Goal: Task Accomplishment & Management: Manage account settings

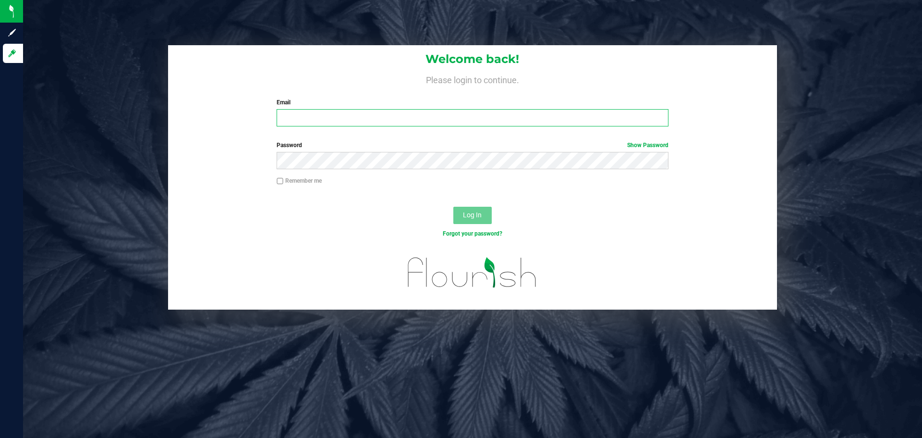
click at [297, 122] on input "Email" at bounding box center [472, 117] width 391 height 17
click at [295, 113] on input "Email" at bounding box center [472, 117] width 391 height 17
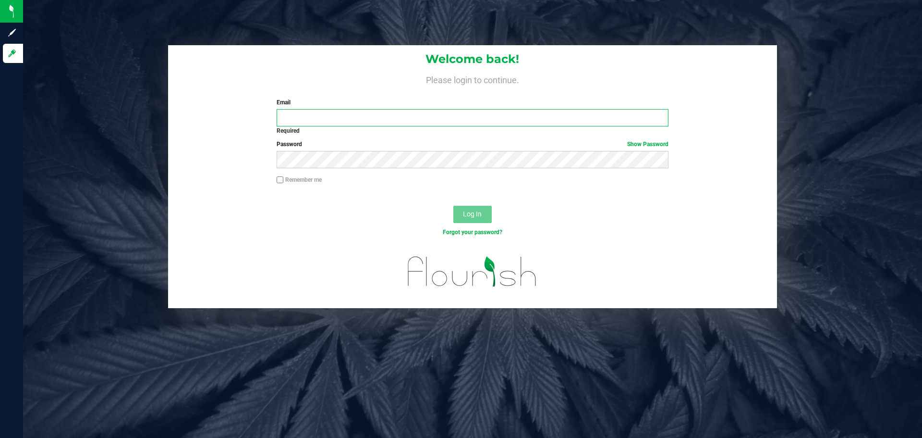
click at [353, 117] on input "Email" at bounding box center [472, 117] width 391 height 17
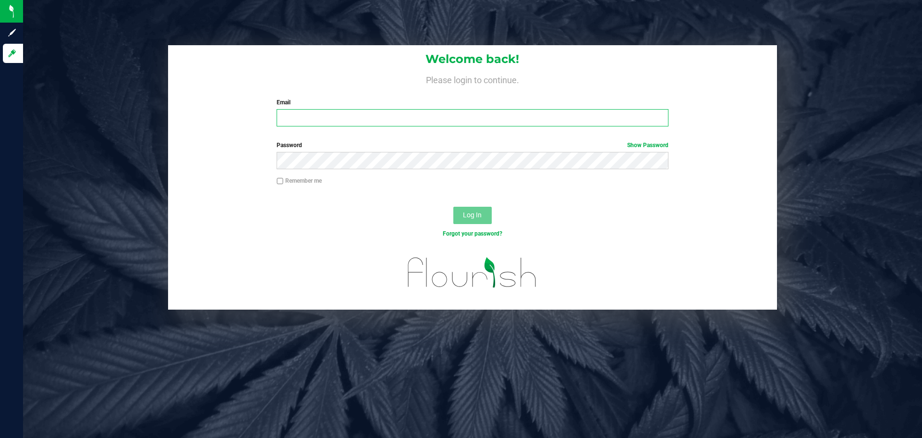
click at [288, 118] on input "Email" at bounding box center [472, 117] width 391 height 17
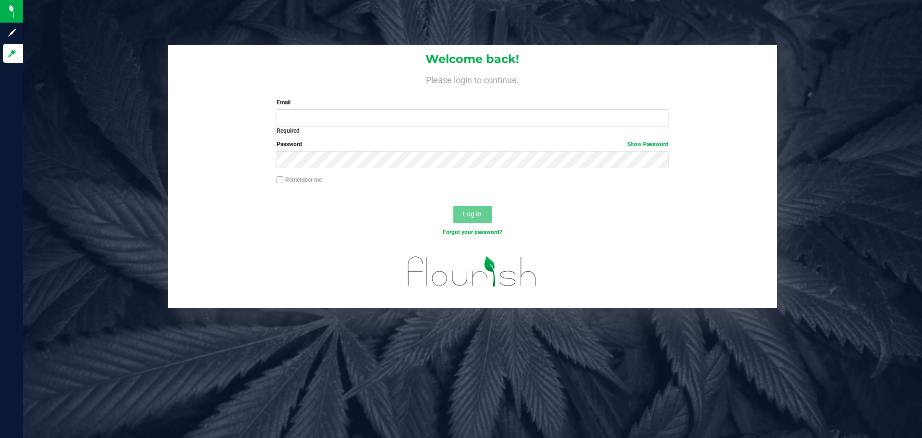
click at [793, 220] on div "Welcome back! Please login to continue. Email Required Please format your email…" at bounding box center [473, 176] width 914 height 263
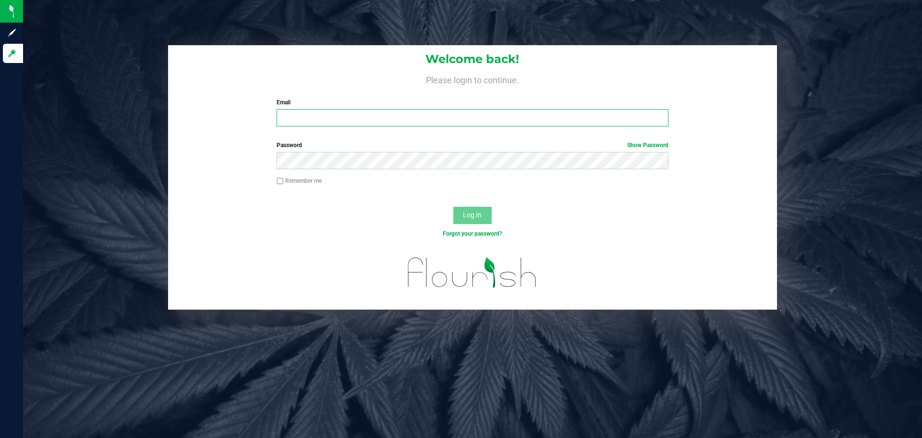
click at [341, 110] on input "Email" at bounding box center [472, 117] width 391 height 17
type input "[PERSON_NAME][EMAIL_ADDRESS][DOMAIN_NAME]"
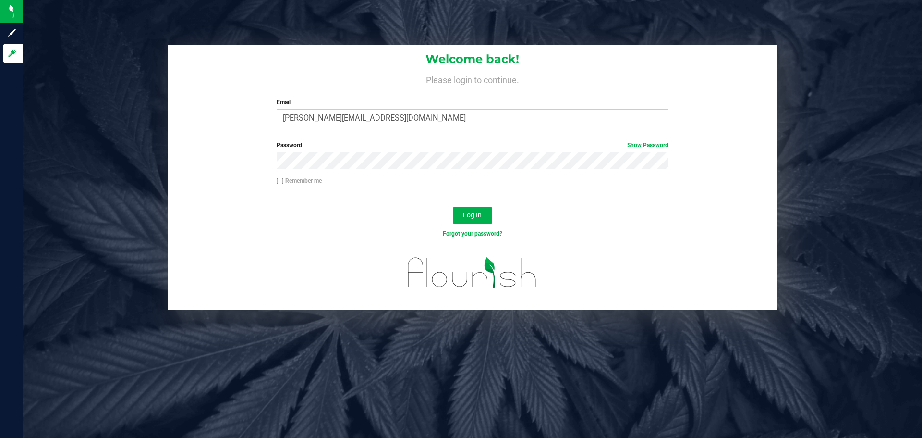
click at [453, 207] on button "Log In" at bounding box center [472, 215] width 38 height 17
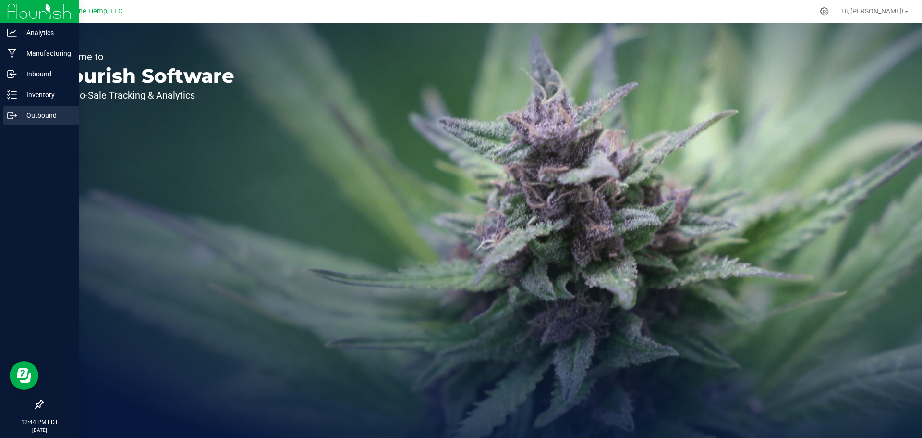
click at [21, 118] on p "Outbound" at bounding box center [46, 116] width 58 height 12
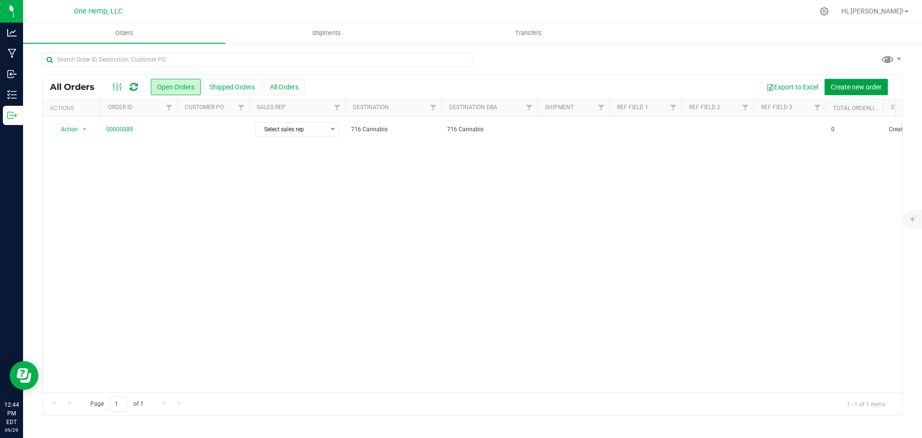
click at [836, 79] on button "Create new order" at bounding box center [856, 87] width 63 height 16
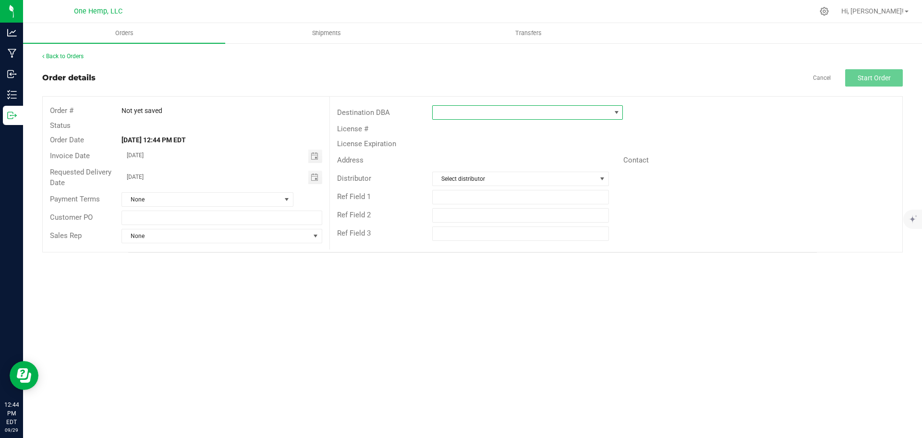
click at [439, 111] on span at bounding box center [522, 112] width 178 height 13
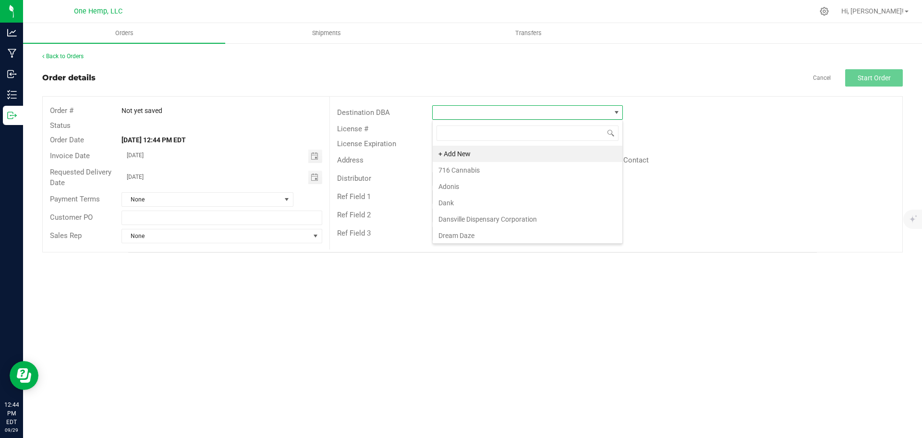
scroll to position [14, 191]
type input "happy"
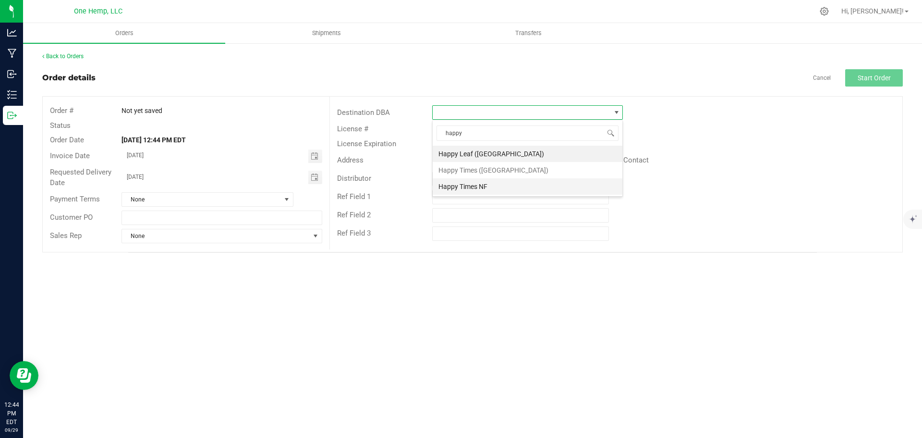
click at [488, 188] on li "Happy Times NF" at bounding box center [528, 186] width 190 height 16
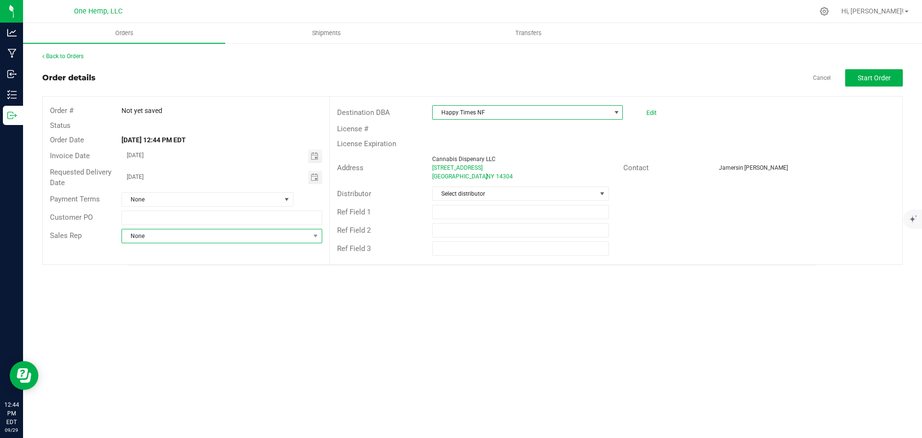
click at [181, 239] on span "None" at bounding box center [215, 235] width 187 height 13
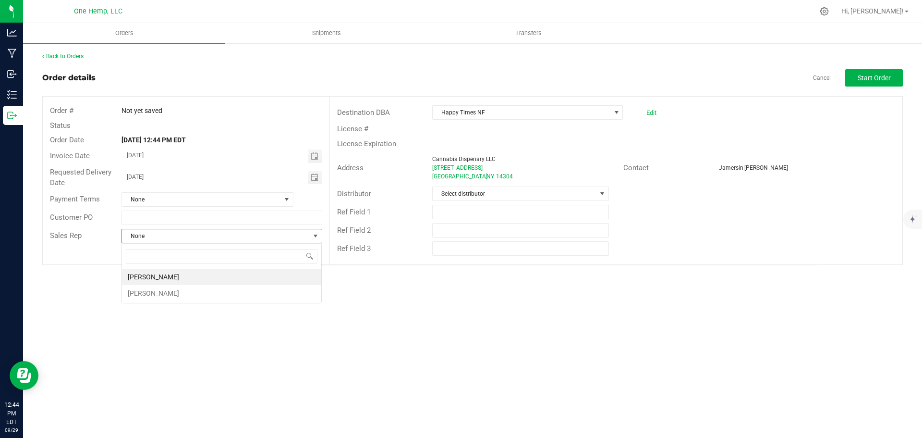
scroll to position [14, 201]
click at [177, 278] on li "Kari Bullman" at bounding box center [221, 276] width 199 height 16
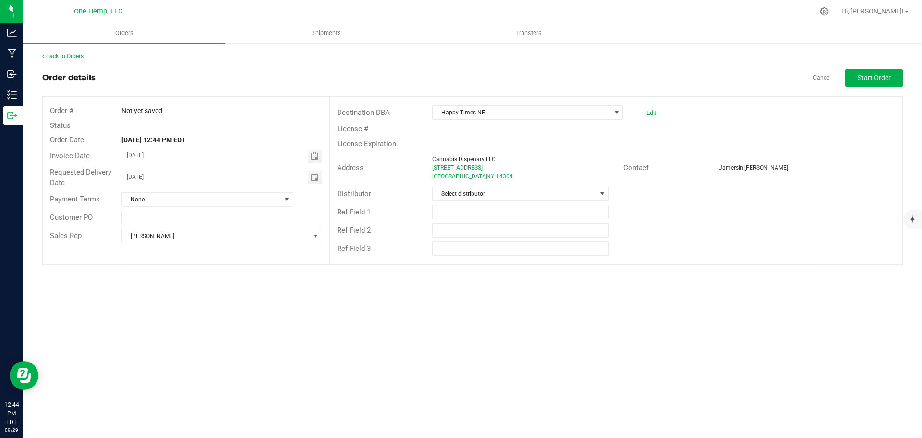
drag, startPoint x: 186, startPoint y: 274, endPoint x: 174, endPoint y: 262, distance: 16.6
click at [186, 274] on div "Back to Orders Order details Cancel Start Order Order # Not yet saved Status Or…" at bounding box center [472, 158] width 899 height 232
click at [74, 55] on link "Back to Orders" at bounding box center [62, 56] width 41 height 7
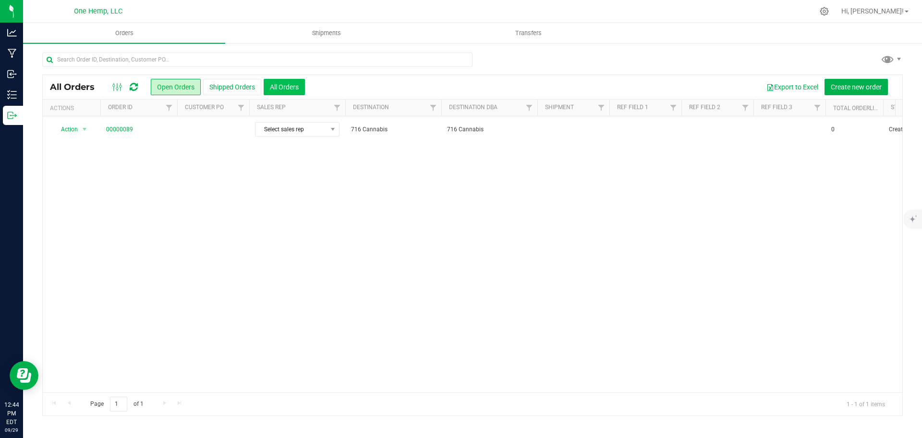
click at [278, 80] on button "All Orders" at bounding box center [284, 87] width 41 height 16
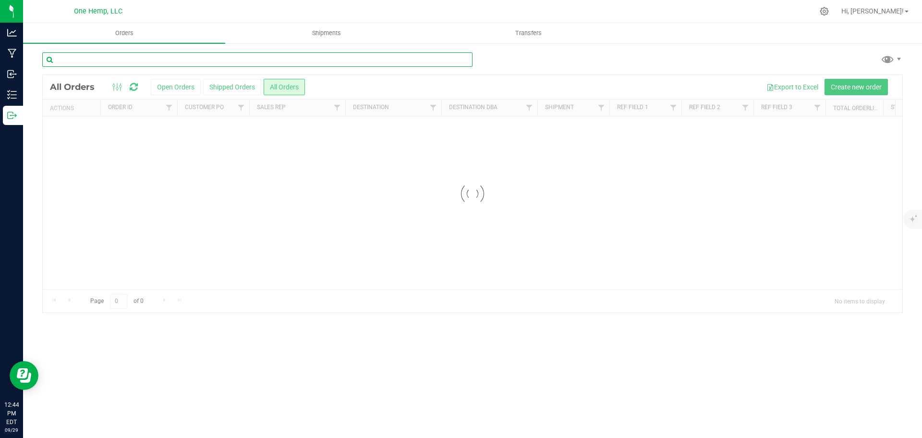
click at [132, 61] on input "text" at bounding box center [257, 59] width 430 height 14
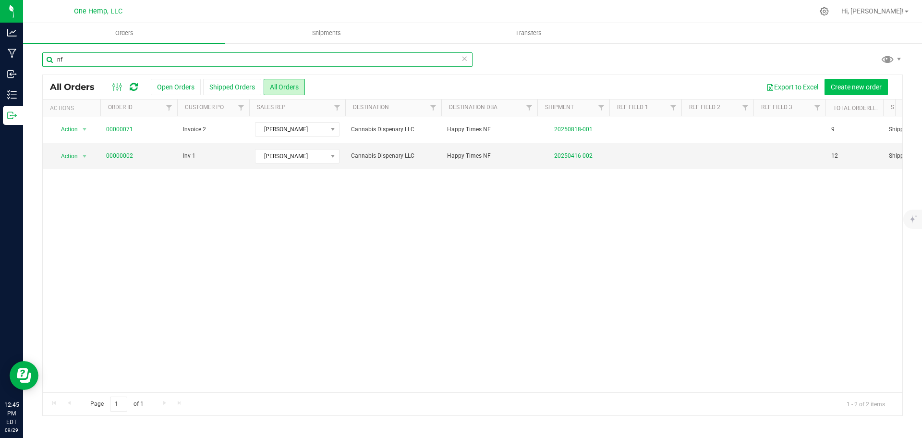
type input "nf"
click at [881, 81] on button "Create new order" at bounding box center [856, 87] width 63 height 16
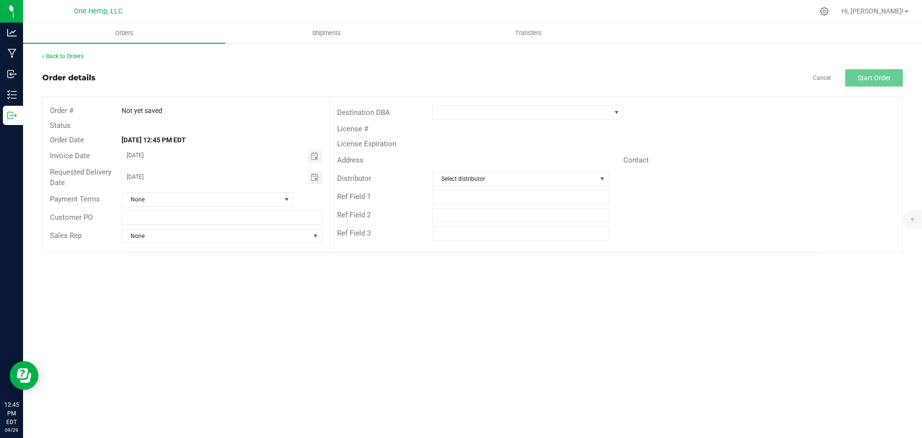
click at [422, 115] on div "Destination DBA" at bounding box center [378, 112] width 96 height 11
click at [421, 109] on div "Destination DBA" at bounding box center [378, 112] width 96 height 11
click at [618, 113] on span at bounding box center [617, 113] width 8 height 8
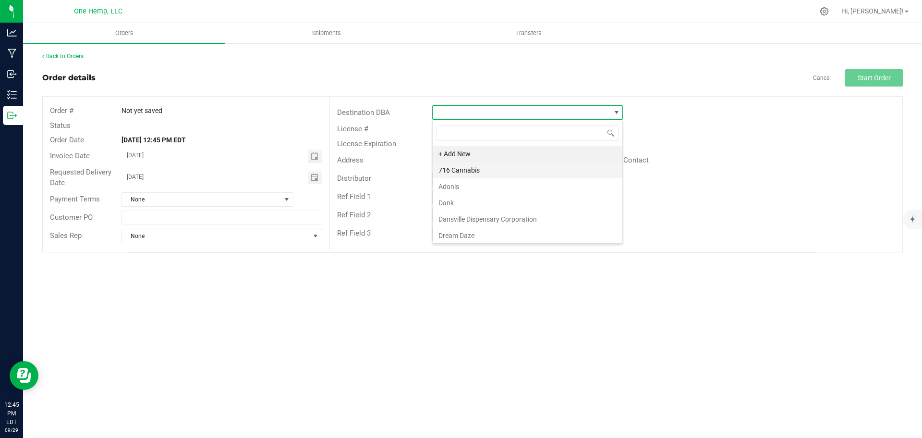
scroll to position [14, 191]
type input "nf"
click at [473, 152] on li "Happy Times NF" at bounding box center [528, 154] width 190 height 16
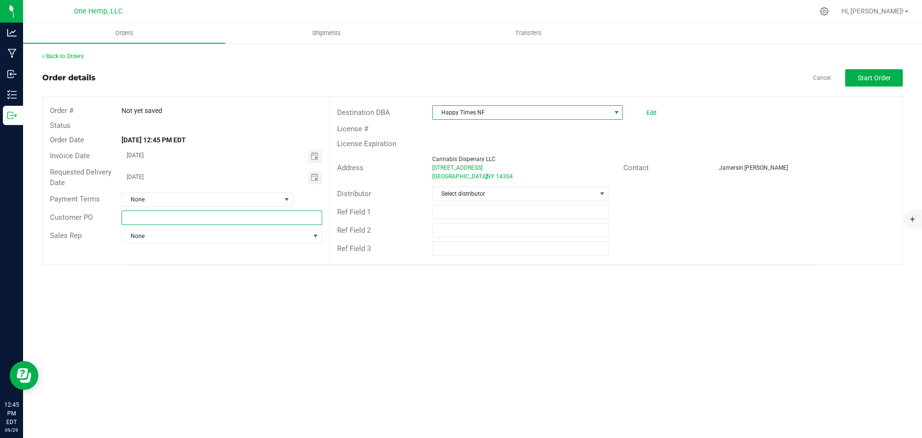
click at [139, 218] on input "text" at bounding box center [222, 217] width 200 height 14
type input "Invoice 3"
click at [158, 233] on span "None" at bounding box center [215, 235] width 187 height 13
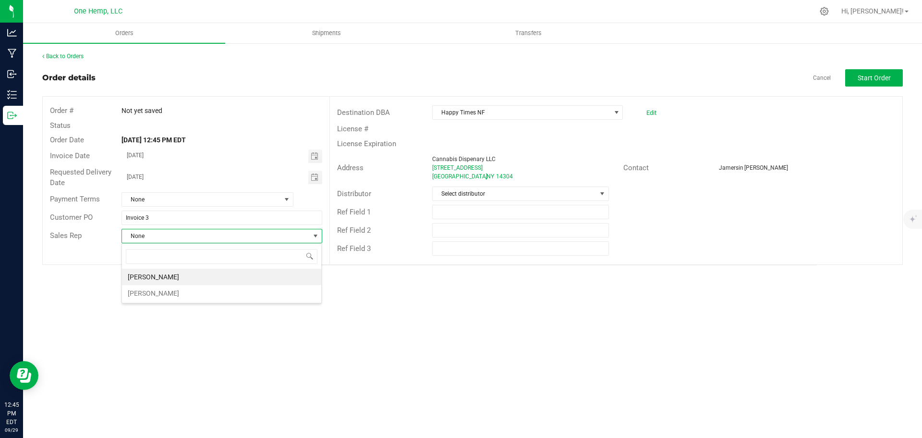
scroll to position [14, 201]
click at [163, 278] on li "Kari Bullman" at bounding box center [221, 276] width 199 height 16
click at [191, 317] on div "Orders Shipments Transfers Back to Orders Order details Cancel Start Order Orde…" at bounding box center [472, 230] width 899 height 415
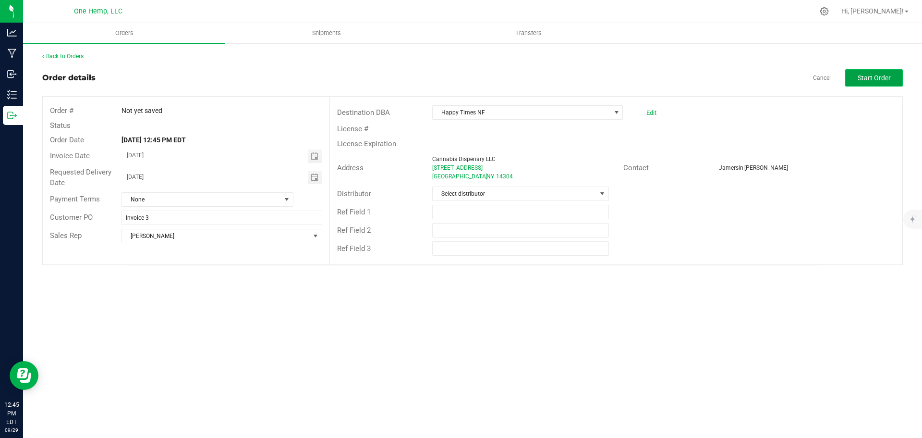
click at [869, 84] on button "Start Order" at bounding box center [874, 77] width 58 height 17
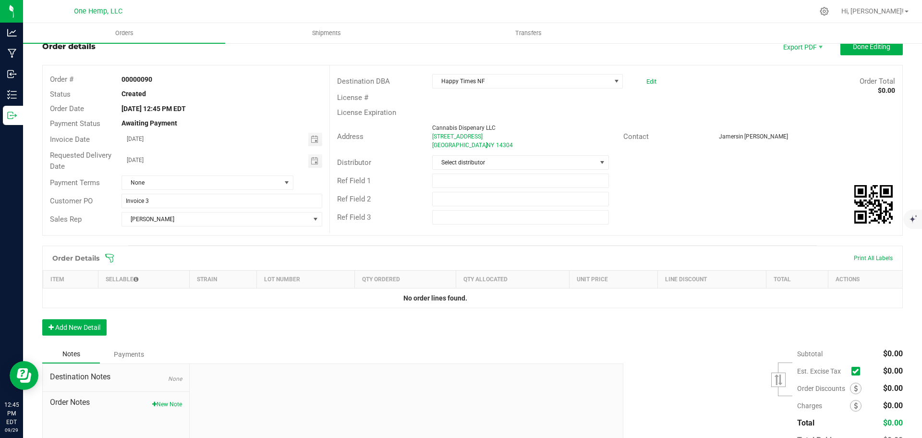
scroll to position [48, 0]
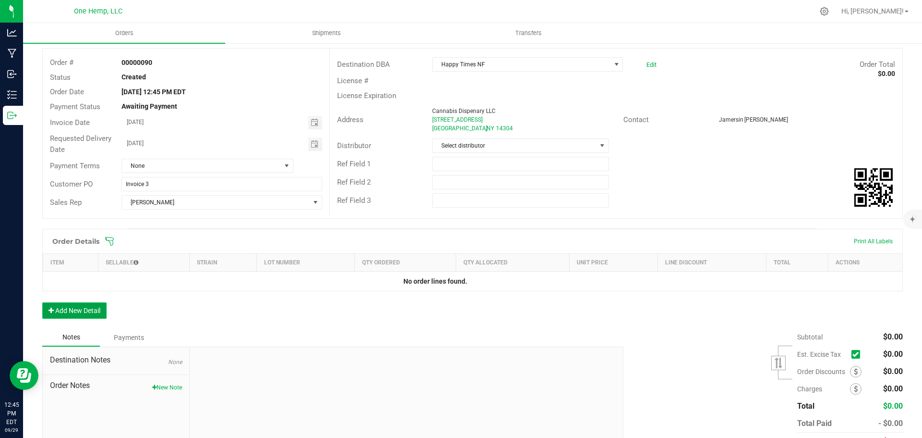
click at [62, 311] on button "Add New Detail" at bounding box center [74, 310] width 64 height 16
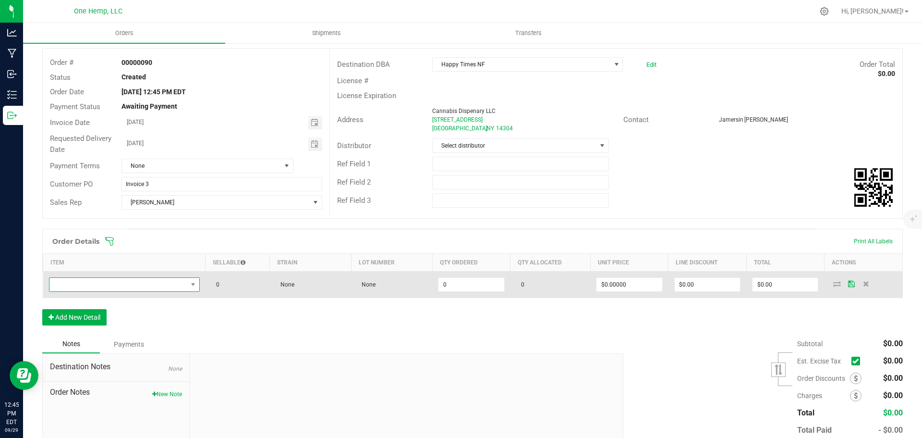
click at [163, 280] on span "NO DATA FOUND" at bounding box center [118, 284] width 138 height 13
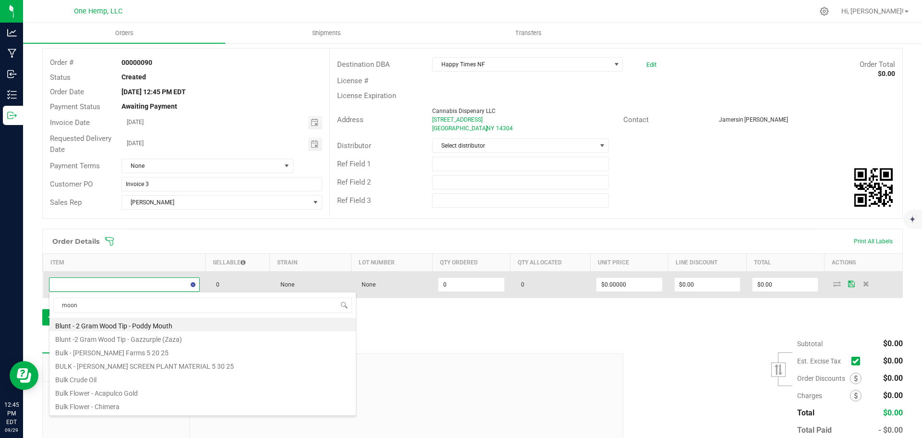
type input "moon"
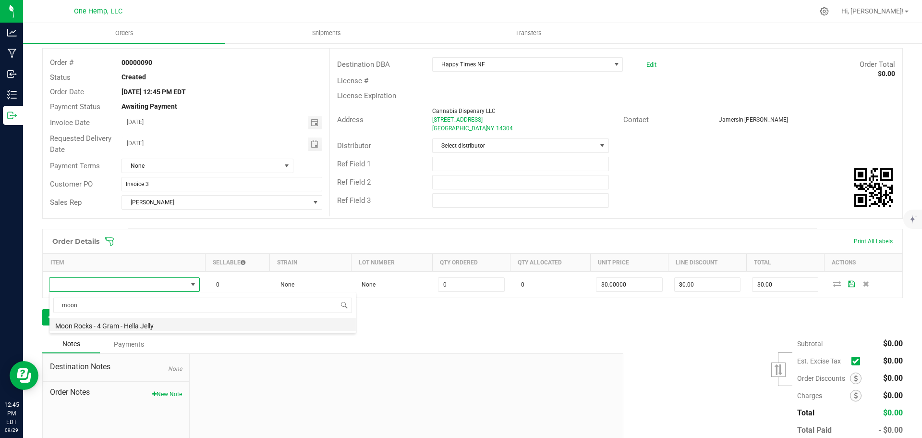
click at [163, 323] on li "Moon Rocks - 4 Gram - Hella Jelly" at bounding box center [202, 323] width 306 height 13
type input "0 ea"
type input "$21.00000"
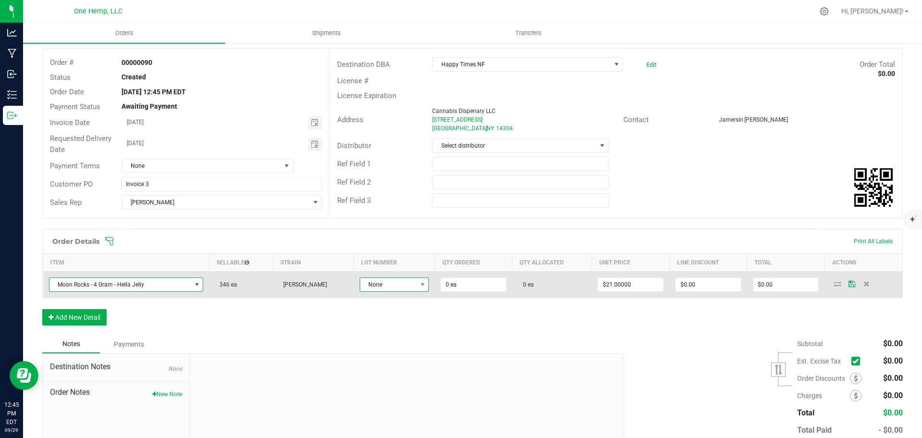
click at [386, 284] on span "None" at bounding box center [388, 284] width 56 height 13
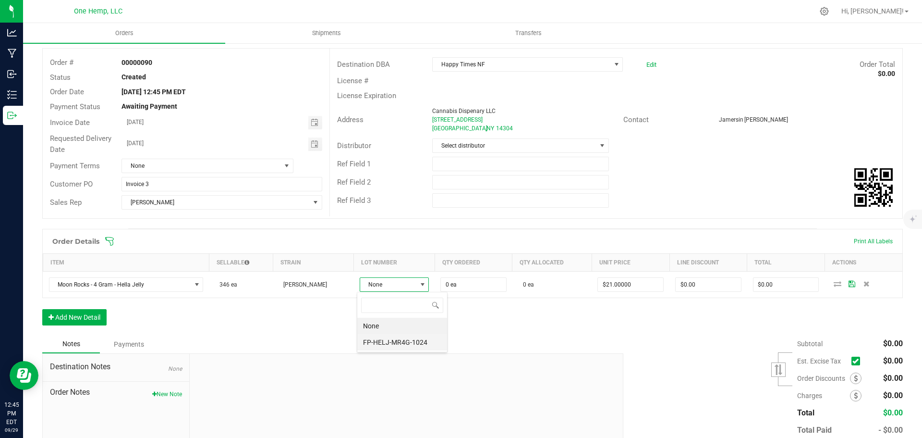
click at [394, 336] on li "FP-HELJ-MR4G-1024" at bounding box center [402, 342] width 90 height 16
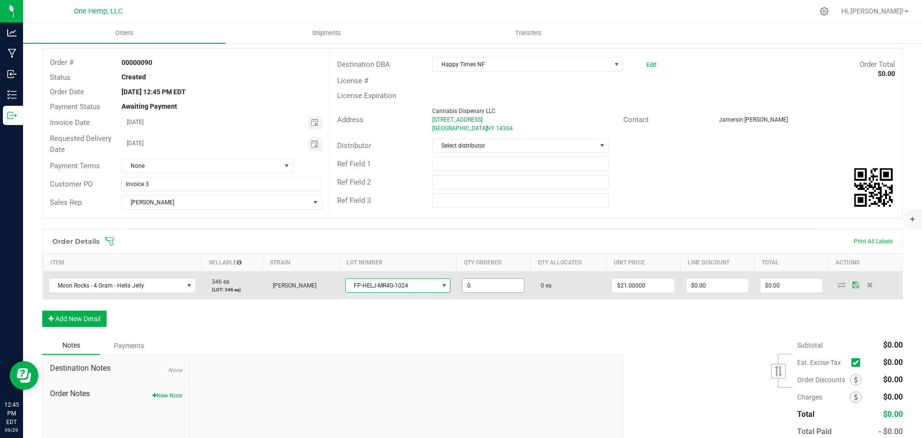
click at [473, 279] on input "0" at bounding box center [493, 285] width 61 height 13
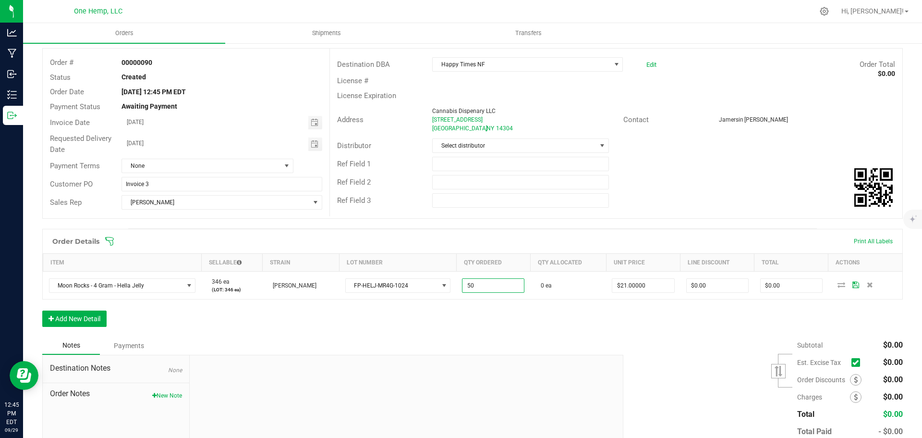
type input "50 ea"
type input "$1,050.00"
click at [555, 331] on div "Order Details Print All Labels Item Sellable Strain Lot Number Qty Ordered Qty …" at bounding box center [472, 283] width 861 height 108
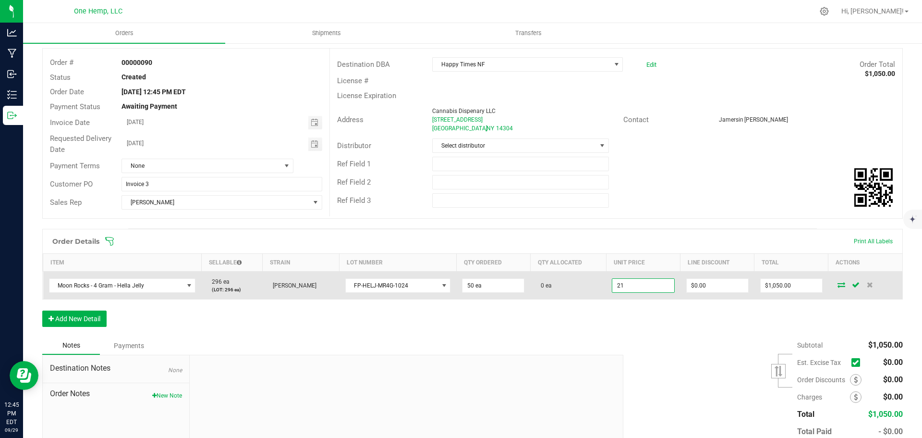
click at [624, 286] on input "21" at bounding box center [642, 285] width 61 height 13
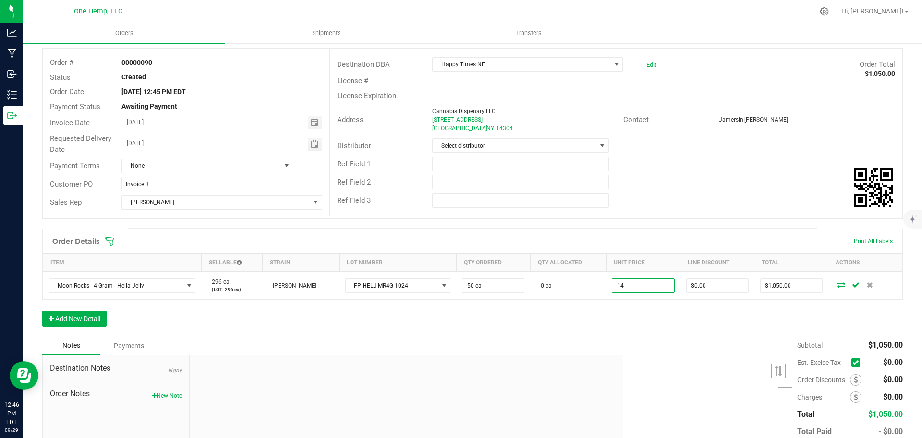
type input "$14.00000"
type input "$700.00"
click at [742, 370] on div "Subtotal $1,050.00 Est. Excise Tax" at bounding box center [759, 397] width 287 height 122
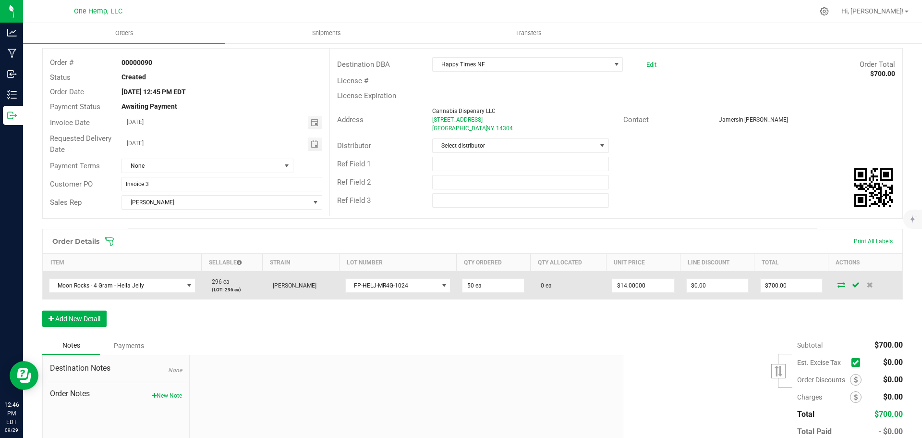
click at [838, 287] on icon at bounding box center [842, 284] width 8 height 6
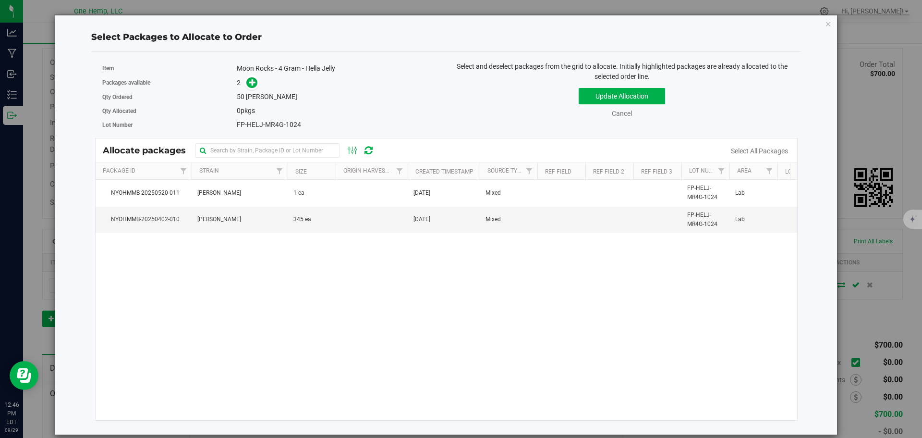
click at [256, 89] on div "Packages available 2" at bounding box center [270, 82] width 337 height 15
click at [251, 81] on icon at bounding box center [252, 82] width 7 height 7
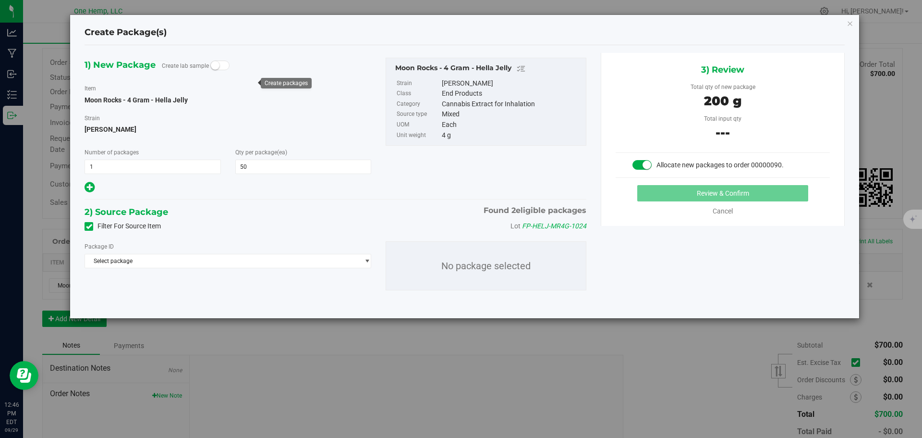
click at [117, 231] on label "Filter For Source Item" at bounding box center [123, 226] width 76 height 10
click at [0, 0] on input "Filter For Source Item" at bounding box center [0, 0] width 0 height 0
click at [151, 262] on span "Select package" at bounding box center [222, 260] width 274 height 13
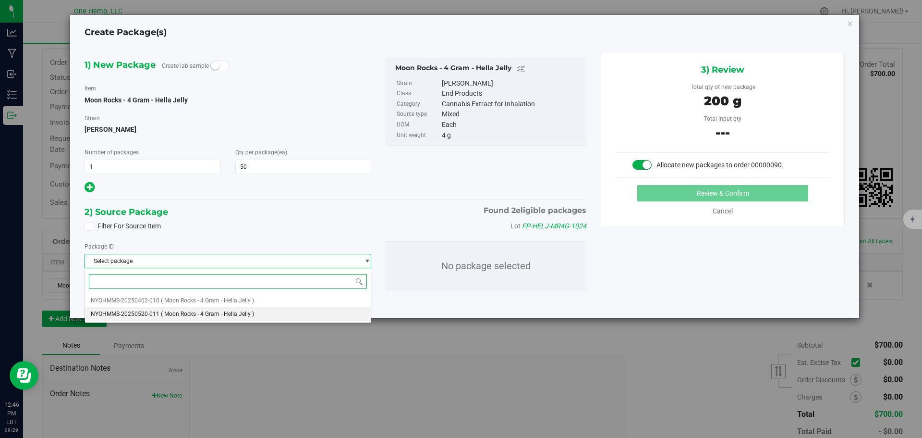
click at [181, 316] on span "( Moon Rocks - 4 Gram - Hella Jelly )" at bounding box center [207, 313] width 93 height 7
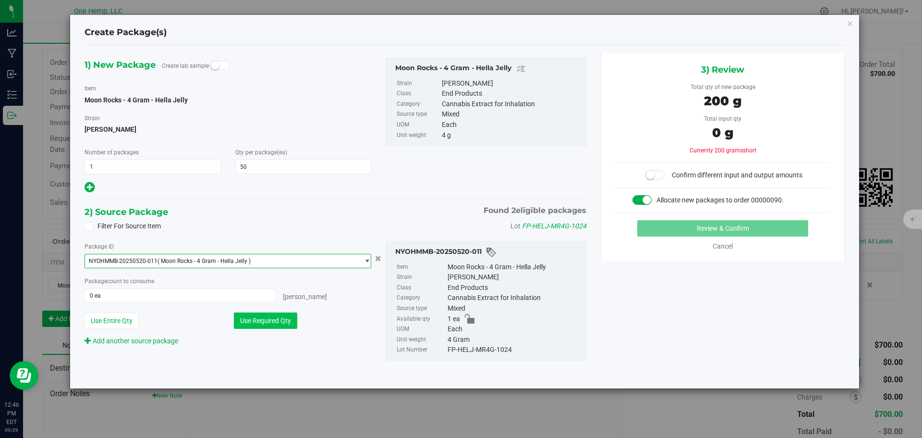
click at [292, 315] on button "Use Required Qty" at bounding box center [265, 320] width 63 height 16
type input "1 ea"
click at [281, 327] on button "Use Required Qty" at bounding box center [265, 320] width 63 height 16
click at [261, 320] on button "Use Required Qty" at bounding box center [265, 320] width 63 height 16
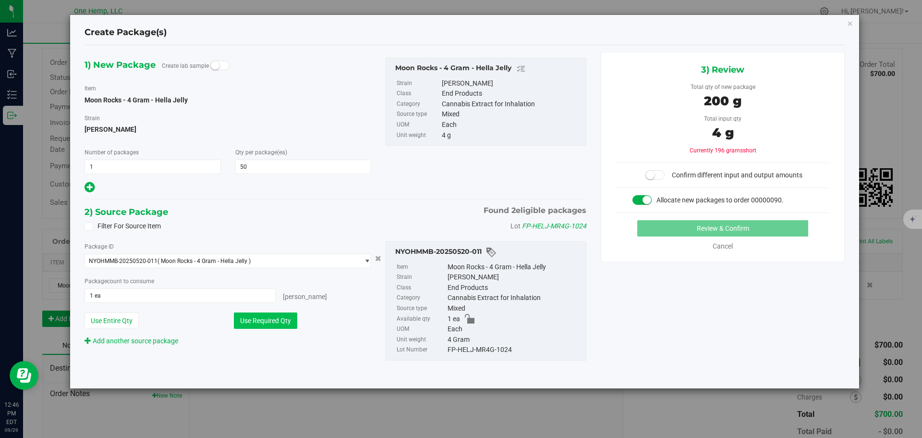
click at [261, 320] on button "Use Required Qty" at bounding box center [265, 320] width 63 height 16
click at [92, 223] on span at bounding box center [89, 226] width 9 height 9
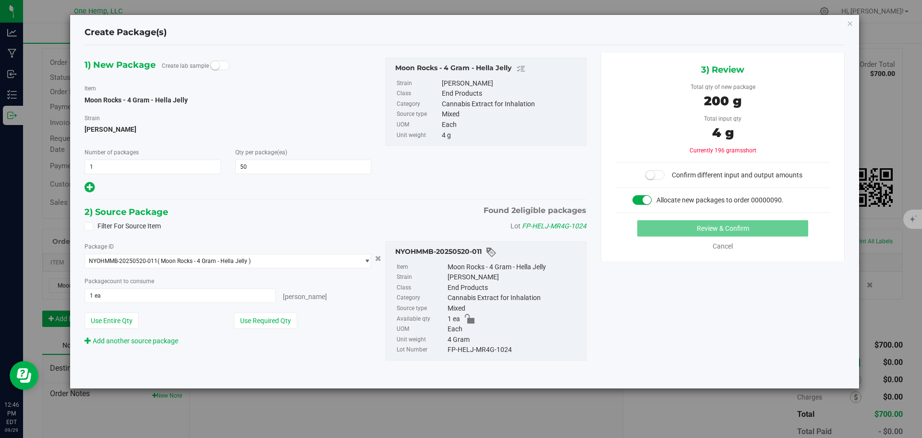
click at [0, 0] on input "Filter For Source Item" at bounding box center [0, 0] width 0 height 0
click at [90, 226] on icon at bounding box center [89, 226] width 6 height 0
click at [0, 0] on input "Filter For Source Item" at bounding box center [0, 0] width 0 height 0
type input "1 ea"
click at [292, 325] on button "Use Required Qty" at bounding box center [265, 320] width 63 height 16
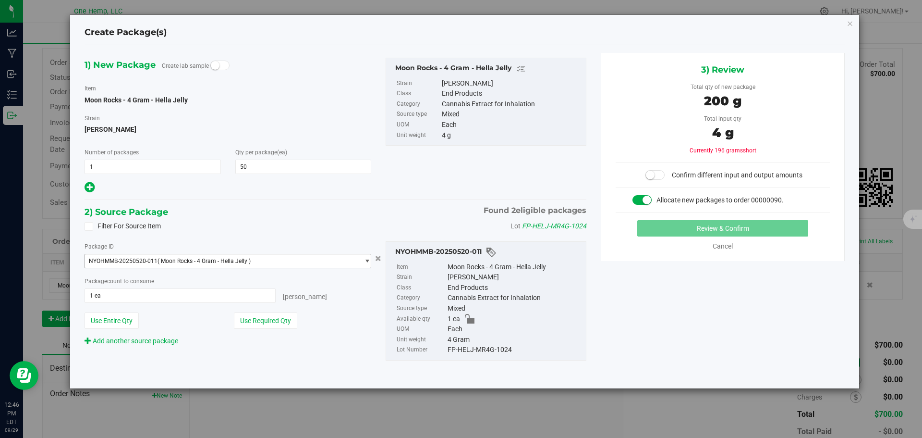
click at [211, 262] on span "( Moon Rocks - 4 Gram - Hella Jelly )" at bounding box center [204, 260] width 93 height 7
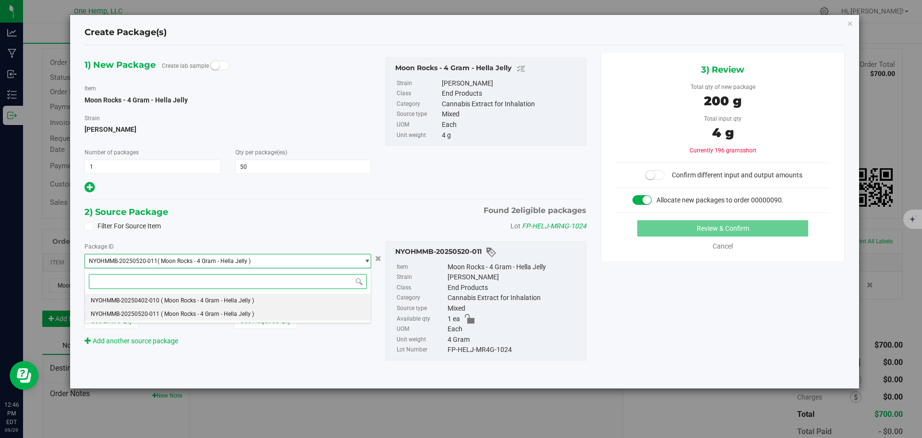
click at [252, 304] on li "NYOHMMB-20250402-010 ( Moon Rocks - 4 Gram - Hella Jelly )" at bounding box center [228, 299] width 286 height 13
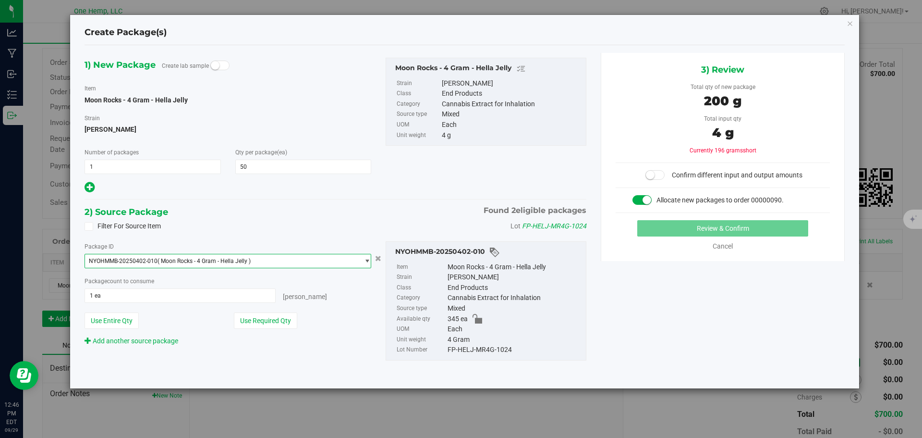
click at [268, 330] on div "Package ID NYOHMMB-20250402-010 ( Moon Rocks - 4 Gram - Hella Jelly ) NYOHMMB-2…" at bounding box center [227, 293] width 301 height 105
click at [266, 318] on button "Use Required Qty" at bounding box center [265, 320] width 63 height 16
type input "50 ea"
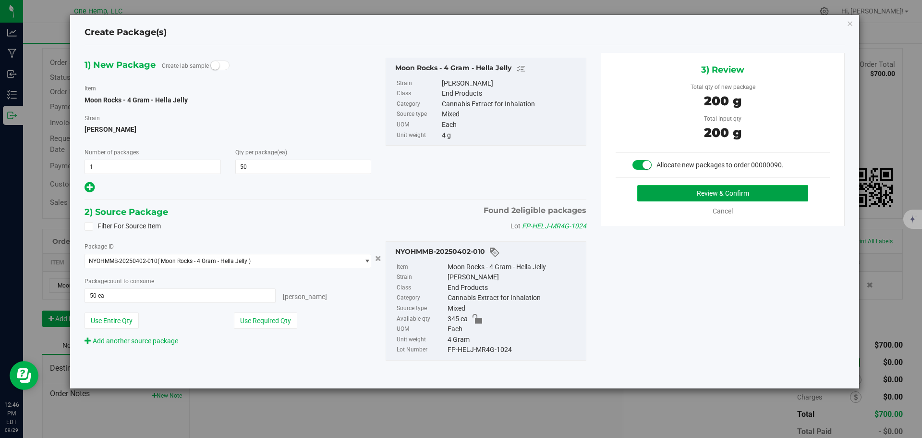
click at [738, 193] on button "Review & Confirm" at bounding box center [722, 193] width 171 height 16
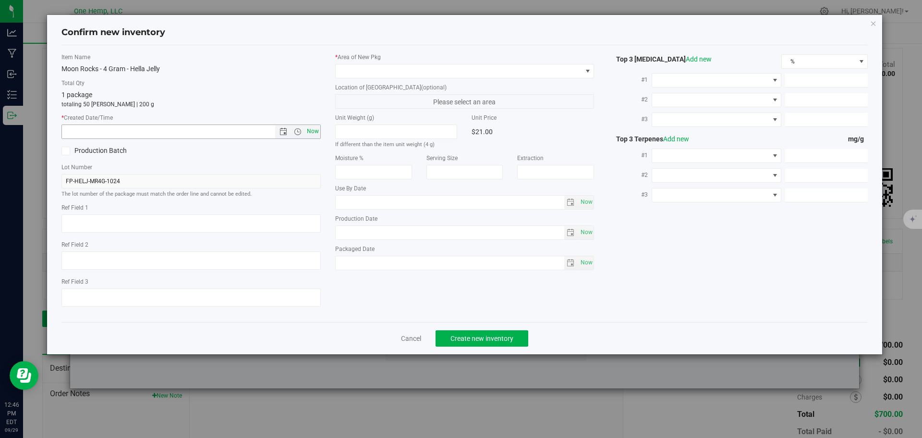
click at [319, 128] on span "Now" at bounding box center [313, 131] width 16 height 14
type input "9/29/2025 12:46 PM"
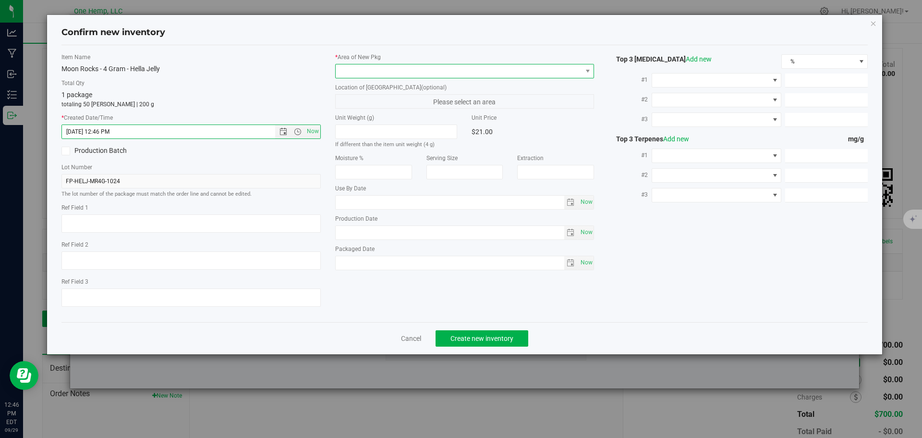
click at [385, 71] on span at bounding box center [459, 70] width 246 height 13
click at [385, 110] on li "Lab" at bounding box center [465, 110] width 258 height 13
click at [497, 333] on button "Create new inventory" at bounding box center [482, 338] width 93 height 16
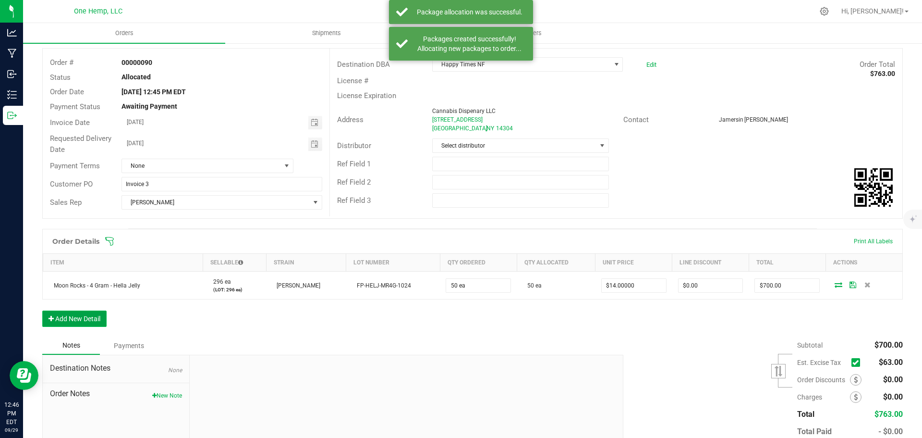
click at [73, 324] on button "Add New Detail" at bounding box center [74, 318] width 64 height 16
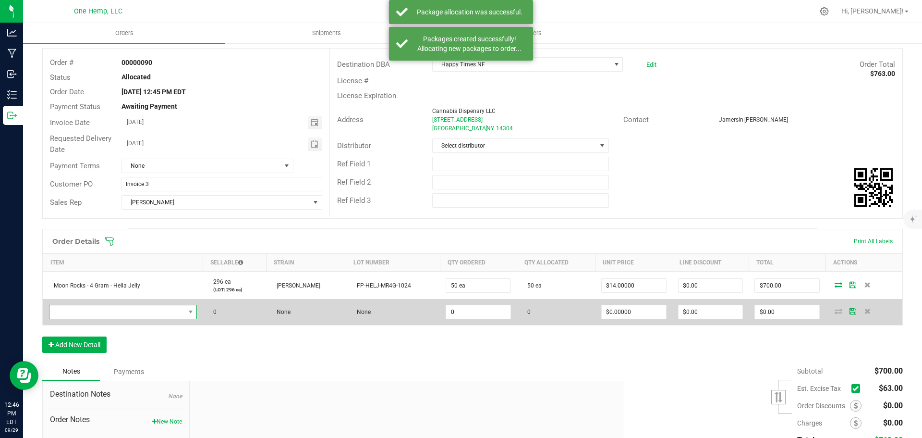
click at [88, 311] on span "NO DATA FOUND" at bounding box center [116, 311] width 135 height 13
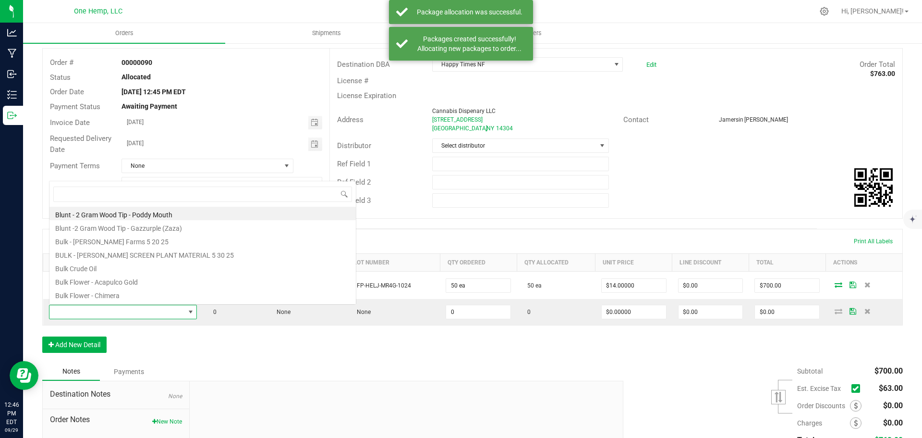
scroll to position [14, 146]
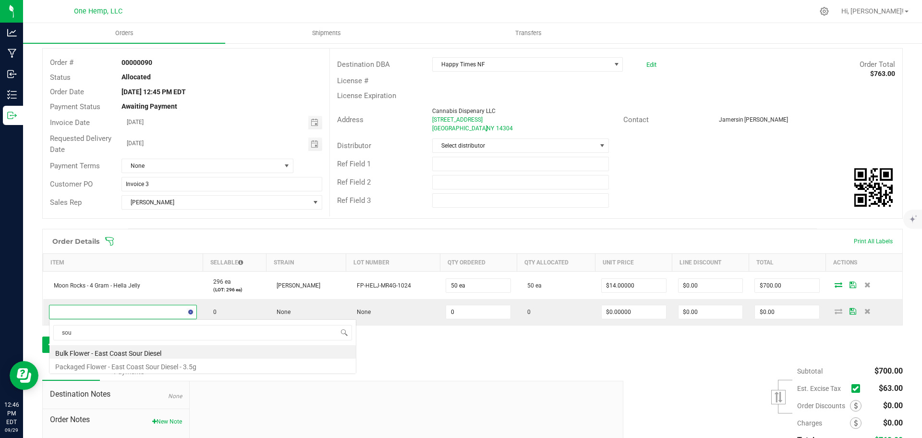
type input "sour"
click at [185, 362] on li "Packaged Flower - East Coast Sour Diesel - 3.5g" at bounding box center [202, 364] width 306 height 13
type input "0 ea"
type input "$17.00000"
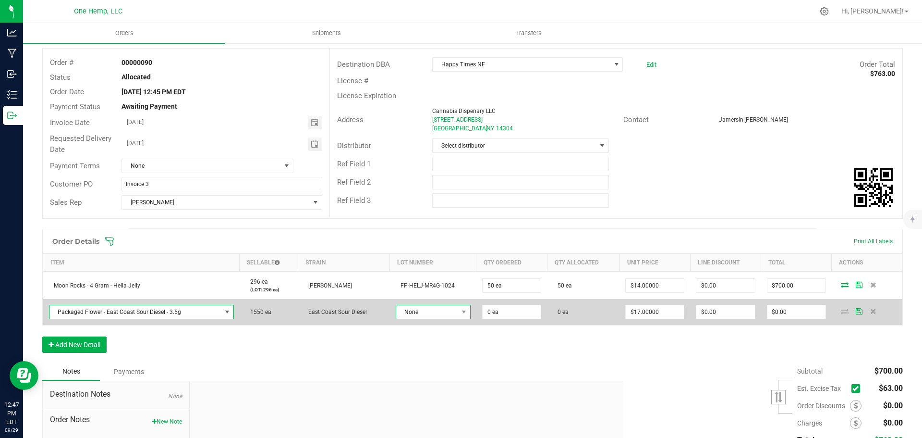
click at [445, 316] on span "None" at bounding box center [427, 311] width 62 height 13
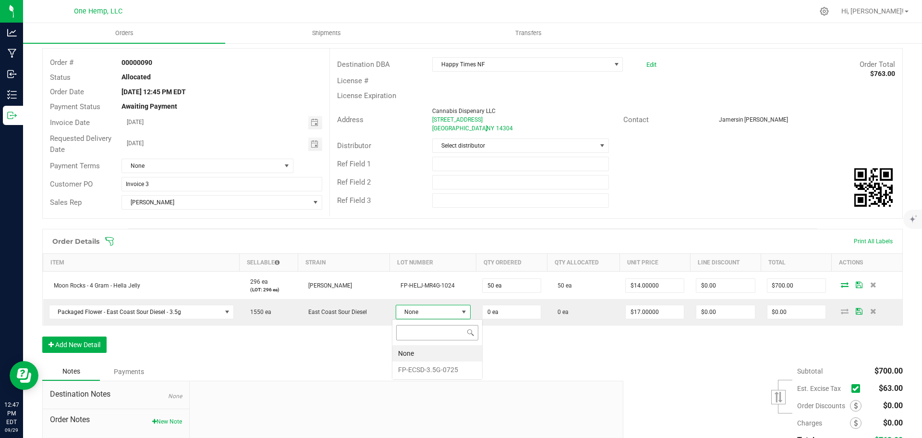
scroll to position [14, 74]
click at [440, 369] on li "FP-ECSD-3.5G-0725" at bounding box center [437, 369] width 90 height 16
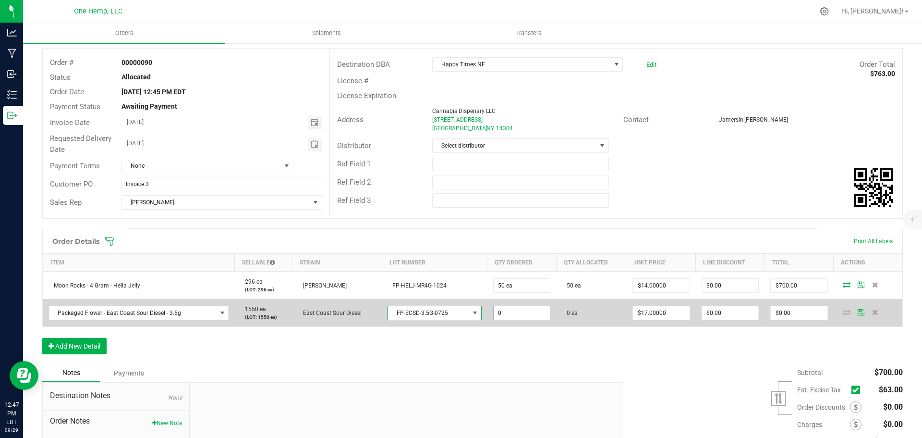
click at [505, 311] on input "0" at bounding box center [522, 312] width 56 height 13
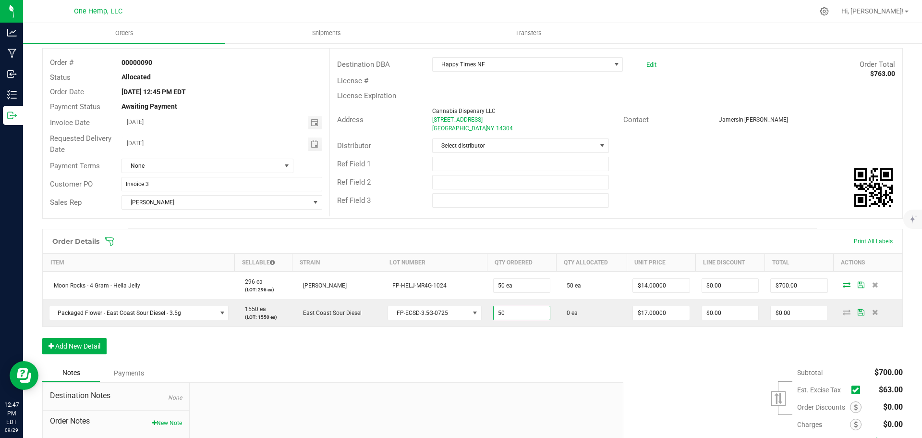
type input "50 ea"
type input "$850.00"
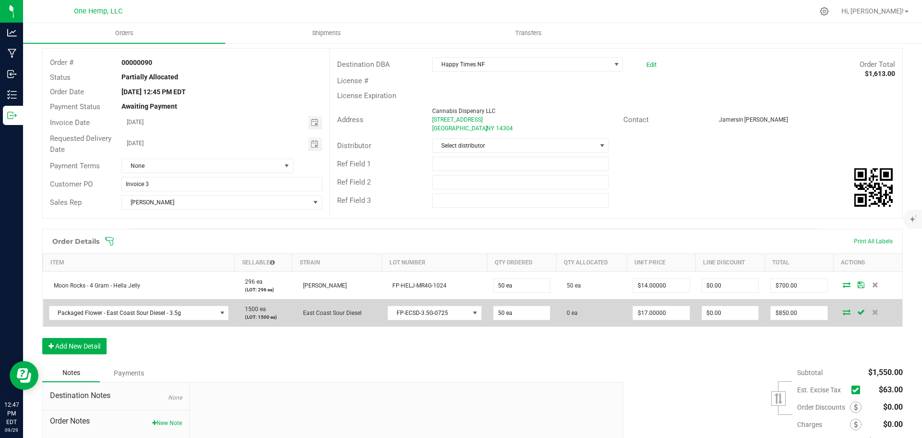
click at [843, 314] on icon at bounding box center [847, 312] width 8 height 6
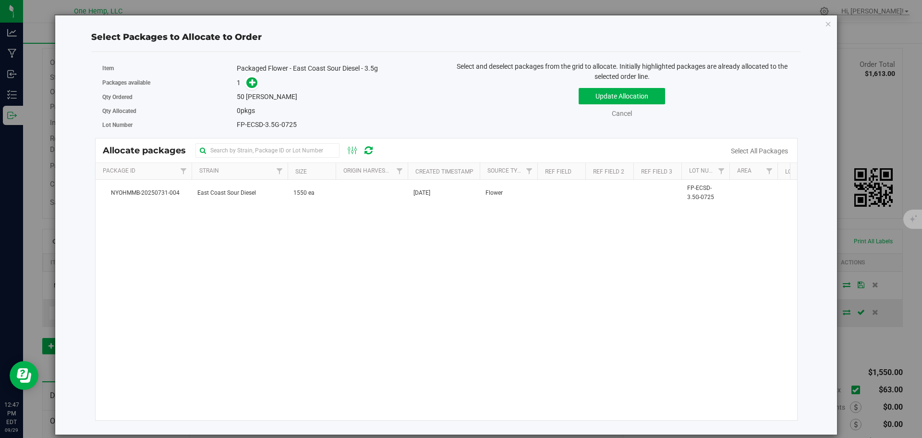
click at [246, 82] on span at bounding box center [249, 82] width 15 height 11
click at [250, 79] on icon at bounding box center [252, 82] width 7 height 7
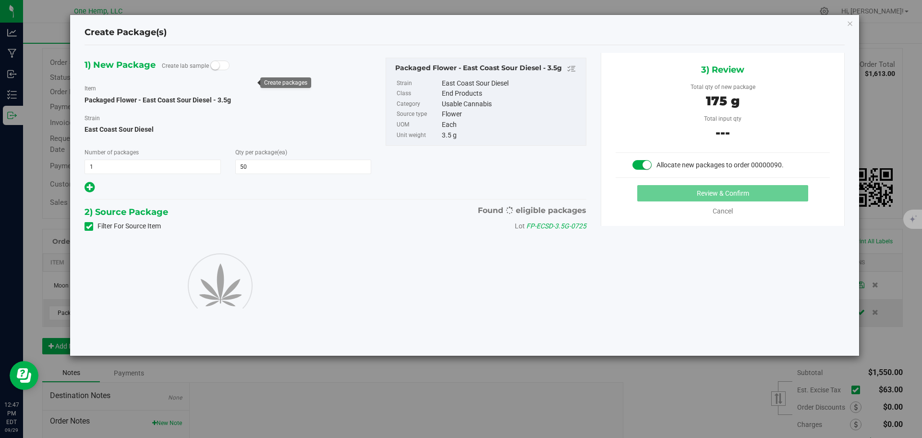
type input "50"
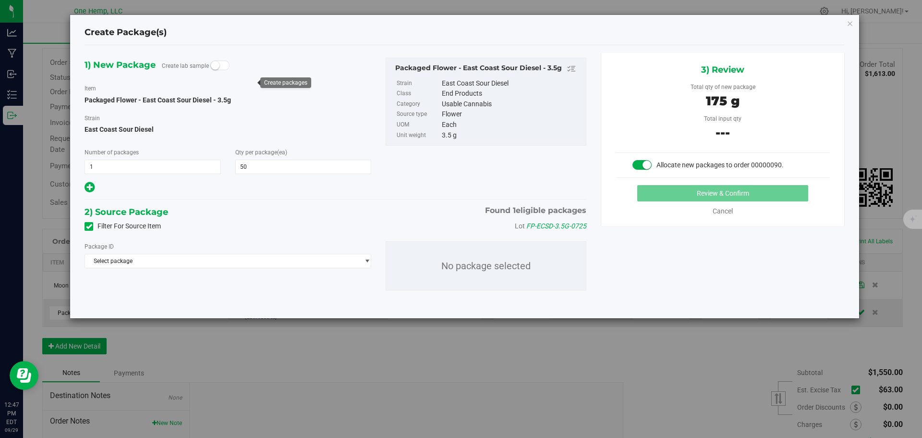
click at [151, 226] on label "Filter For Source Item" at bounding box center [123, 226] width 76 height 10
click at [0, 0] on input "Filter For Source Item" at bounding box center [0, 0] width 0 height 0
click at [130, 258] on span "Select package" at bounding box center [222, 260] width 274 height 13
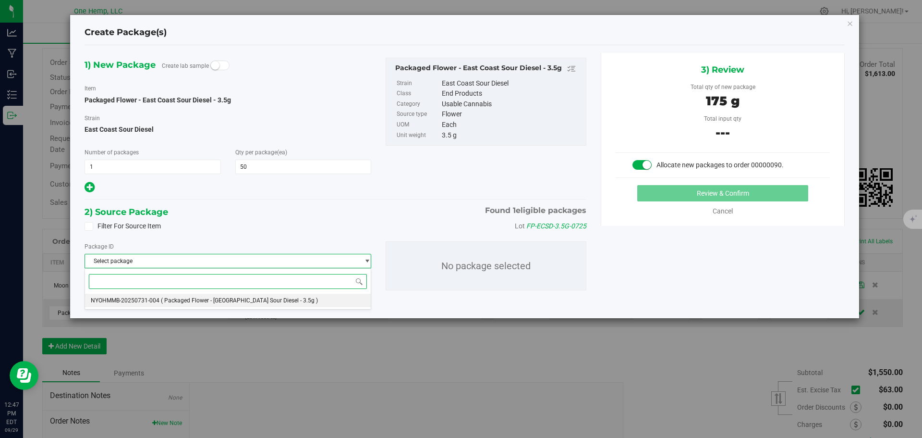
click at [140, 305] on li "NYOHMMB-20250731-004 ( Packaged Flower - East Coast Sour Diesel - 3.5g )" at bounding box center [228, 299] width 286 height 13
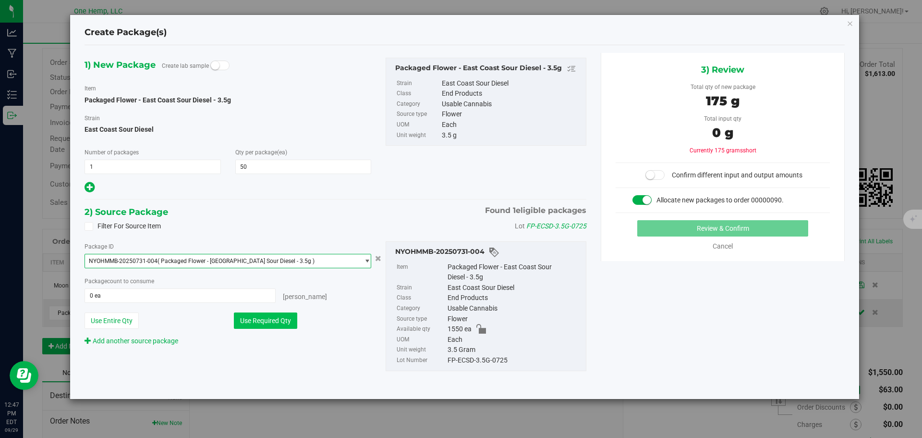
click at [282, 315] on button "Use Required Qty" at bounding box center [265, 320] width 63 height 16
type input "50 ea"
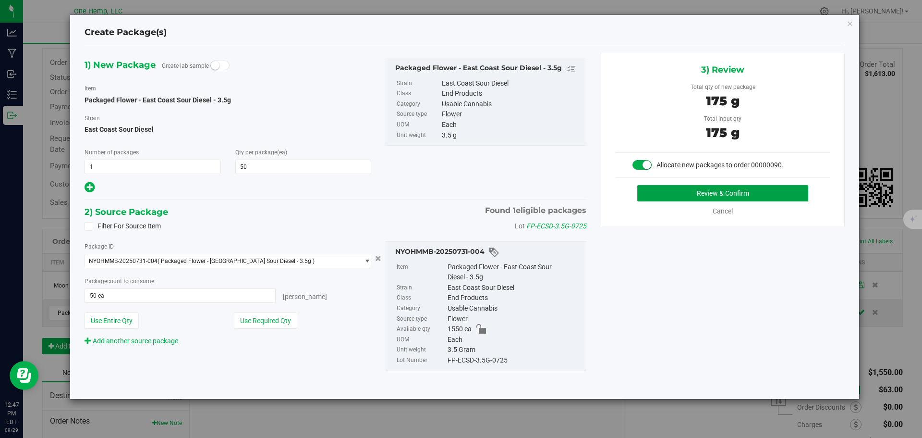
click at [672, 190] on button "Review & Confirm" at bounding box center [722, 193] width 171 height 16
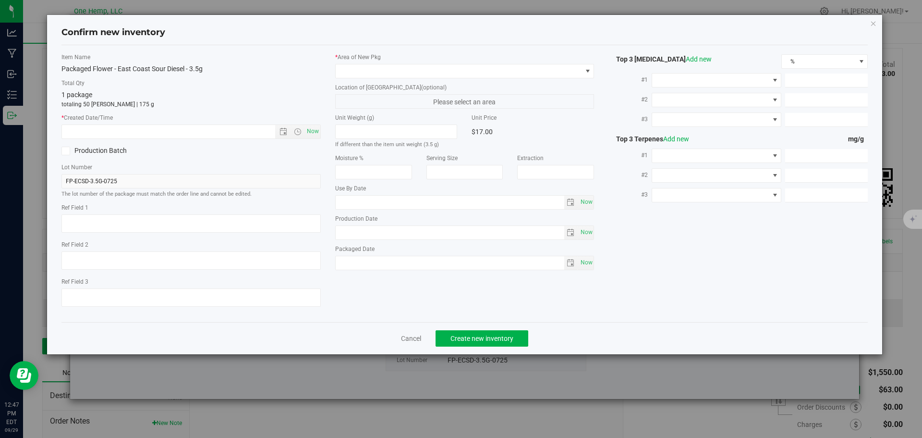
click at [460, 60] on label "* Area of New Pkg" at bounding box center [464, 57] width 259 height 9
click at [462, 75] on span at bounding box center [459, 70] width 246 height 13
click at [359, 112] on li "Lab" at bounding box center [465, 110] width 258 height 13
click at [306, 130] on span "Now" at bounding box center [313, 131] width 16 height 14
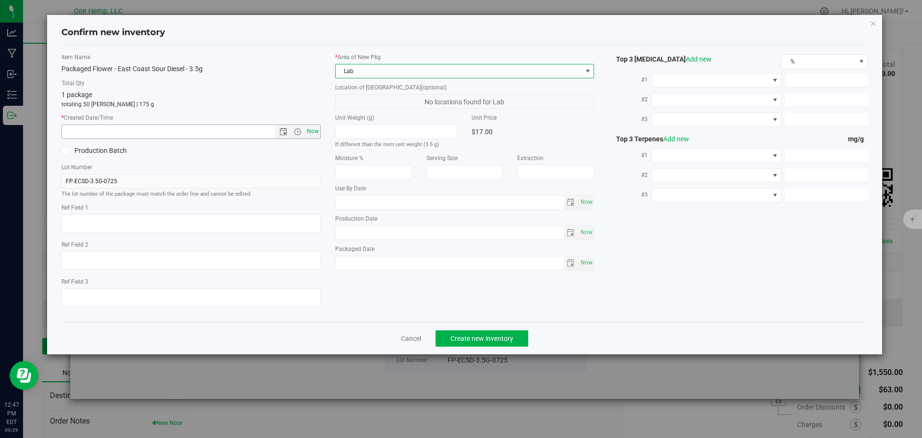
type input "9/29/2025 12:47 PM"
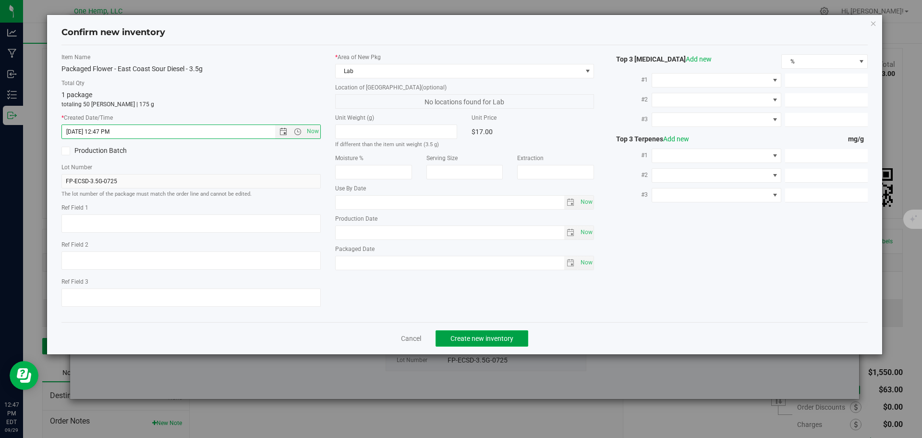
click at [494, 337] on span "Create new inventory" at bounding box center [482, 338] width 63 height 8
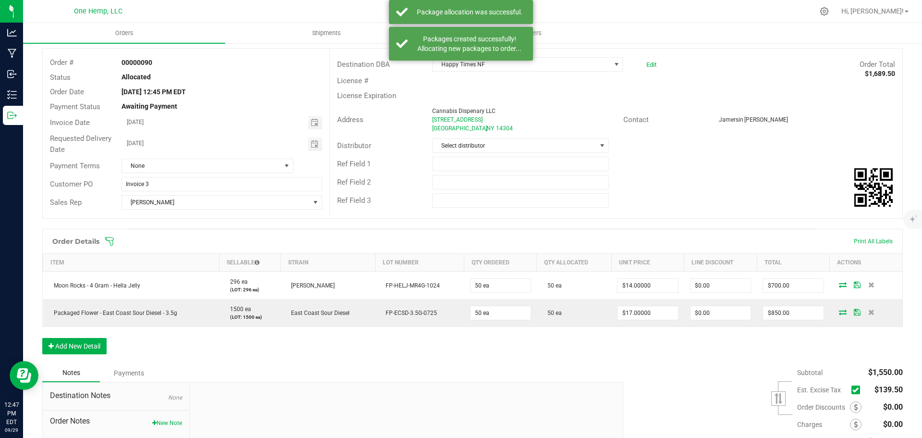
click at [852, 388] on span at bounding box center [856, 389] width 9 height 9
click at [0, 0] on input "checkbox" at bounding box center [0, 0] width 0 height 0
click at [592, 376] on div "Notes Payments" at bounding box center [329, 373] width 574 height 18
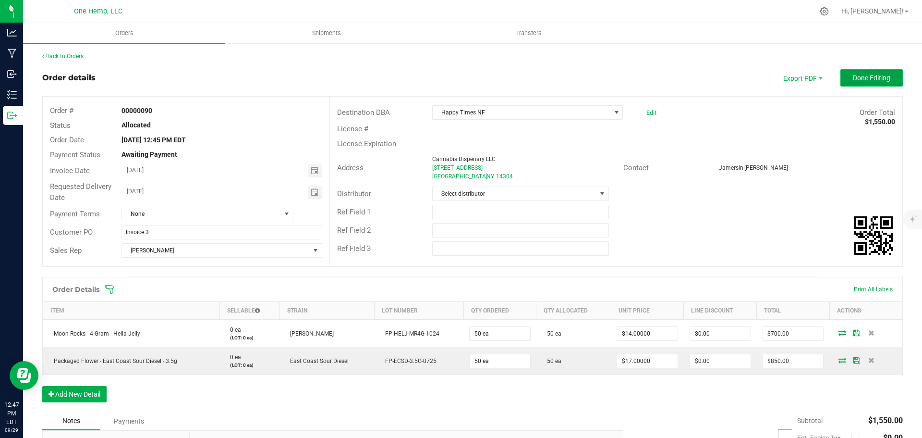
click at [853, 77] on span "Done Editing" at bounding box center [871, 78] width 37 height 8
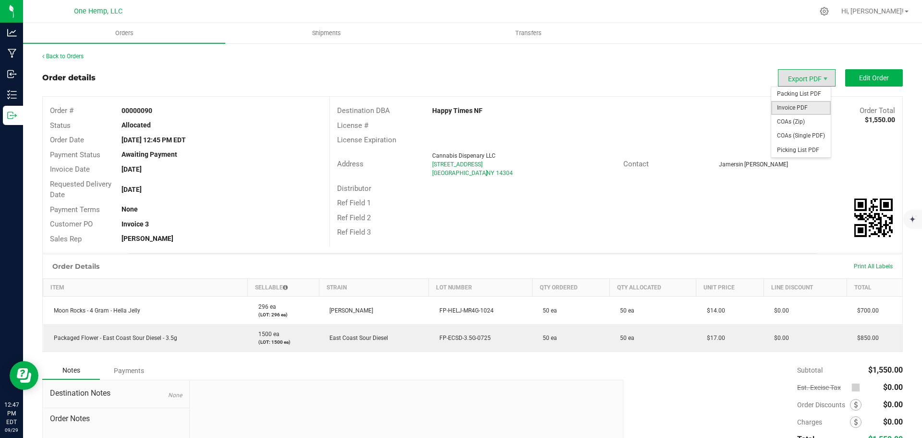
click at [810, 105] on span "Invoice PDF" at bounding box center [801, 108] width 60 height 14
click at [806, 95] on span "Packing List PDF" at bounding box center [801, 94] width 60 height 14
click at [73, 53] on link "Back to Orders" at bounding box center [62, 56] width 41 height 7
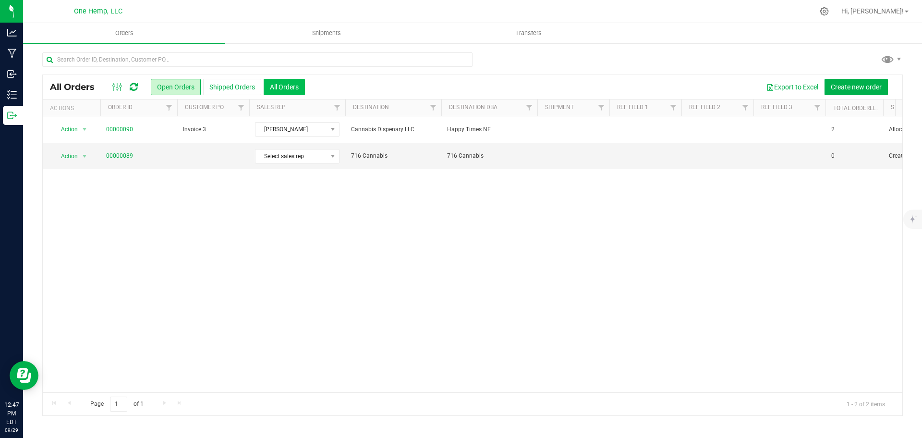
click at [301, 82] on button "All Orders" at bounding box center [284, 87] width 41 height 16
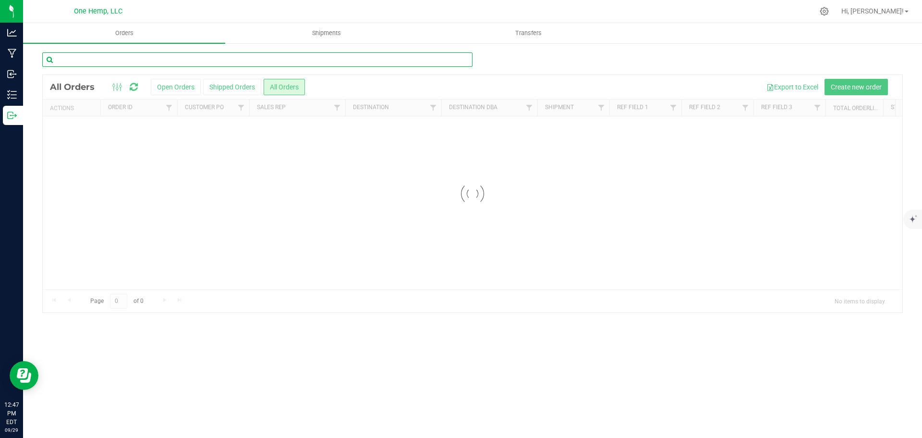
click at [269, 59] on input "text" at bounding box center [257, 59] width 430 height 14
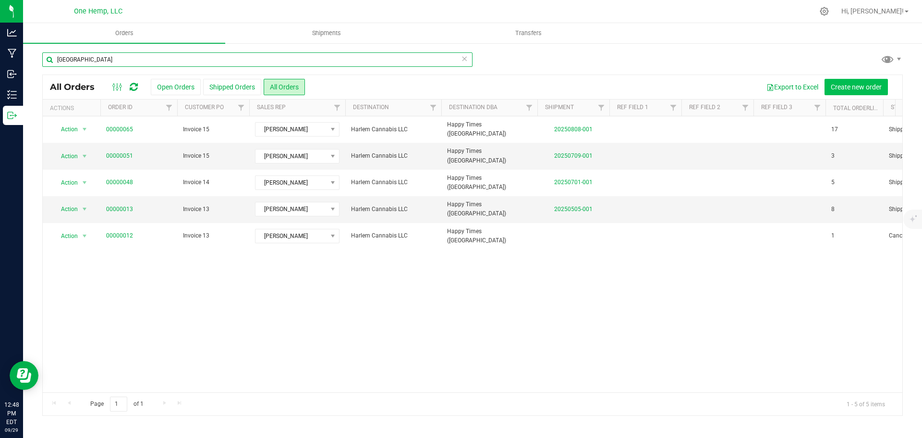
type input "harlem"
click at [861, 90] on span "Create new order" at bounding box center [856, 87] width 51 height 8
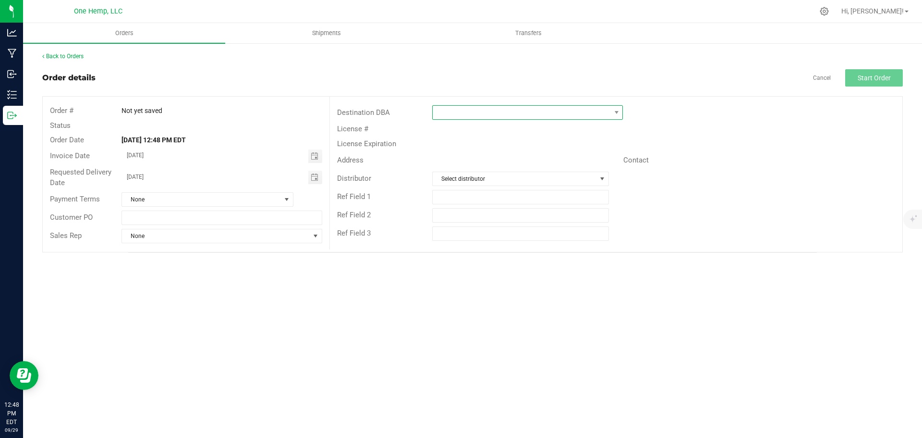
click at [445, 110] on span at bounding box center [522, 112] width 178 height 13
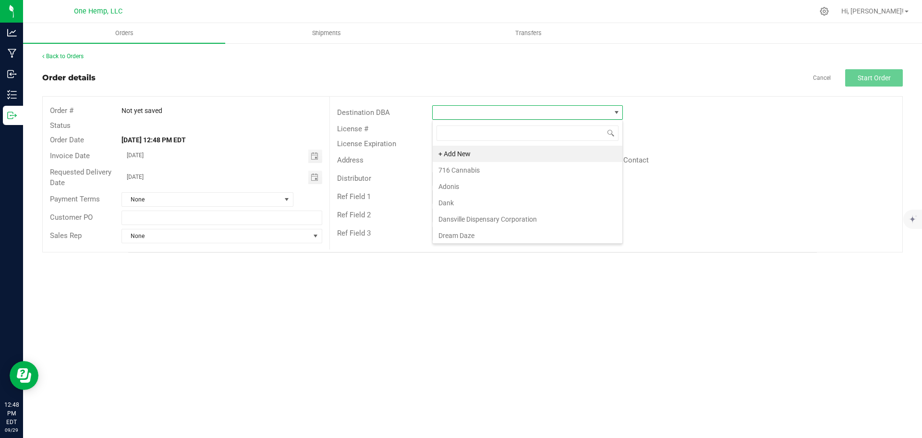
scroll to position [14, 191]
type input "h"
type input "H"
type input "ha"
click at [81, 54] on link "Back to Orders" at bounding box center [62, 56] width 41 height 7
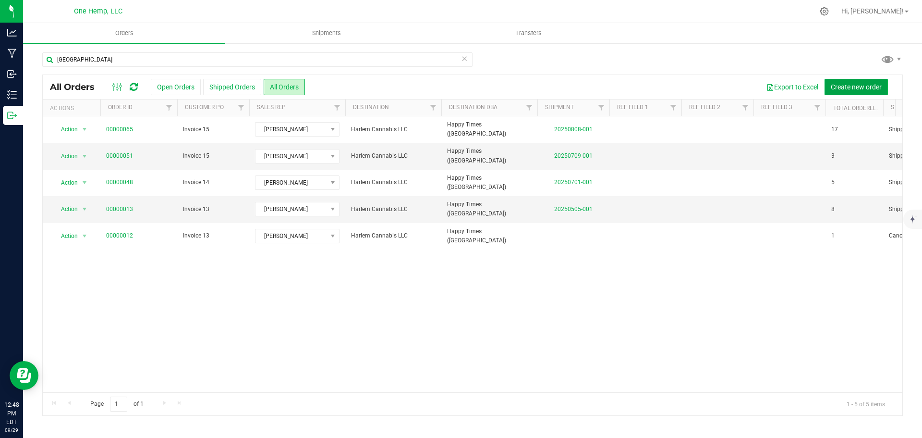
click at [884, 91] on button "Create new order" at bounding box center [856, 87] width 63 height 16
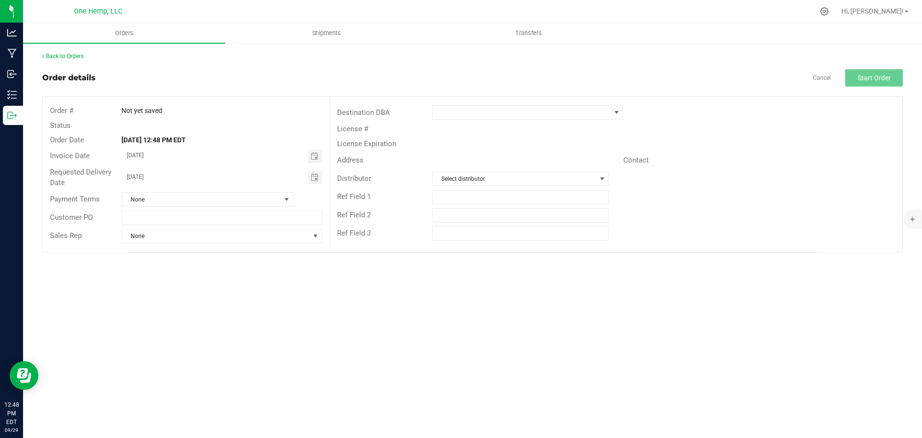
click at [432, 113] on div at bounding box center [544, 112] width 239 height 14
click at [475, 114] on span at bounding box center [522, 112] width 178 height 13
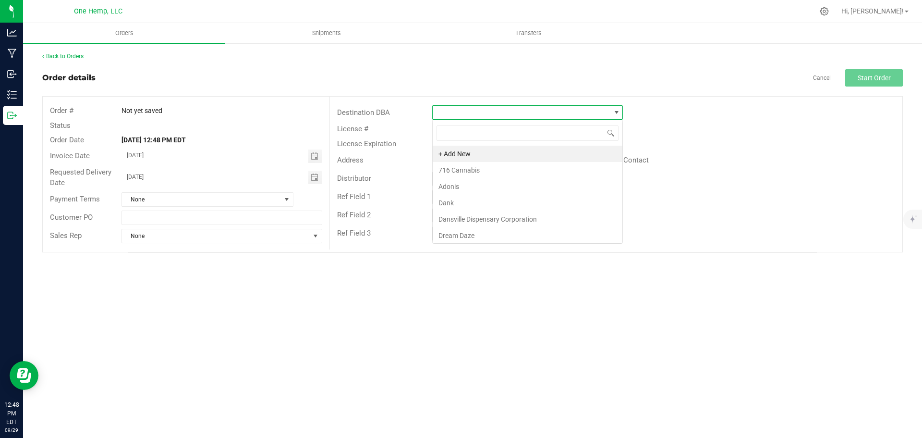
scroll to position [14, 191]
type input "buff"
click at [491, 153] on li "Happy Times (Buffalo)" at bounding box center [528, 154] width 190 height 16
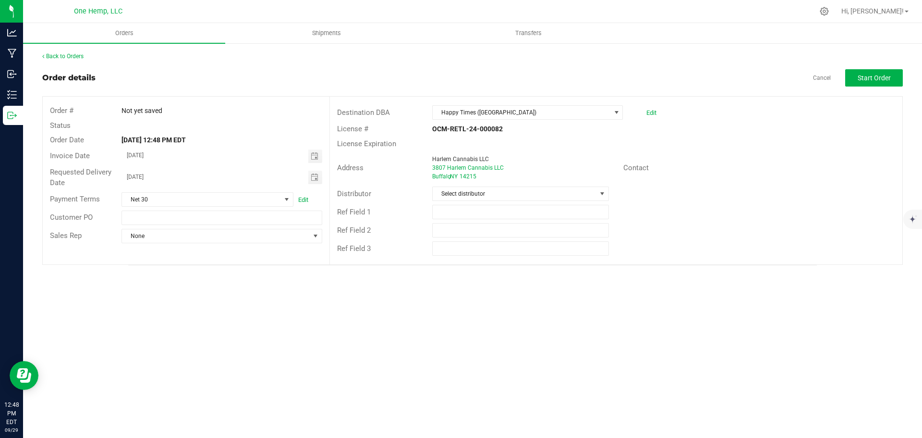
click at [303, 245] on div "Order # Not yet saved Status Order Date Sep 29, 2025 12:48 PM EDT Invoice Date …" at bounding box center [186, 174] width 287 height 155
click at [282, 241] on span "None" at bounding box center [215, 235] width 187 height 13
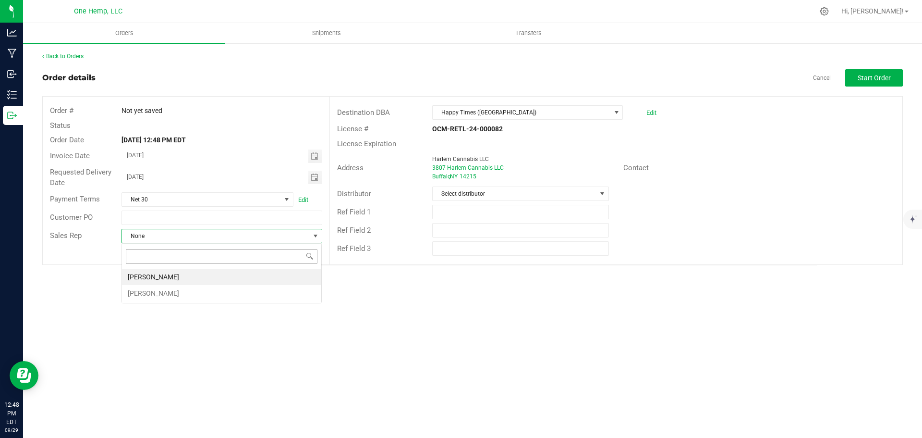
scroll to position [14, 201]
click at [178, 277] on li "Kari Bullman" at bounding box center [221, 276] width 199 height 16
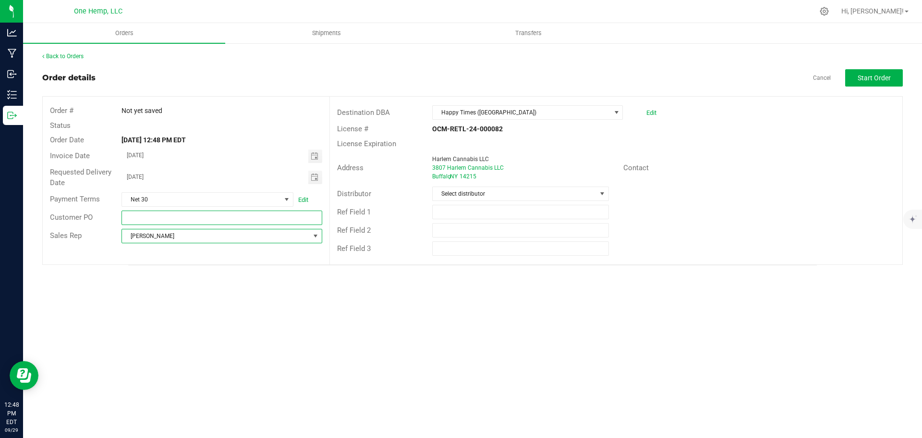
click at [153, 211] on input "text" at bounding box center [222, 217] width 200 height 14
click at [157, 212] on input "Invoice 10" at bounding box center [222, 217] width 200 height 14
type input "Invoice 16"
click at [893, 77] on button "Start Order" at bounding box center [874, 77] width 58 height 17
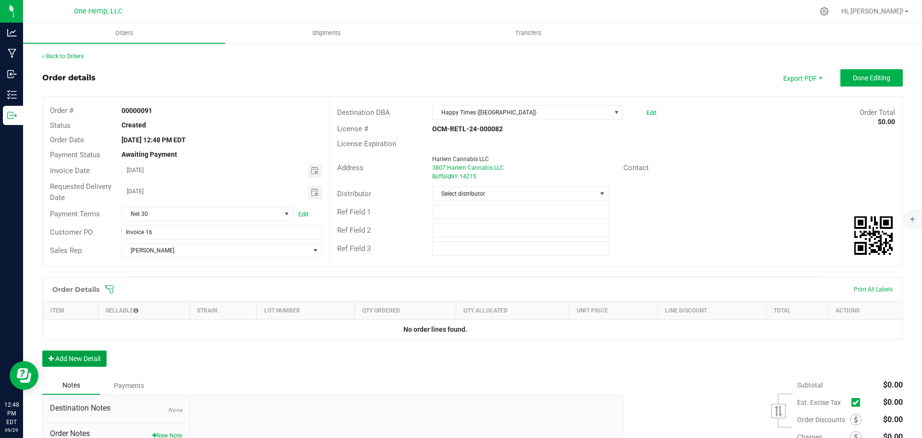
click at [91, 366] on button "Add New Detail" at bounding box center [74, 358] width 64 height 16
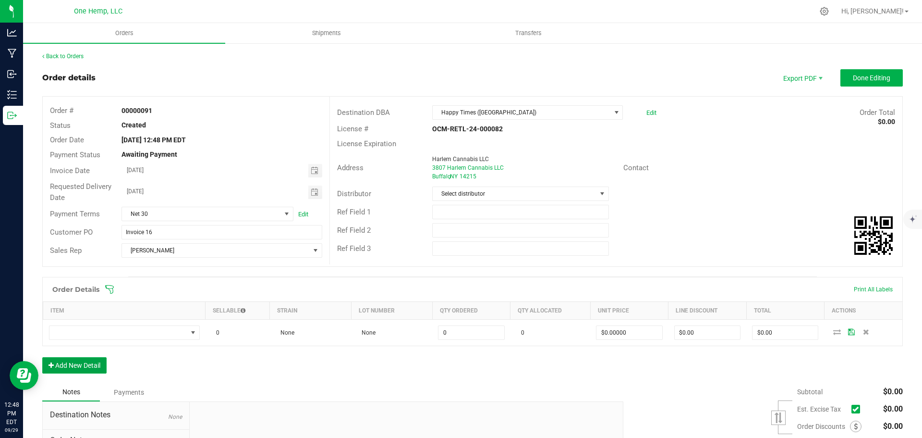
scroll to position [96, 0]
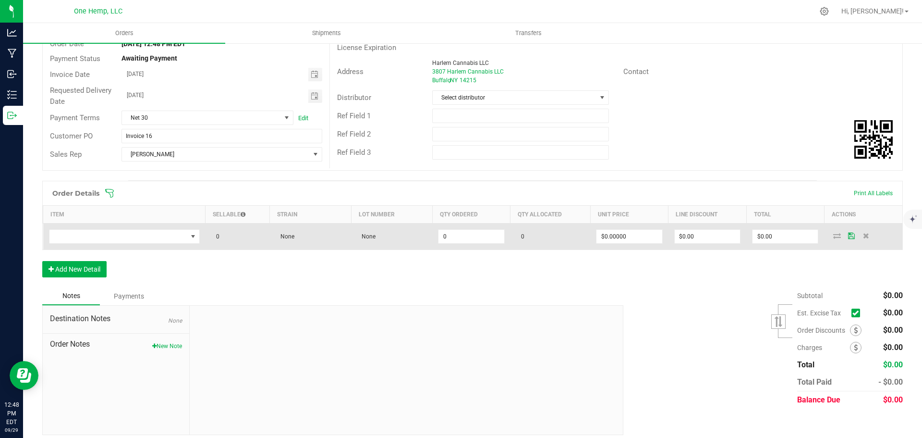
click at [147, 228] on td at bounding box center [124, 236] width 162 height 26
click at [147, 235] on span "NO DATA FOUND" at bounding box center [118, 236] width 138 height 13
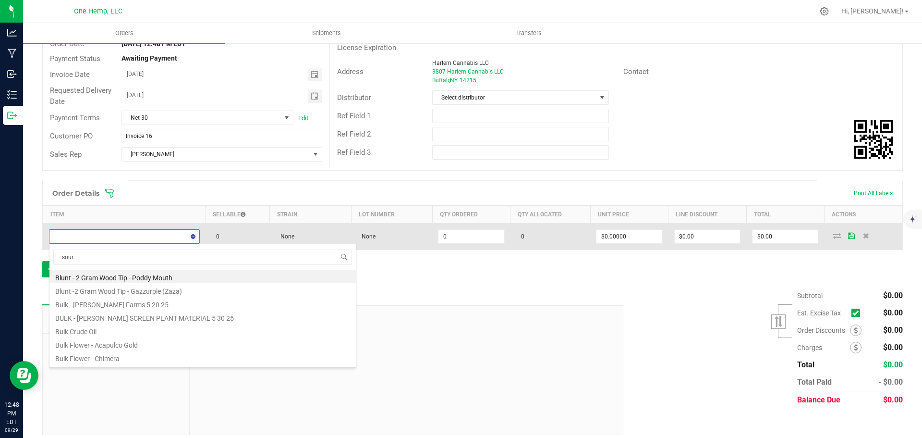
type input "sour d"
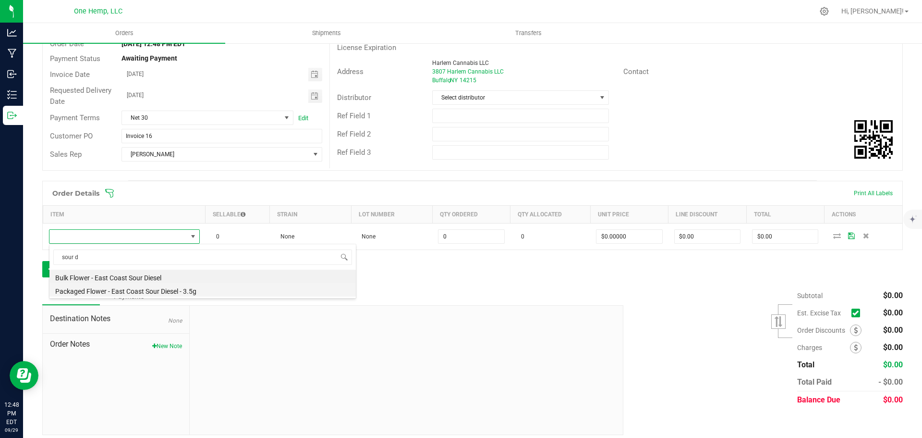
click at [149, 293] on li "Packaged Flower - East Coast Sour Diesel - 3.5g" at bounding box center [202, 289] width 306 height 13
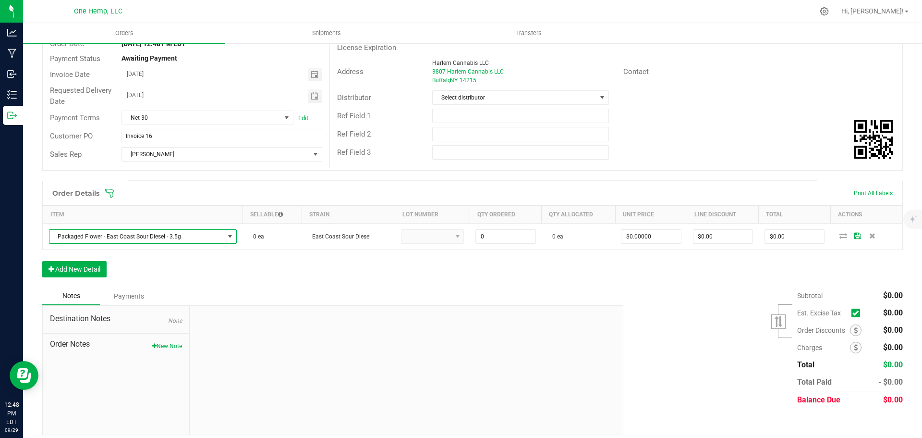
type input "0 ea"
type input "$17.00000"
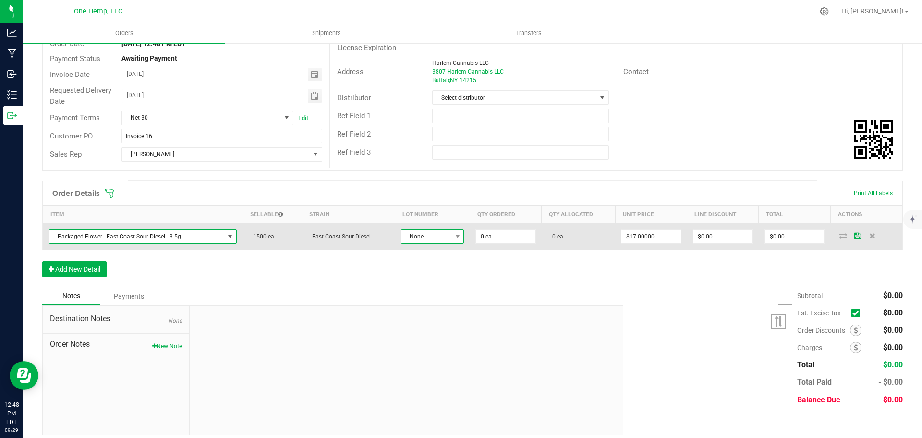
click at [452, 243] on span at bounding box center [457, 236] width 12 height 13
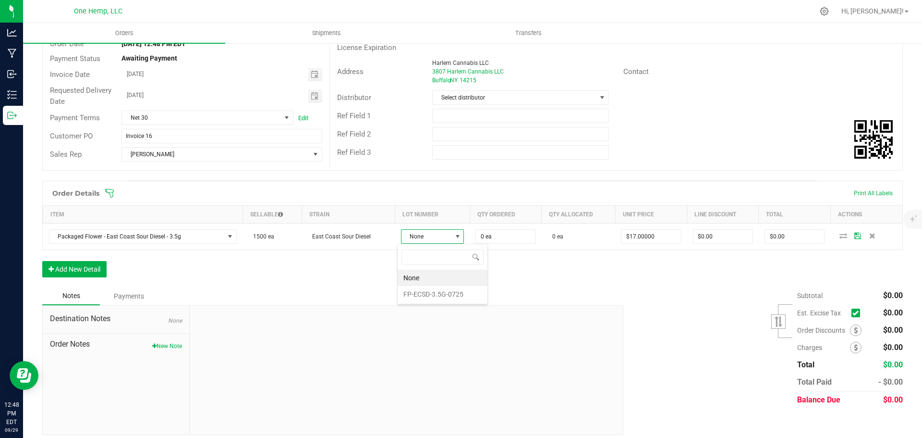
scroll to position [14, 62]
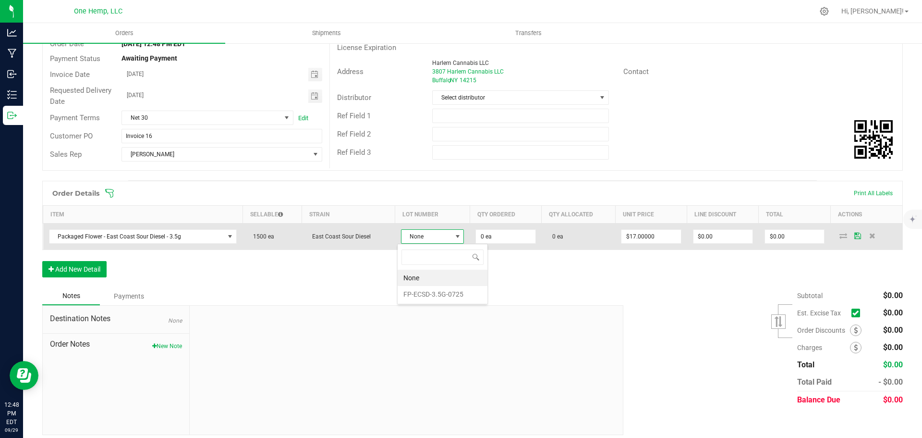
drag, startPoint x: 442, startPoint y: 298, endPoint x: 498, endPoint y: 246, distance: 76.1
click at [442, 298] on li "FP-ECSD-3.5G-0725" at bounding box center [443, 294] width 90 height 16
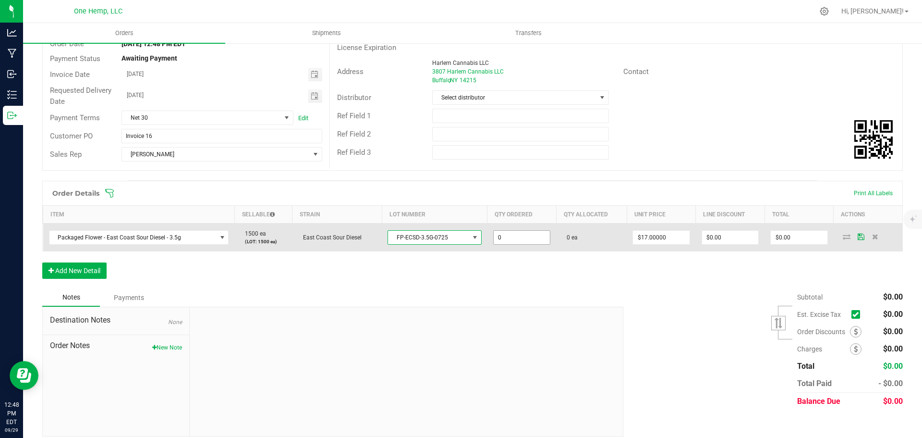
click at [499, 238] on input "0" at bounding box center [522, 237] width 56 height 13
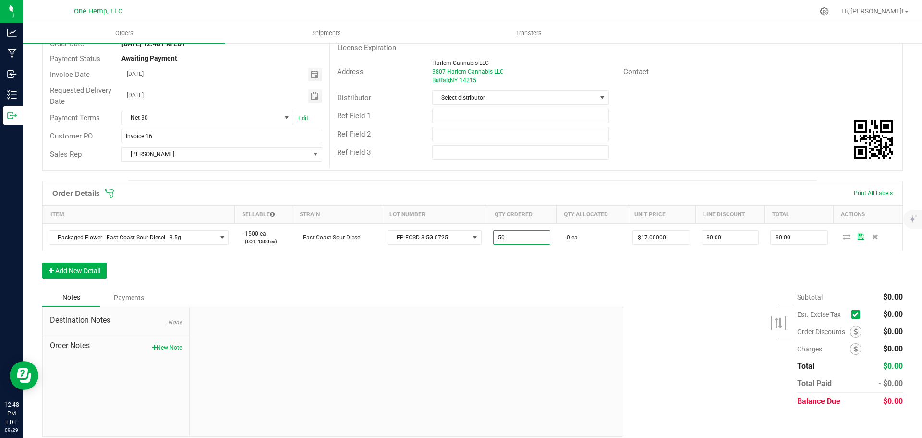
type input "50 ea"
type input "$850.00"
click at [587, 282] on div "Order Details Print All Labels Item Sellable Strain Lot Number Qty Ordered Qty …" at bounding box center [472, 235] width 861 height 108
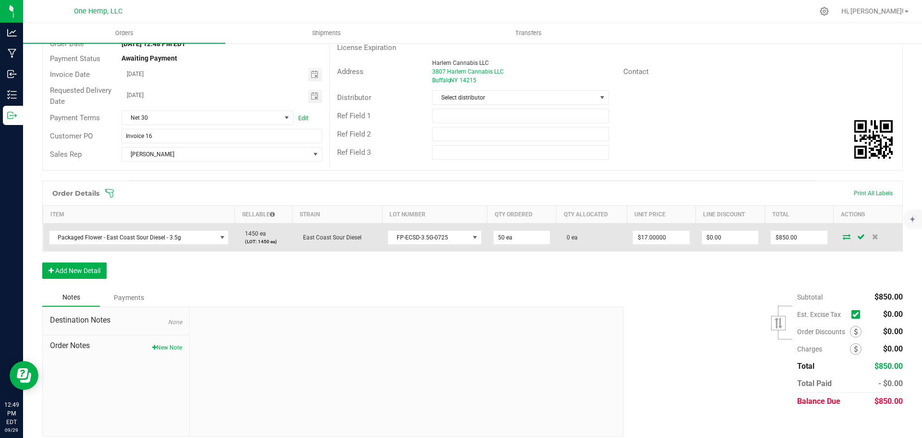
click at [843, 234] on icon at bounding box center [847, 236] width 8 height 6
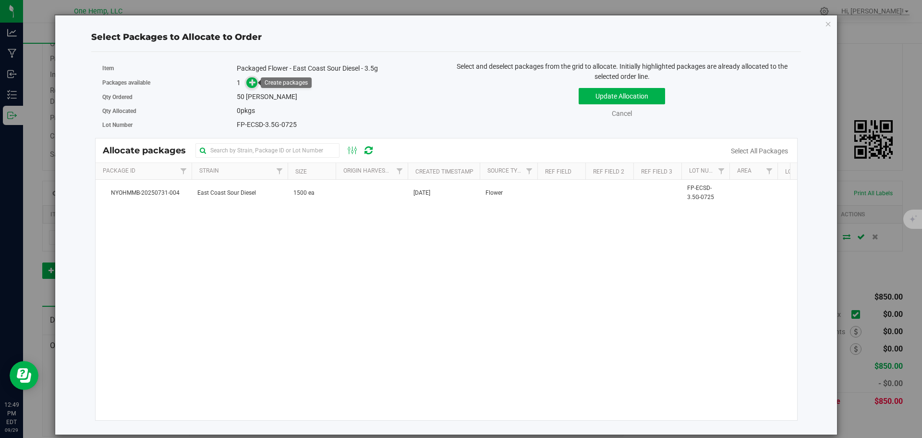
click at [254, 87] on span at bounding box center [251, 82] width 11 height 11
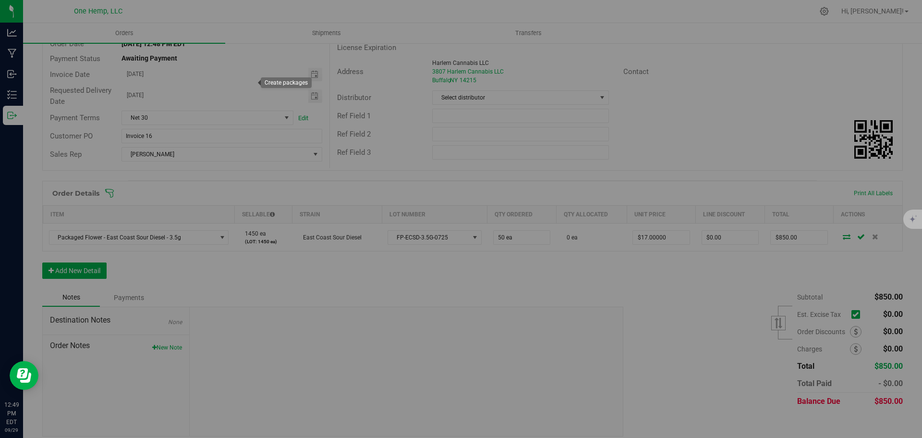
type input "1"
type input "50"
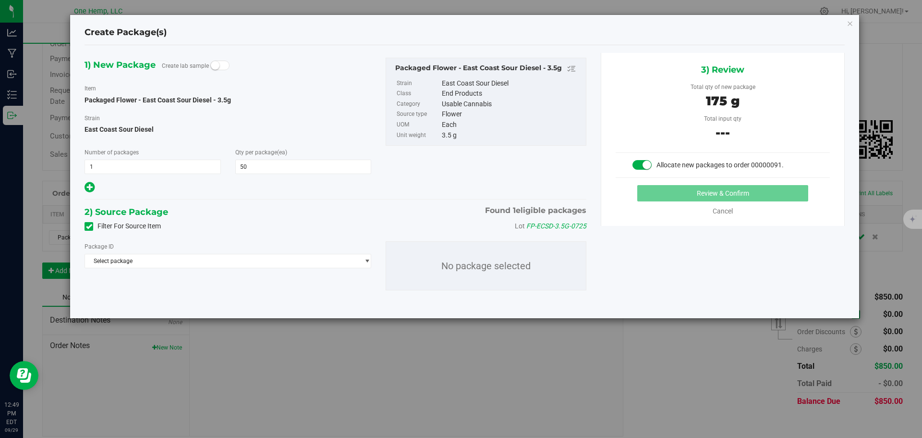
click at [152, 228] on label "Filter For Source Item" at bounding box center [123, 226] width 76 height 10
click at [0, 0] on input "Filter For Source Item" at bounding box center [0, 0] width 0 height 0
click at [188, 263] on span "Select package" at bounding box center [222, 260] width 274 height 13
click at [290, 302] on span "( Packaged Flower - East Coast Sour Diesel - 3.5g )" at bounding box center [239, 300] width 157 height 7
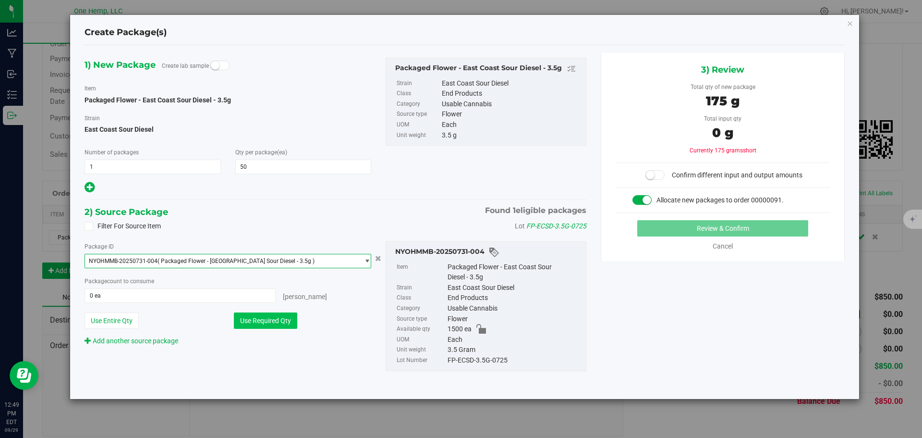
click at [272, 317] on button "Use Required Qty" at bounding box center [265, 320] width 63 height 16
type input "50 ea"
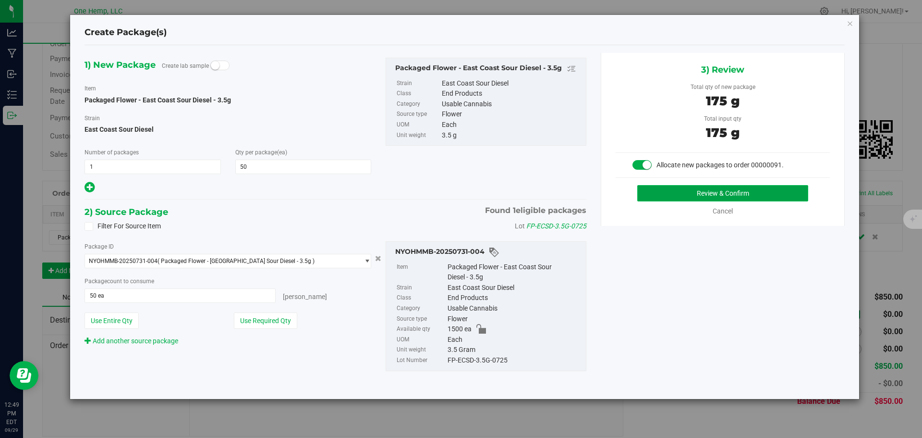
click at [709, 188] on button "Review & Confirm" at bounding box center [722, 193] width 171 height 16
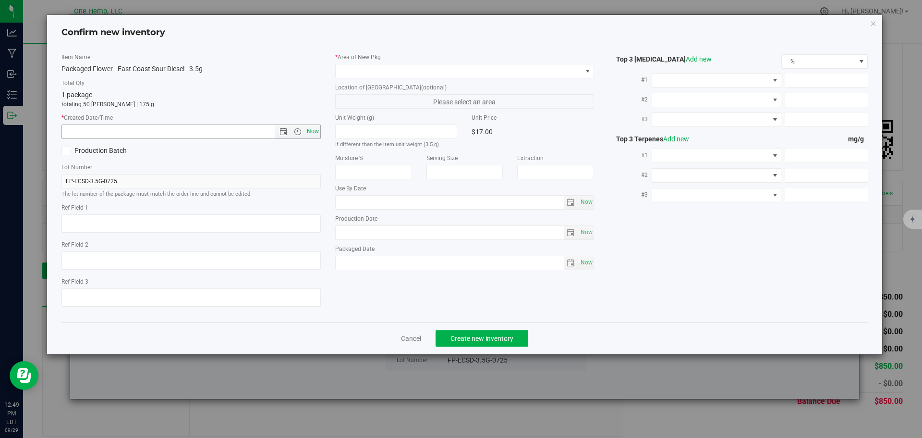
click at [318, 130] on span "Now" at bounding box center [313, 131] width 16 height 14
type input "9/29/2025 12:49 PM"
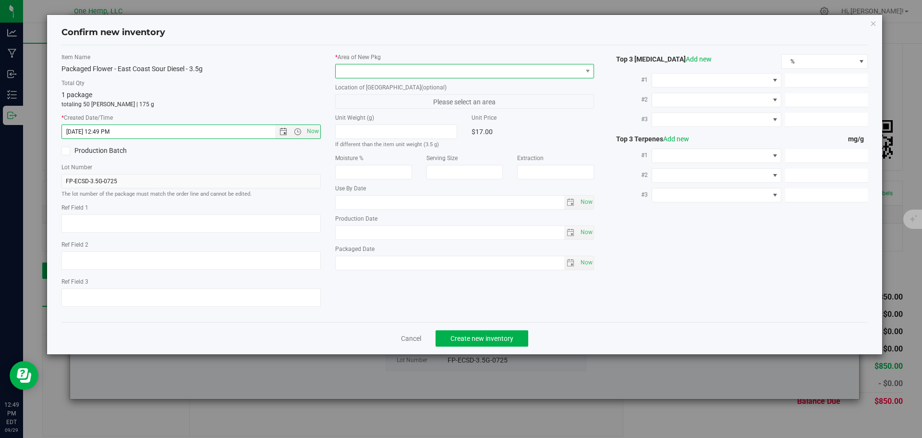
click at [439, 69] on span at bounding box center [459, 70] width 246 height 13
click at [406, 111] on li "Lab" at bounding box center [465, 110] width 258 height 13
click at [504, 340] on span "Create new inventory" at bounding box center [482, 338] width 63 height 8
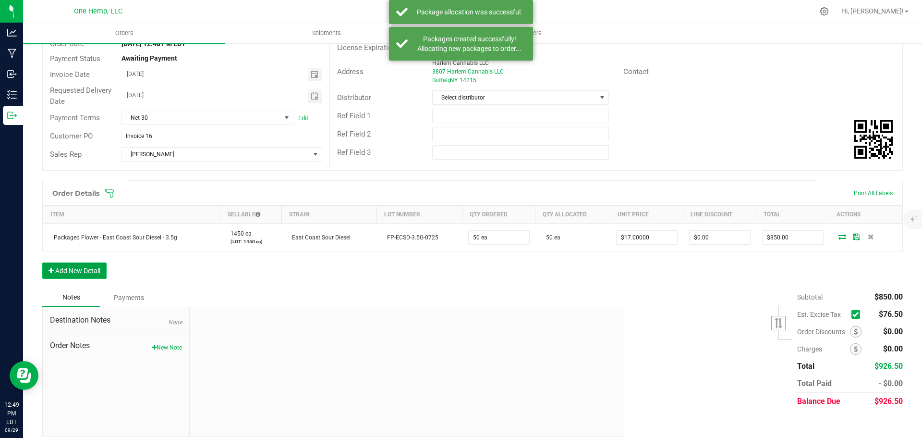
click at [63, 265] on button "Add New Detail" at bounding box center [74, 270] width 64 height 16
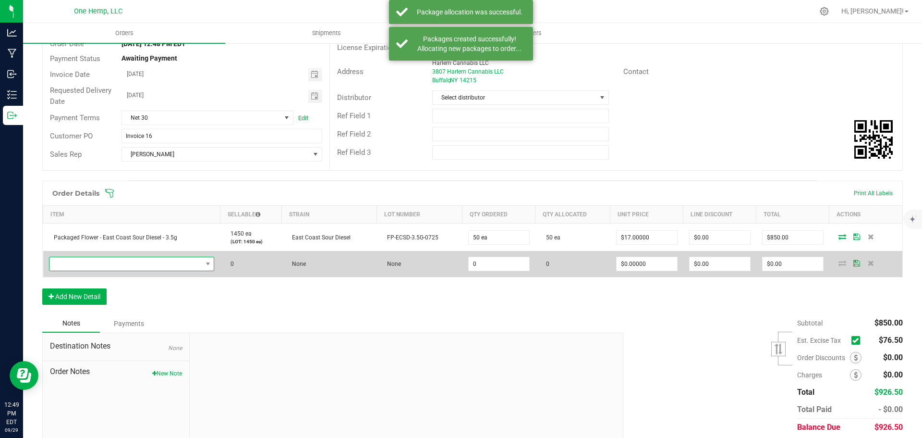
click at [89, 262] on span "NO DATA FOUND" at bounding box center [125, 263] width 153 height 13
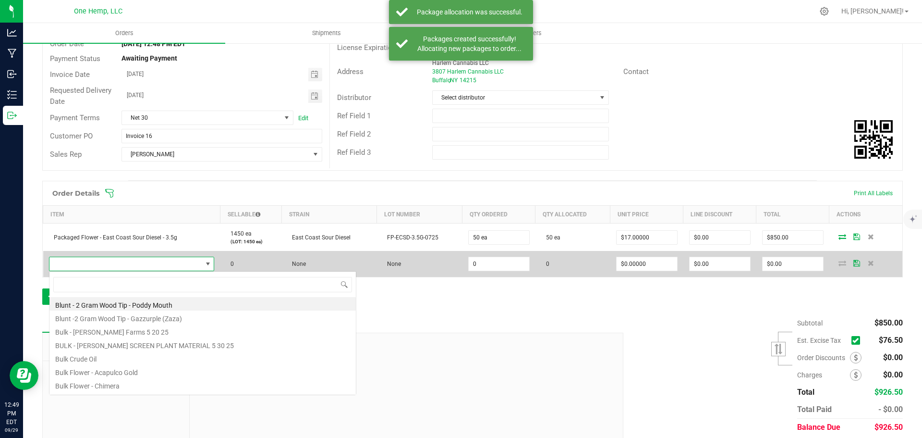
scroll to position [14, 162]
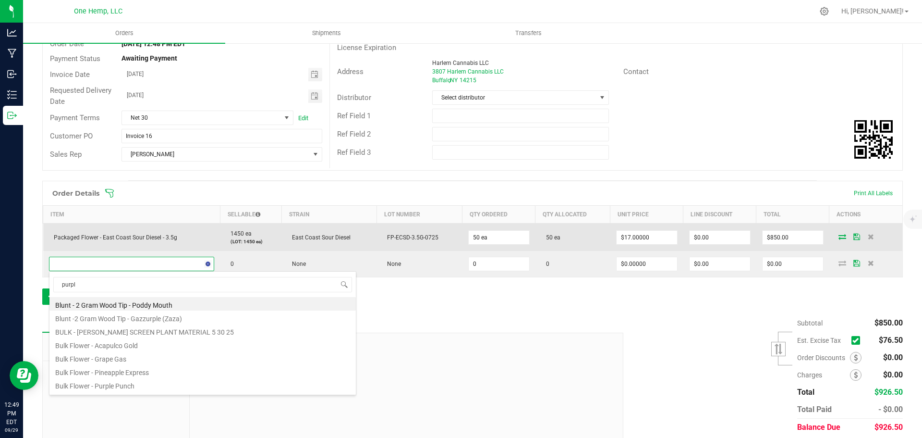
type input "purple"
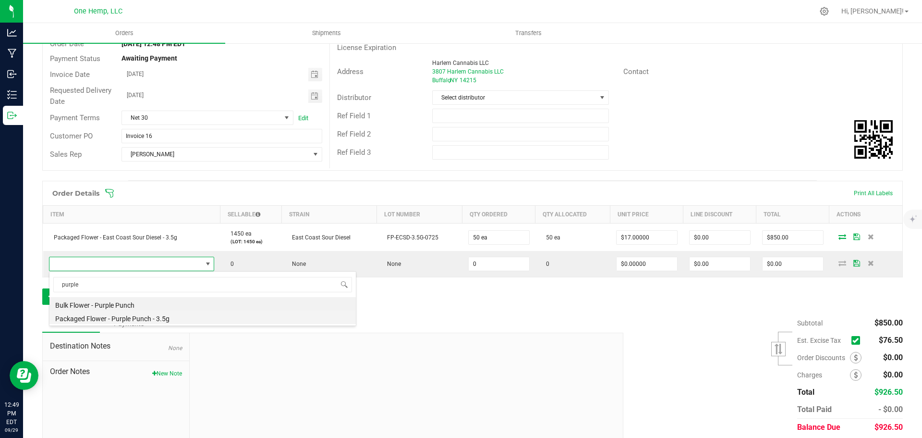
click at [170, 319] on li "Packaged Flower - Purple Punch - 3.5g" at bounding box center [202, 316] width 306 height 13
type input "0 ea"
type input "$15.00000"
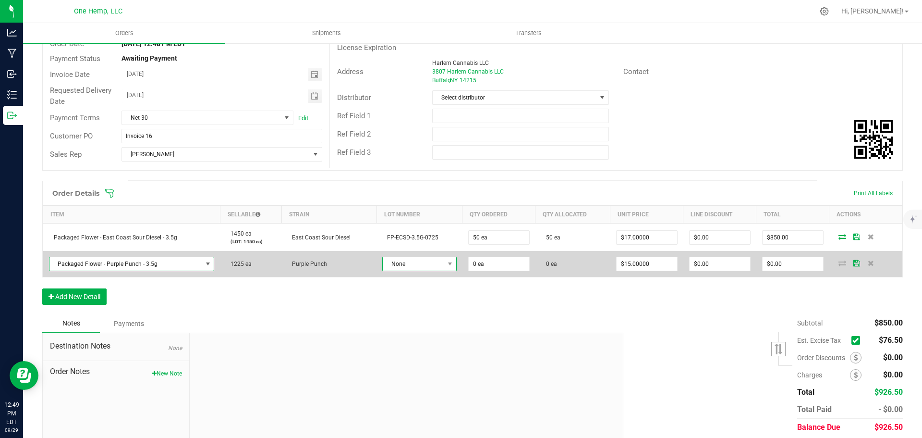
click at [436, 263] on span "None" at bounding box center [413, 263] width 61 height 13
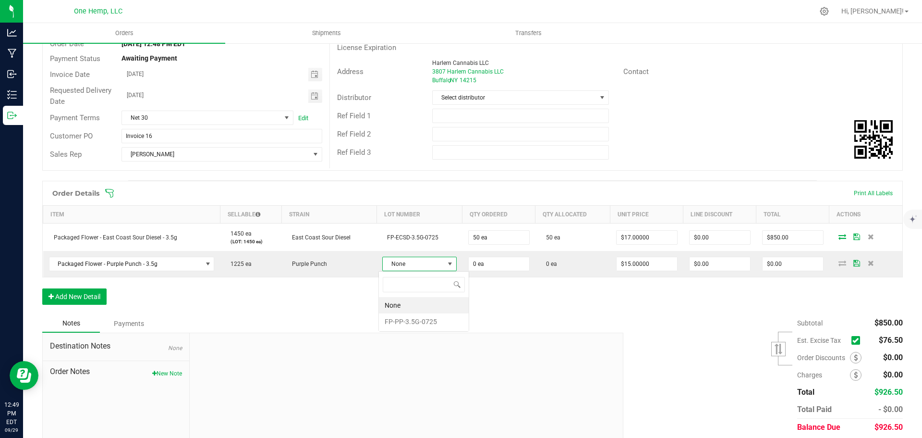
scroll to position [14, 73]
click at [427, 321] on li "FP-PP-3.5G-0725" at bounding box center [424, 321] width 90 height 16
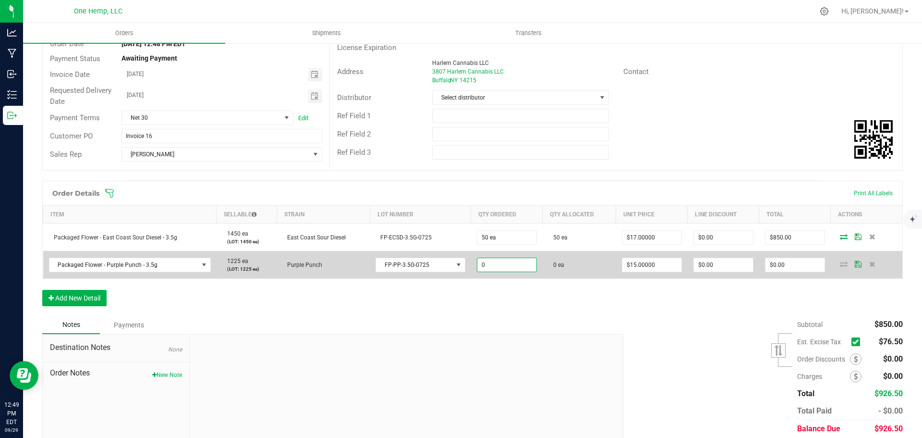
click at [503, 269] on input "0" at bounding box center [506, 264] width 59 height 13
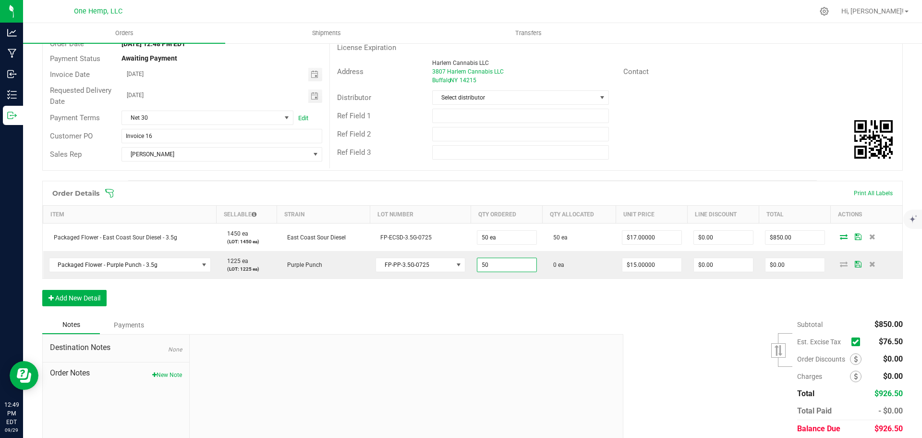
type input "50 ea"
type input "$750.00"
click at [547, 292] on div "Order Details Print All Labels Item Sellable Strain Lot Number Qty Ordered Qty …" at bounding box center [472, 248] width 861 height 135
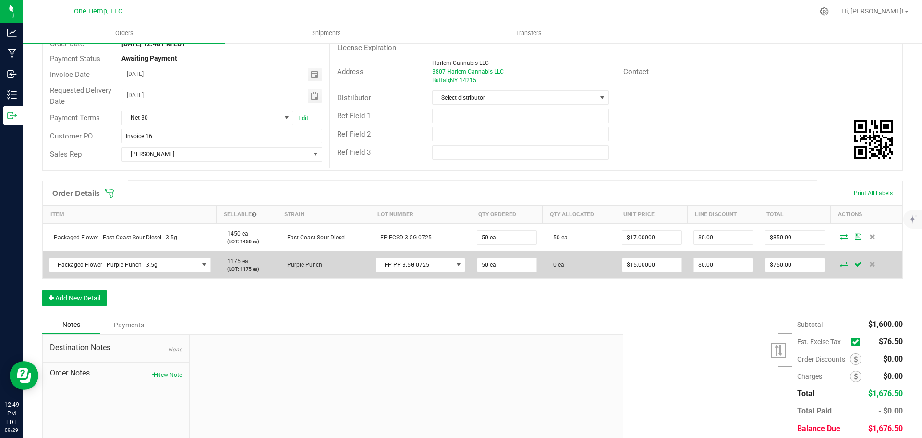
click at [840, 266] on icon at bounding box center [844, 264] width 8 height 6
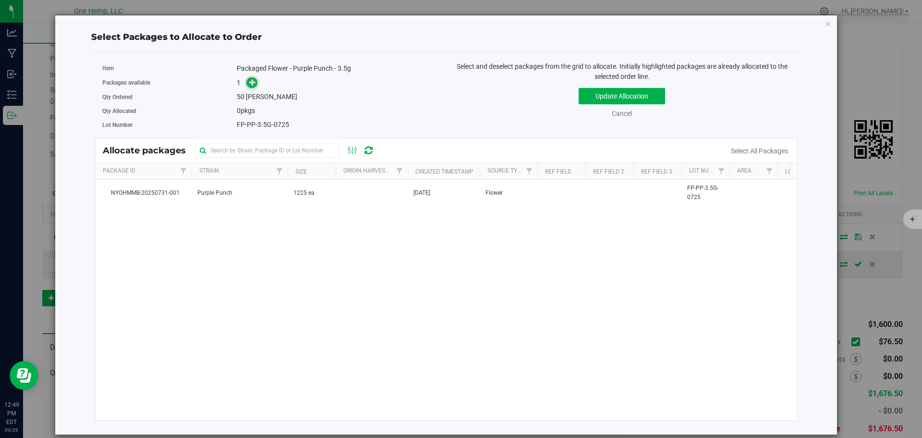
click at [252, 80] on icon at bounding box center [252, 82] width 7 height 7
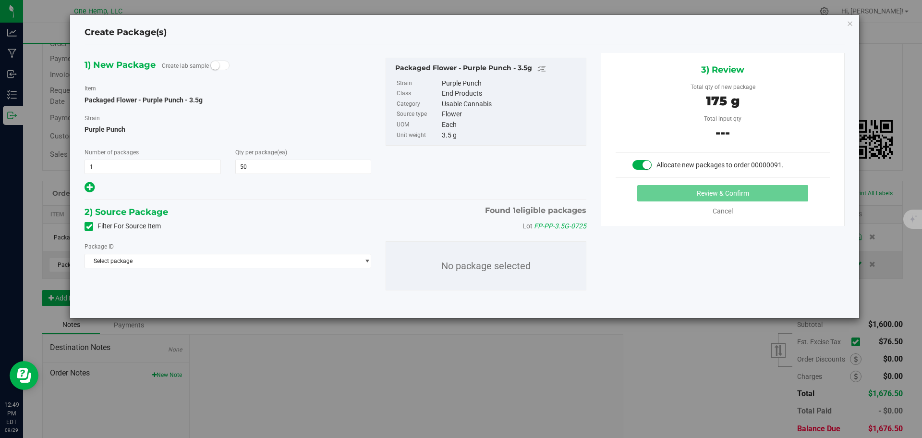
click at [144, 230] on label "Filter For Source Item" at bounding box center [123, 226] width 76 height 10
click at [0, 0] on input "Filter For Source Item" at bounding box center [0, 0] width 0 height 0
click at [249, 268] on span "Select package" at bounding box center [228, 261] width 287 height 14
click at [261, 305] on li "NYOHMMB-20250731-001 ( Packaged Flower - Purple Punch - 3.5g )" at bounding box center [228, 299] width 286 height 13
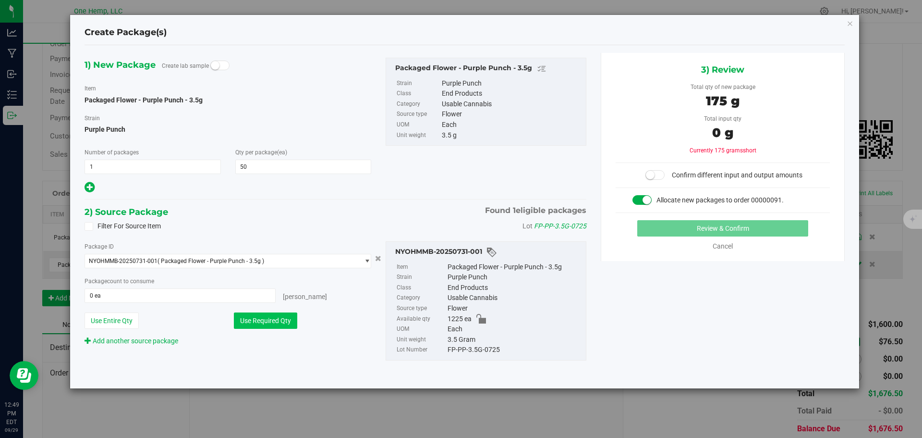
click at [273, 324] on button "Use Required Qty" at bounding box center [265, 320] width 63 height 16
type input "50 ea"
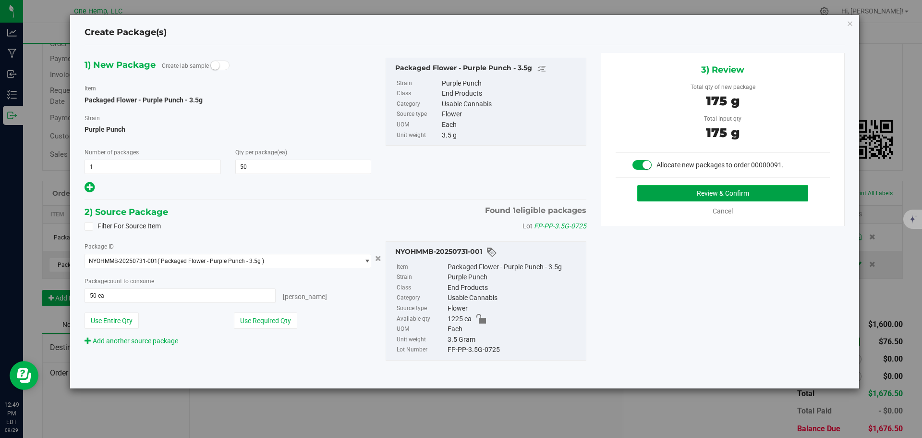
click at [702, 198] on button "Review & Confirm" at bounding box center [722, 193] width 171 height 16
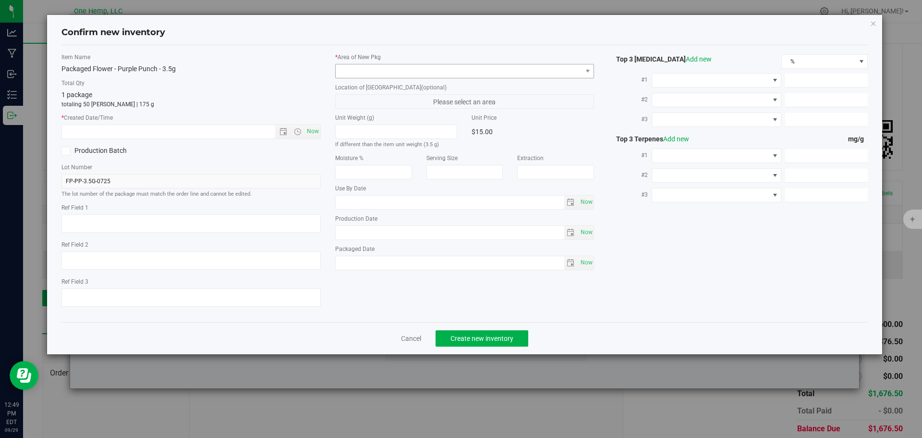
drag, startPoint x: 417, startPoint y: 52, endPoint x: 427, endPoint y: 68, distance: 18.1
click at [419, 53] on label "* Area of New Pkg" at bounding box center [464, 57] width 259 height 9
click at [427, 69] on span at bounding box center [459, 70] width 246 height 13
click at [364, 109] on li "Lab" at bounding box center [465, 110] width 258 height 13
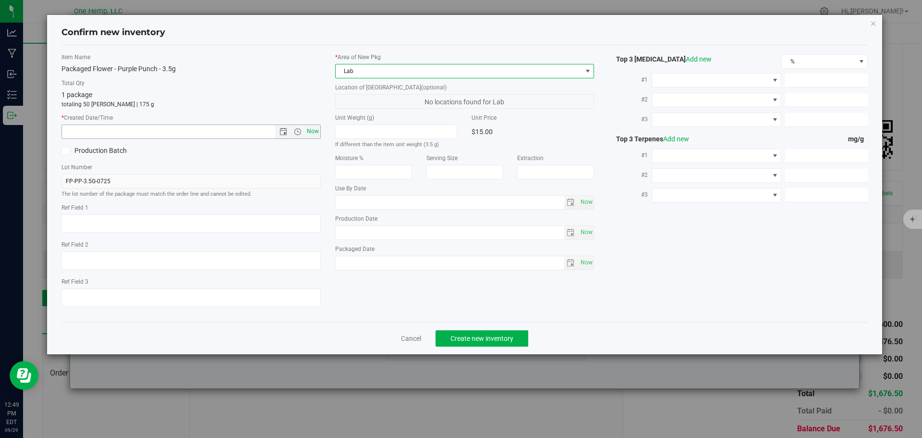
click at [317, 126] on span "Now" at bounding box center [313, 131] width 16 height 14
type input "9/29/2025 12:49 PM"
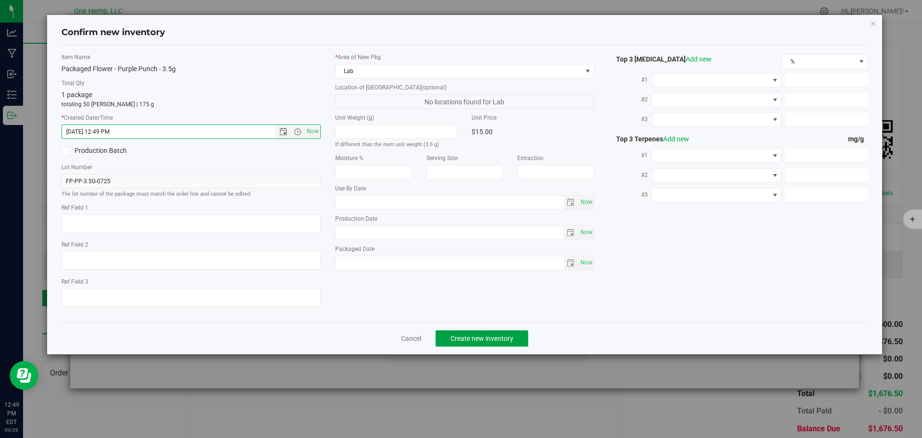
click at [524, 337] on button "Create new inventory" at bounding box center [482, 338] width 93 height 16
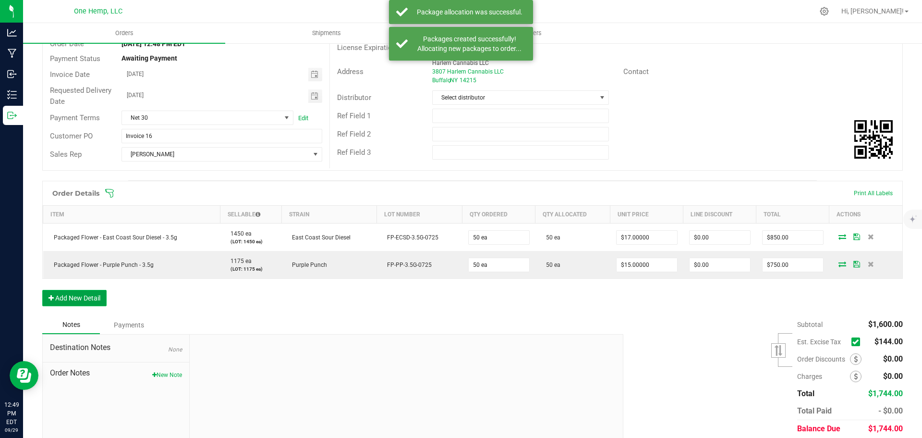
click at [99, 292] on button "Add New Detail" at bounding box center [74, 298] width 64 height 16
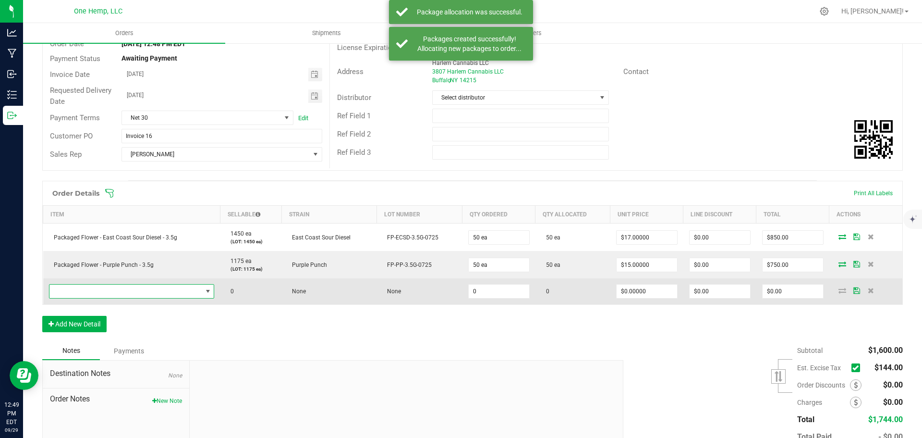
click at [99, 284] on span "NO DATA FOUND" at bounding box center [125, 290] width 153 height 13
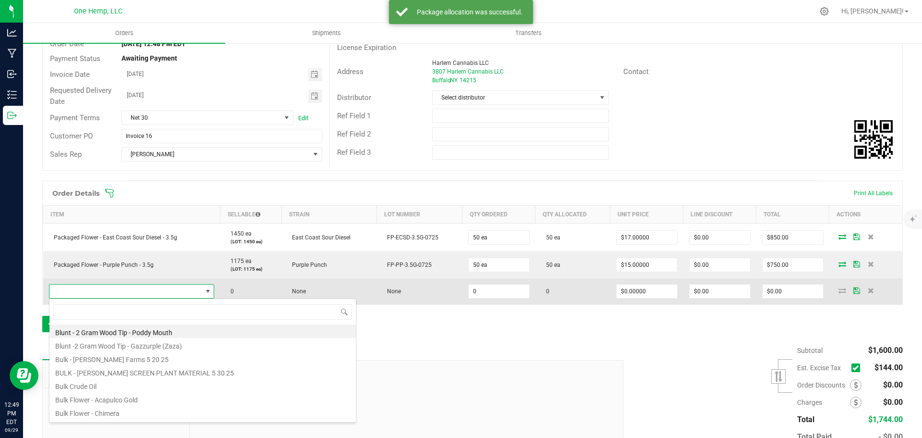
scroll to position [14, 162]
type input "aca"
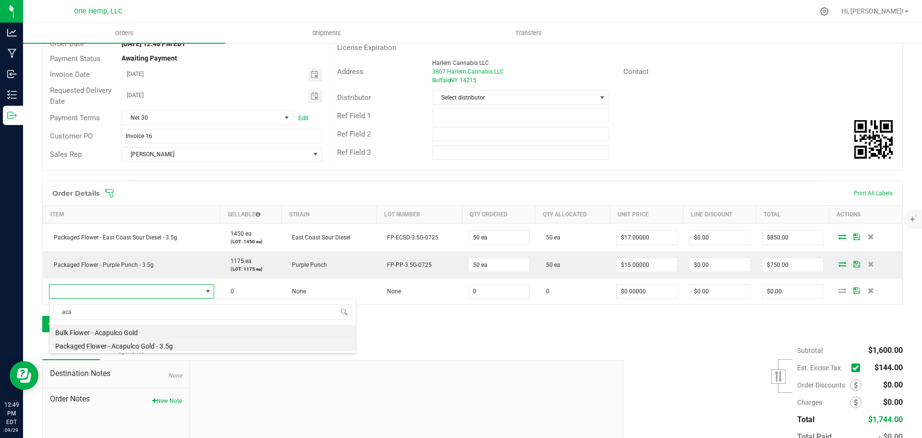
click at [169, 344] on li "Packaged Flower - Acapulco Gold - 3.5g" at bounding box center [202, 344] width 306 height 13
type input "0 ea"
type input "$12.00000"
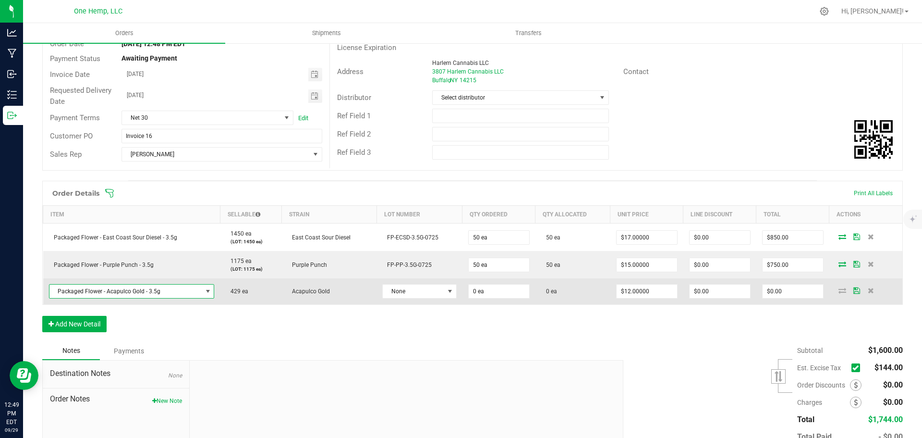
click at [318, 293] on span "Acapulco Gold" at bounding box center [308, 291] width 43 height 7
click at [415, 297] on span "None" at bounding box center [413, 290] width 61 height 13
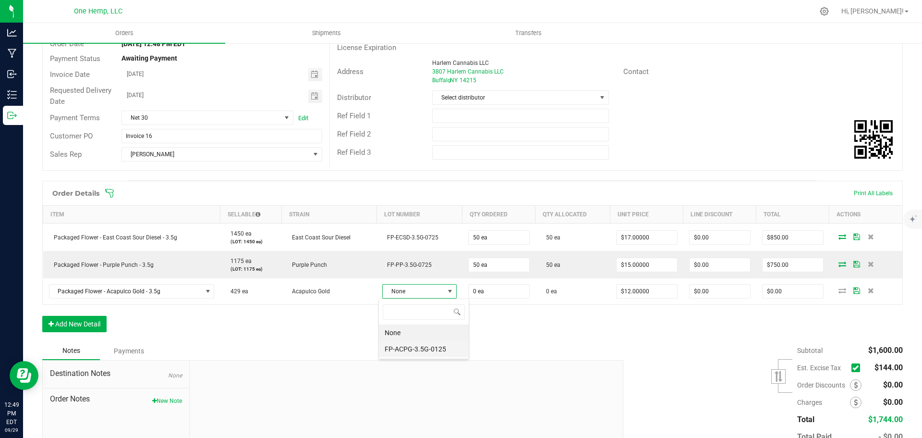
click at [433, 341] on li "FP-ACPG-3.5G-0125" at bounding box center [424, 349] width 90 height 16
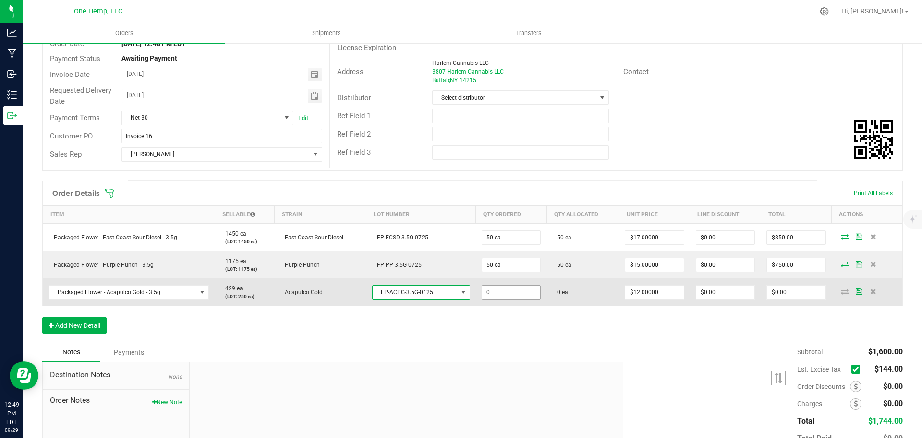
click at [482, 291] on input "0" at bounding box center [511, 291] width 58 height 13
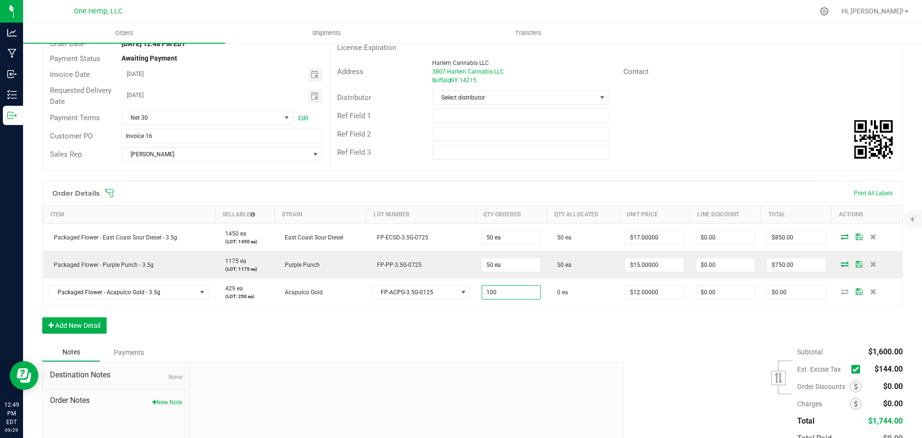
type input "100 ea"
type input "$1,200.00"
click at [821, 308] on div "Order Details Print All Labels Item Sellable Strain Lot Number Qty Ordered Qty …" at bounding box center [472, 262] width 861 height 162
click at [841, 292] on icon at bounding box center [845, 291] width 8 height 6
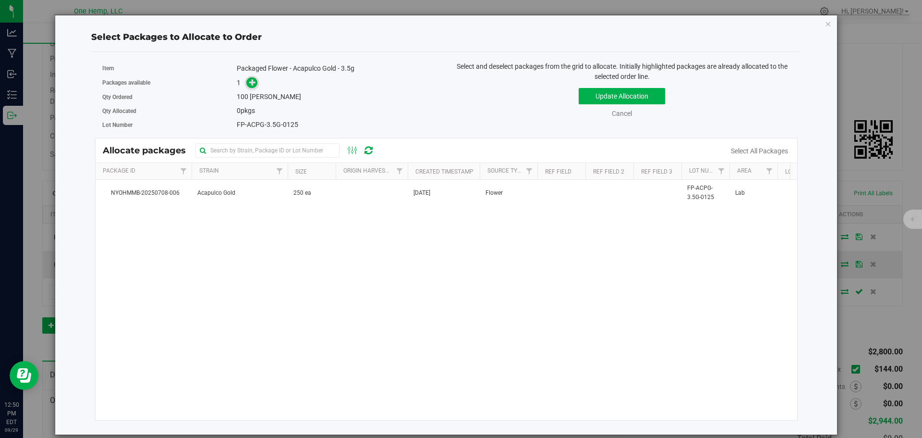
click at [256, 81] on icon at bounding box center [252, 82] width 7 height 7
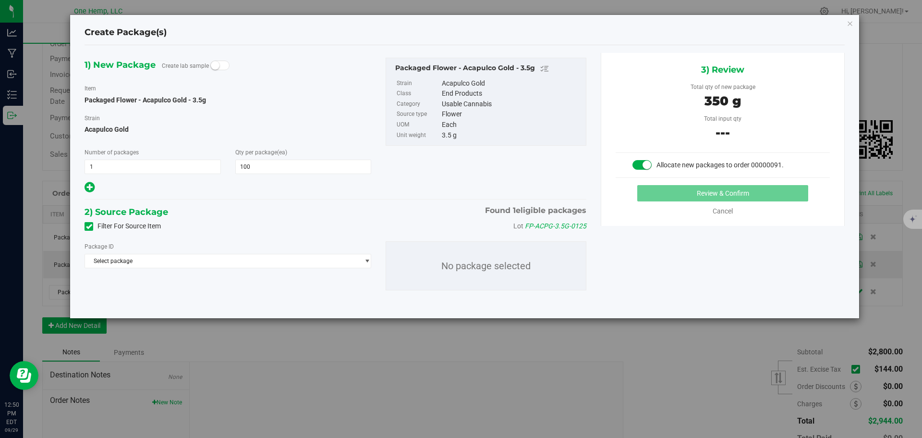
click at [115, 224] on label "Filter For Source Item" at bounding box center [123, 226] width 76 height 10
click at [0, 0] on input "Filter For Source Item" at bounding box center [0, 0] width 0 height 0
click at [150, 266] on span "Select package" at bounding box center [222, 260] width 274 height 13
click at [187, 302] on span "( Packaged Flower - Acapulco Gold - 3.5g )" at bounding box center [216, 300] width 110 height 7
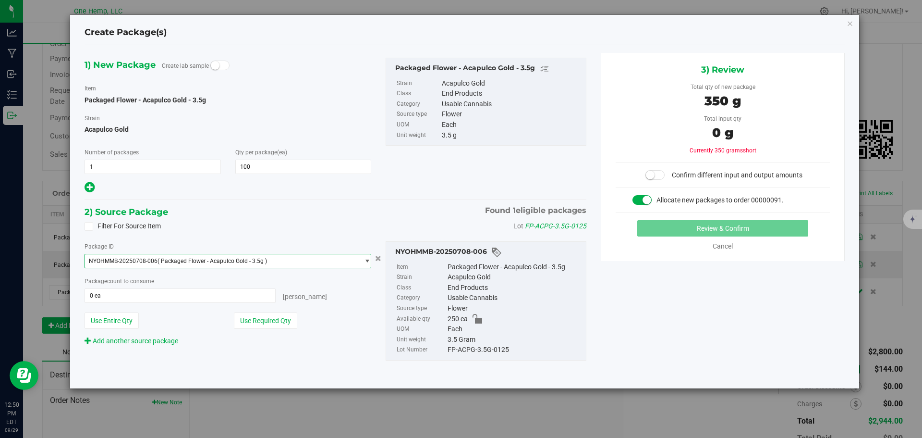
click at [293, 330] on div "Package ID NYOHMMB-20250708-006 ( Packaged Flower - Acapulco Gold - 3.5g ) NYOH…" at bounding box center [227, 293] width 301 height 105
click at [289, 326] on button "Use Required Qty" at bounding box center [265, 320] width 63 height 16
type input "100 ea"
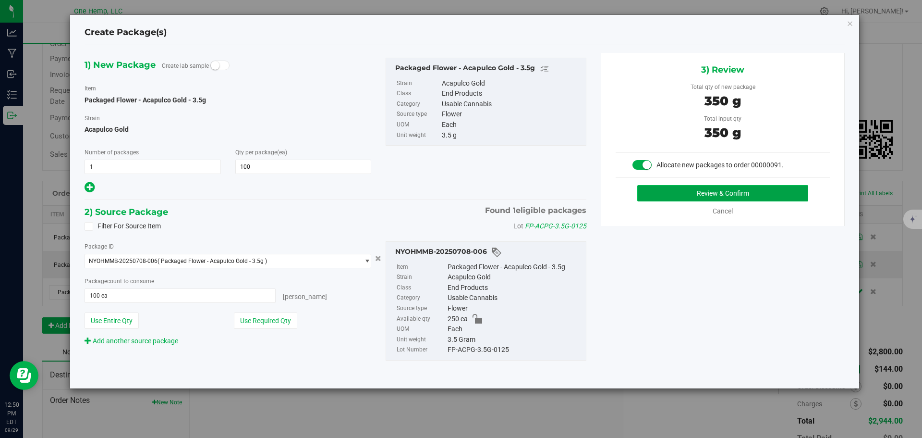
click at [678, 190] on button "Review & Confirm" at bounding box center [722, 193] width 171 height 16
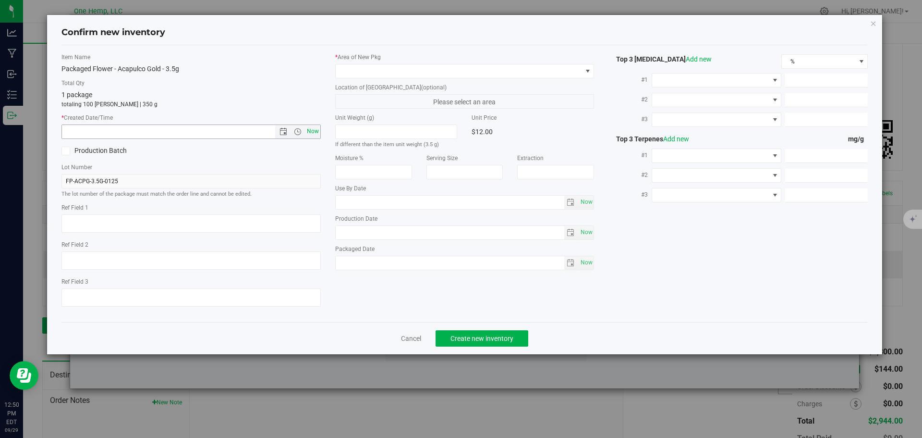
click at [312, 126] on span "Now" at bounding box center [313, 131] width 16 height 14
type input "9/29/2025 12:50 PM"
click at [388, 63] on div "* Area of New Pkg" at bounding box center [464, 65] width 259 height 25
drag, startPoint x: 387, startPoint y: 68, endPoint x: 384, endPoint y: 74, distance: 6.9
click at [386, 69] on span at bounding box center [459, 70] width 246 height 13
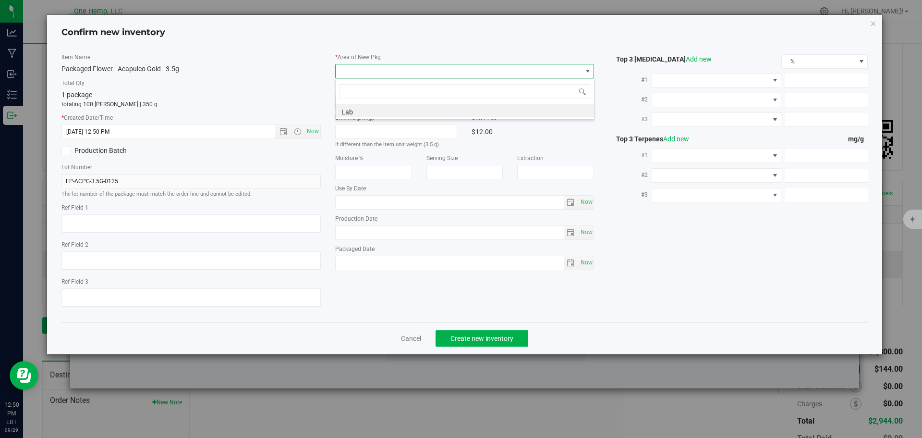
scroll to position [14, 259]
click at [370, 111] on li "Lab" at bounding box center [465, 110] width 258 height 13
click at [501, 334] on span "Create new inventory" at bounding box center [482, 338] width 63 height 8
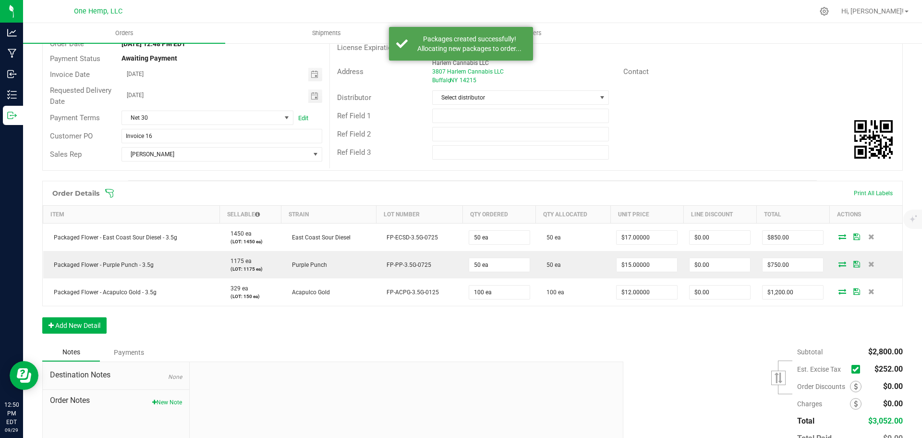
click at [88, 316] on div "Order Details Print All Labels Item Sellable Strain Lot Number Qty Ordered Qty …" at bounding box center [472, 262] width 861 height 162
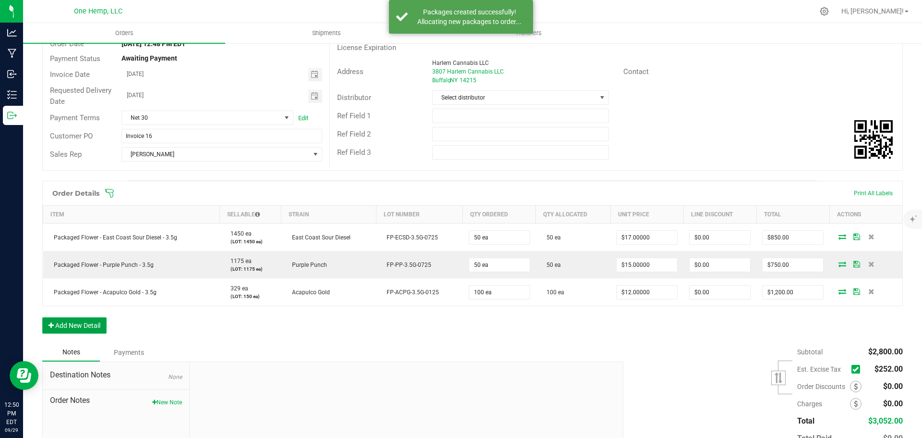
click at [104, 330] on button "Add New Detail" at bounding box center [74, 325] width 64 height 16
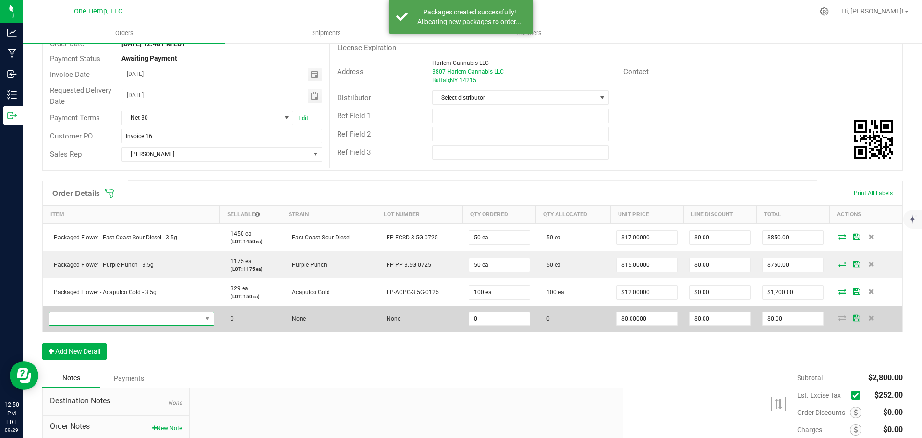
click at [141, 322] on span "NO DATA FOUND" at bounding box center [125, 318] width 152 height 13
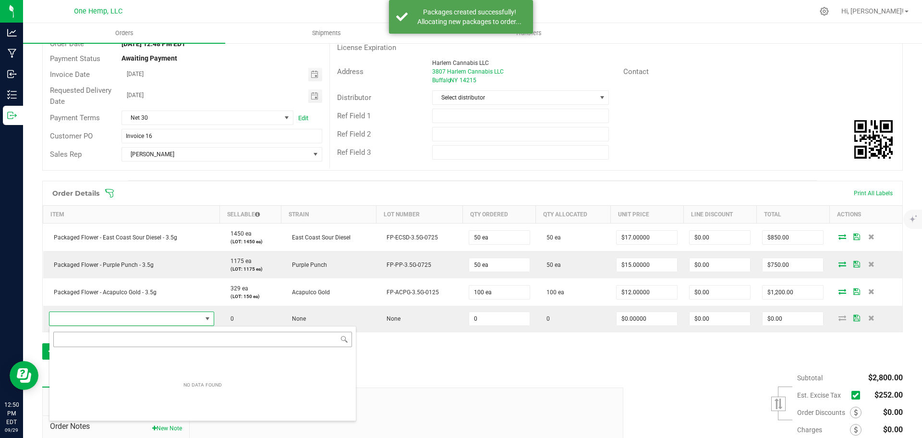
scroll to position [14, 162]
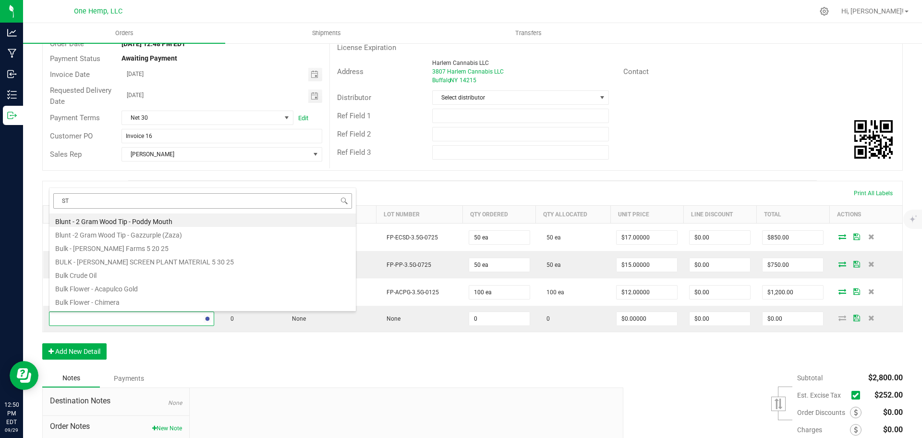
type input "STR"
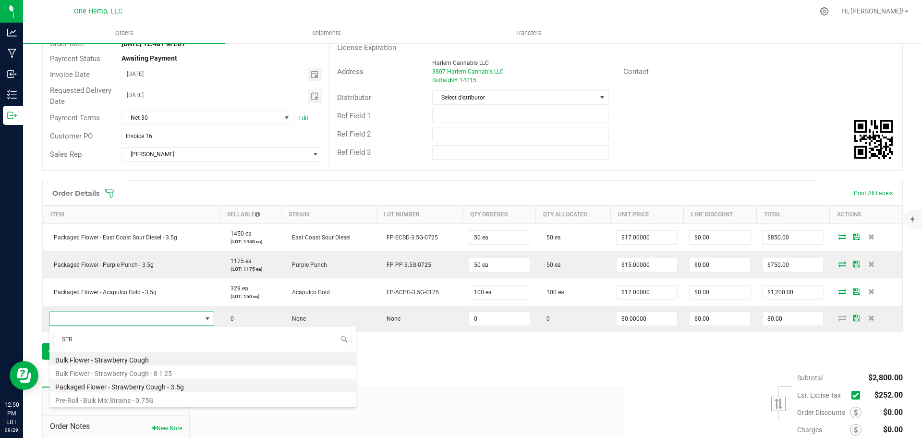
click at [182, 389] on li "Packaged Flower - Strawberry Cough - 3.5g" at bounding box center [202, 384] width 306 height 13
type input "0 ea"
type input "$12.00000"
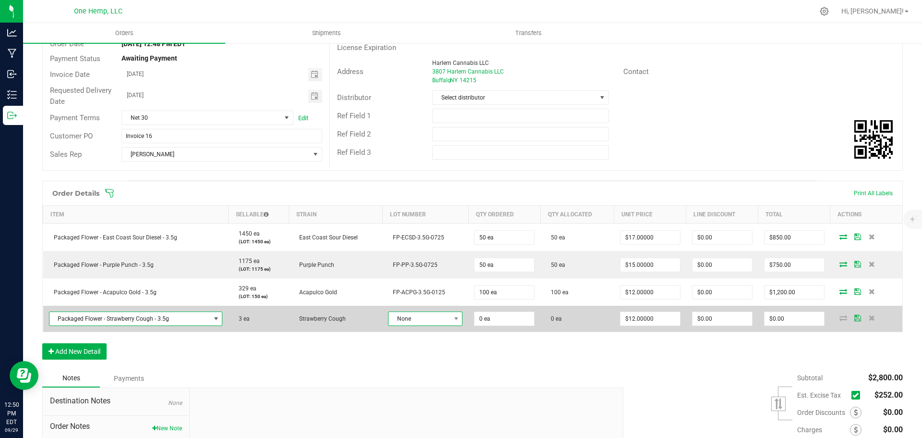
click at [429, 319] on span "None" at bounding box center [419, 318] width 61 height 13
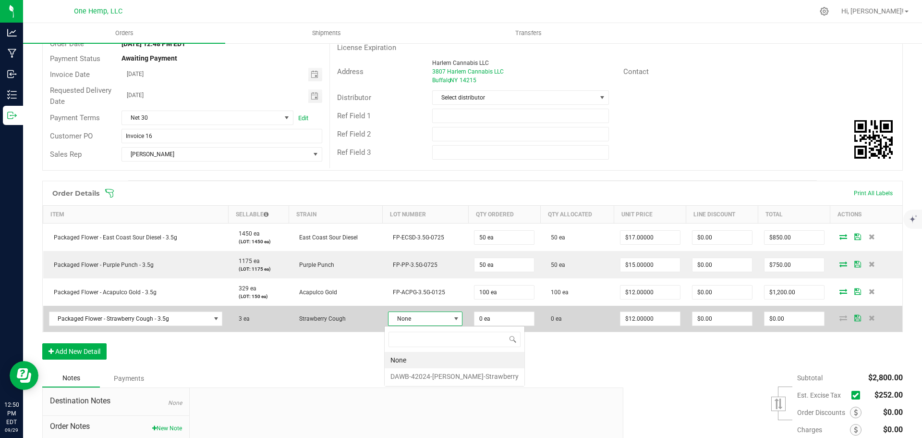
scroll to position [14, 73]
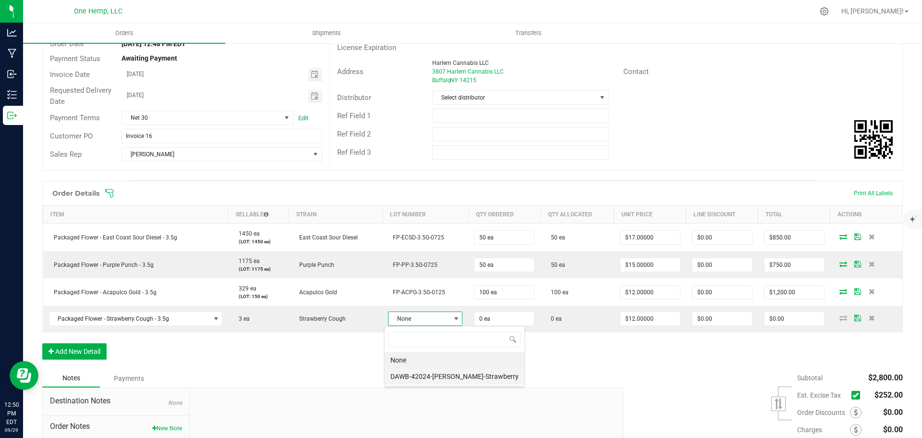
click at [432, 373] on li "DAWB-42024-DF-BA-Strawberry" at bounding box center [455, 376] width 140 height 16
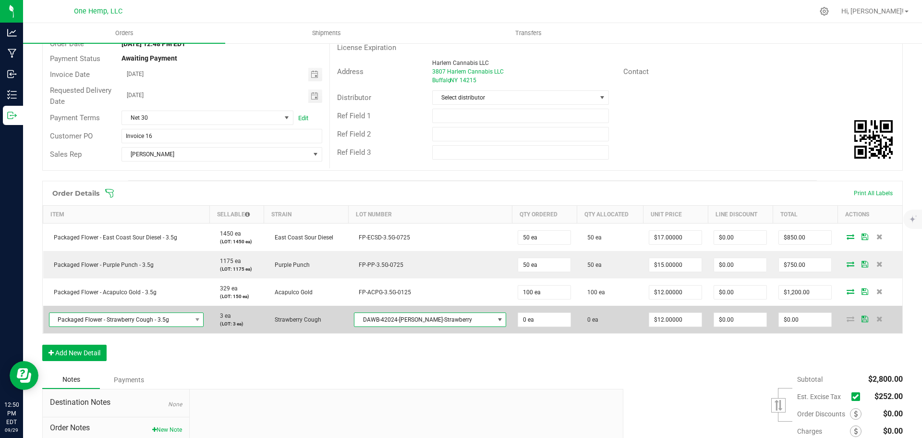
click at [172, 317] on span "Packaged Flower - Strawberry Cough - 3.5g" at bounding box center [120, 319] width 142 height 13
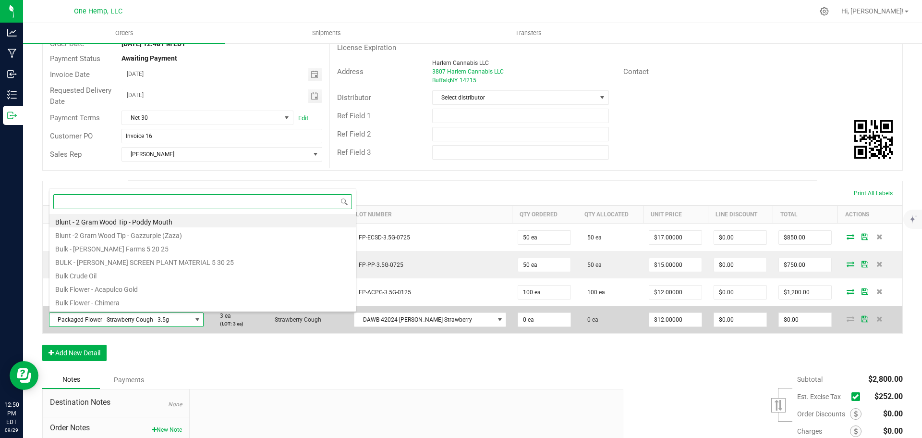
scroll to position [14, 158]
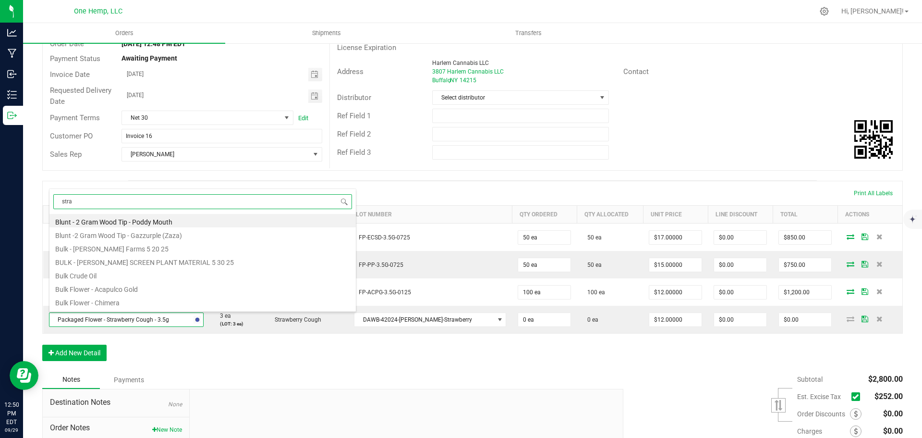
type input "straw"
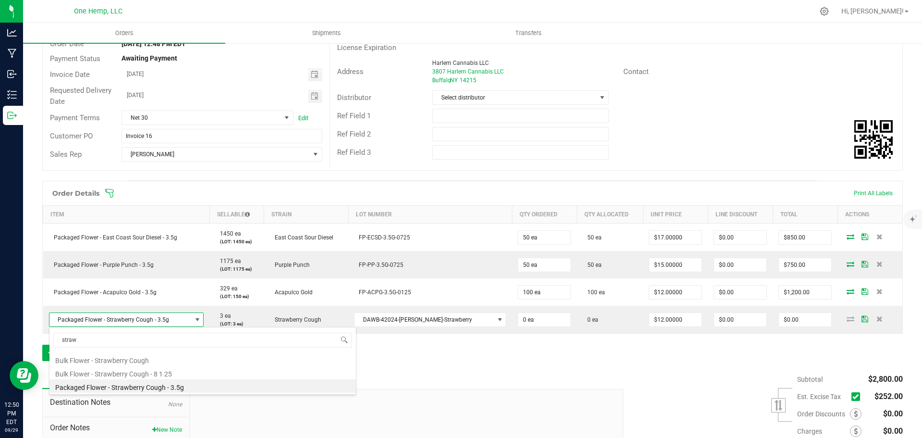
click at [443, 374] on div "Notes Payments" at bounding box center [329, 379] width 574 height 18
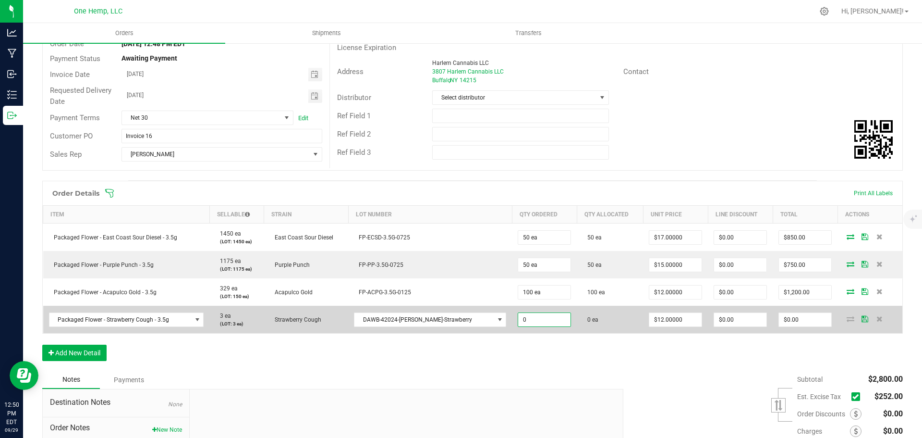
click at [518, 324] on input "0" at bounding box center [544, 319] width 52 height 13
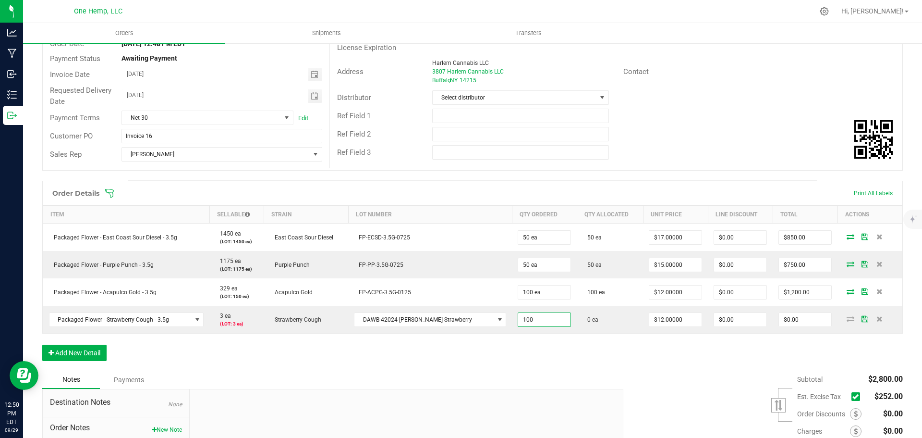
type input "100 ea"
type input "$1,200.00"
click at [612, 339] on div "Order Details Print All Labels Item Sellable Strain Lot Number Qty Ordered Qty …" at bounding box center [472, 276] width 861 height 190
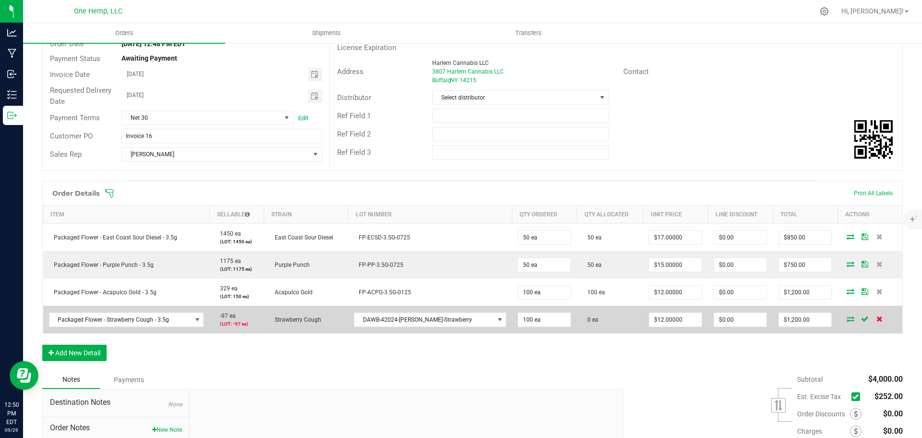
click at [877, 316] on icon at bounding box center [880, 319] width 6 height 6
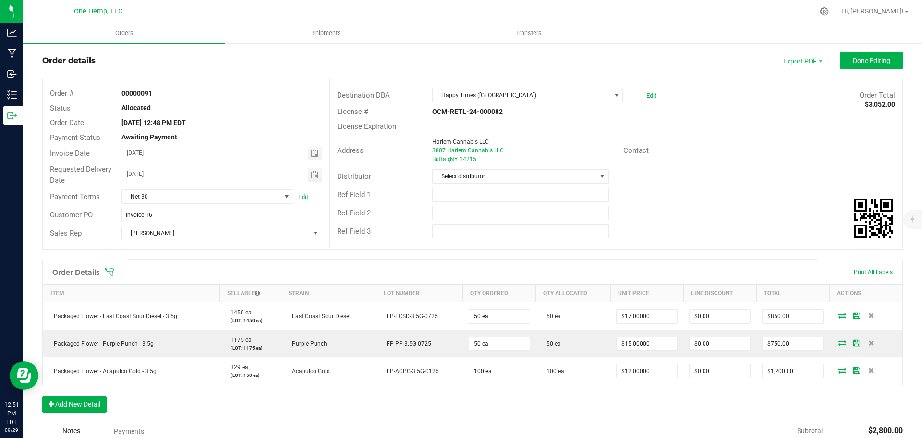
scroll to position [0, 0]
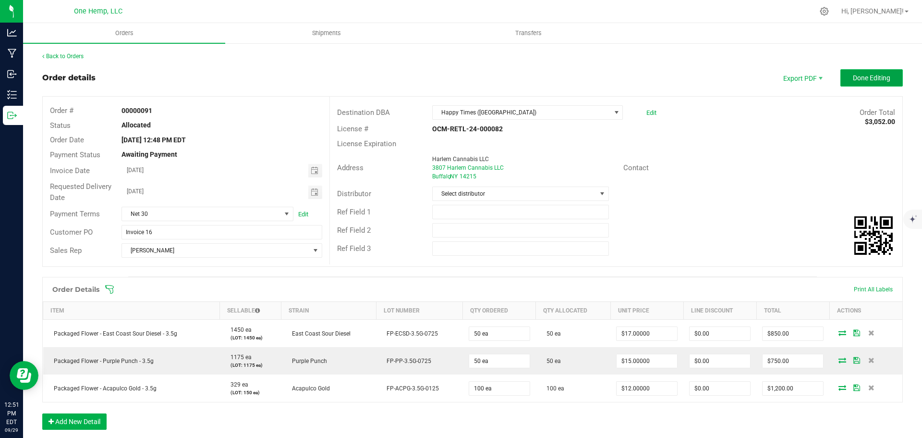
click at [886, 76] on button "Done Editing" at bounding box center [872, 77] width 62 height 17
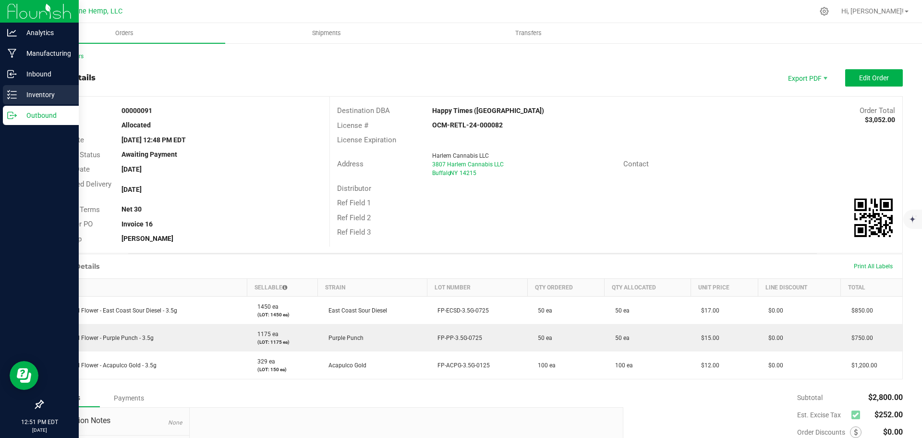
click at [19, 86] on div "Inventory" at bounding box center [41, 94] width 76 height 19
click at [22, 94] on p "Inventory" at bounding box center [46, 95] width 58 height 12
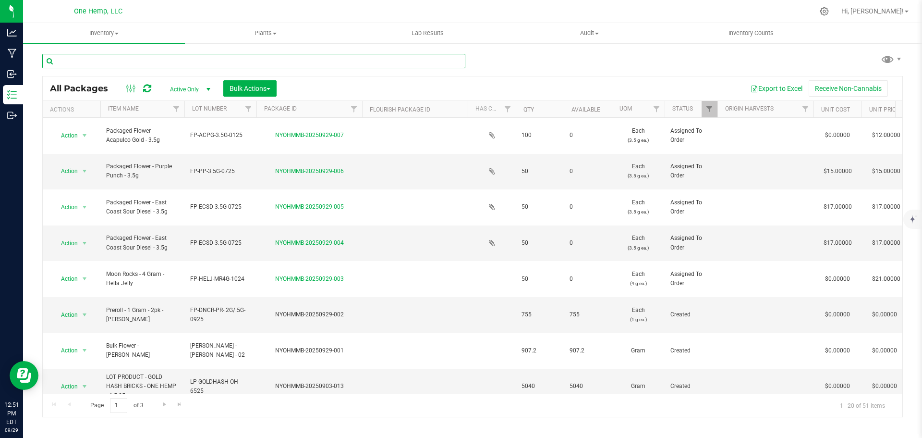
click at [105, 55] on input "text" at bounding box center [253, 61] width 423 height 14
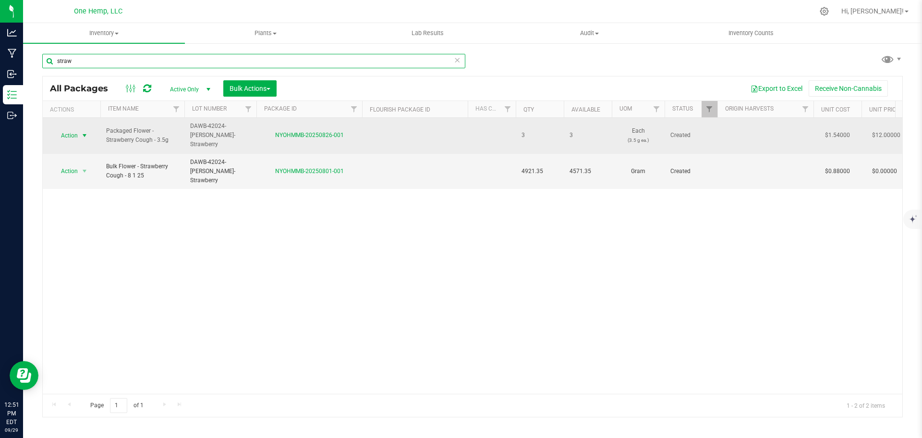
type input "straw"
click at [78, 132] on span "Action" at bounding box center [65, 135] width 26 height 13
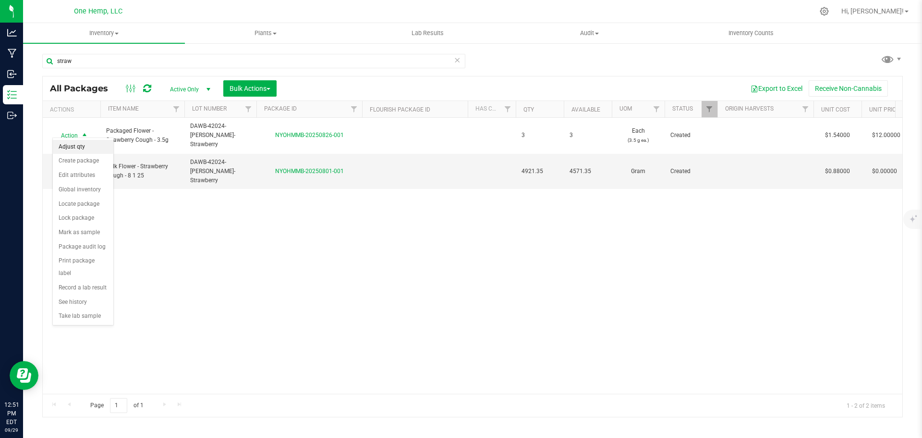
click at [79, 149] on li "Adjust qty" at bounding box center [83, 147] width 61 height 14
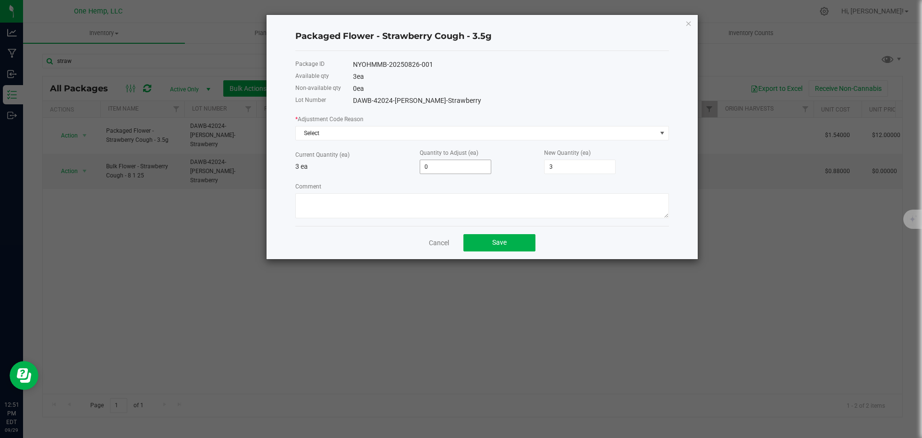
click at [449, 170] on input "0" at bounding box center [455, 166] width 71 height 13
type input "1"
type input "4"
type input "12"
type input "15"
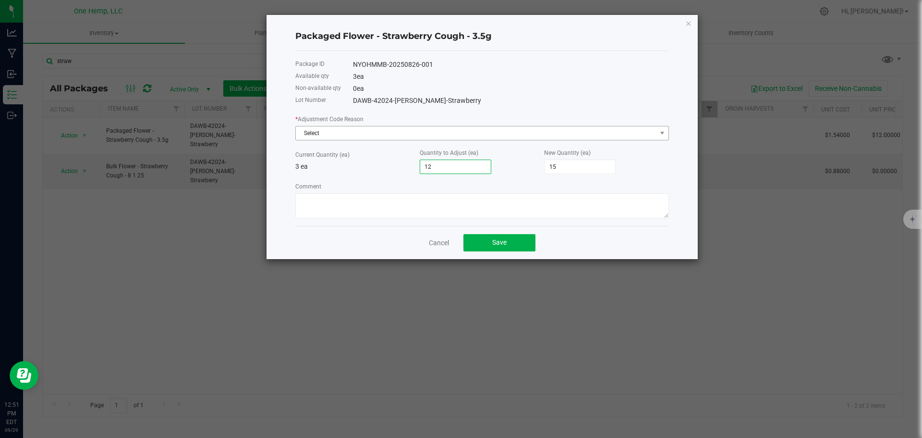
type input "128"
type input "131"
type input "128"
click at [524, 237] on button "Save" at bounding box center [499, 242] width 72 height 17
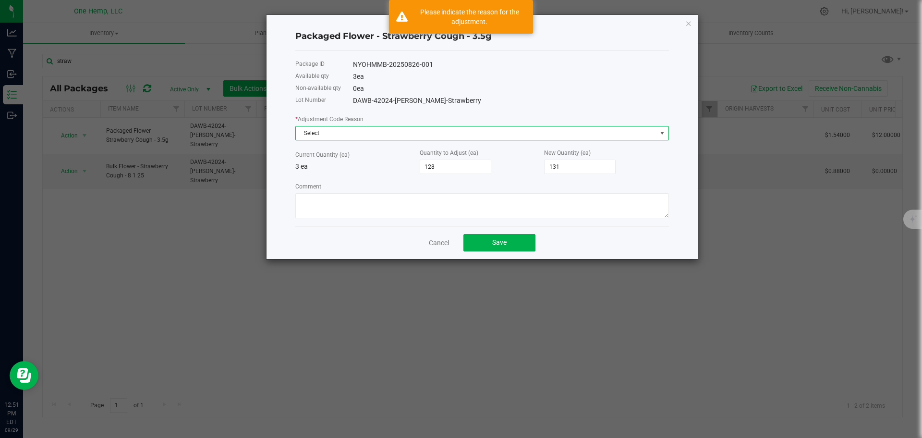
click at [337, 130] on span "Select" at bounding box center [476, 132] width 361 height 13
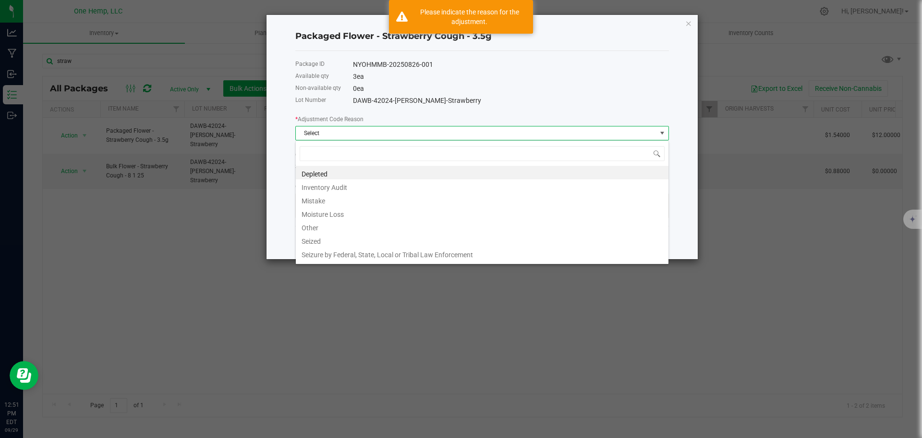
scroll to position [14, 374]
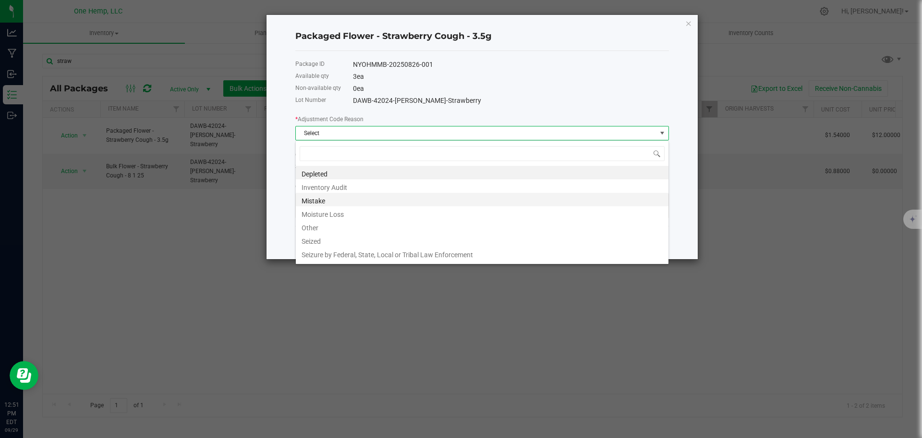
click at [315, 194] on li "Mistake" at bounding box center [482, 199] width 373 height 13
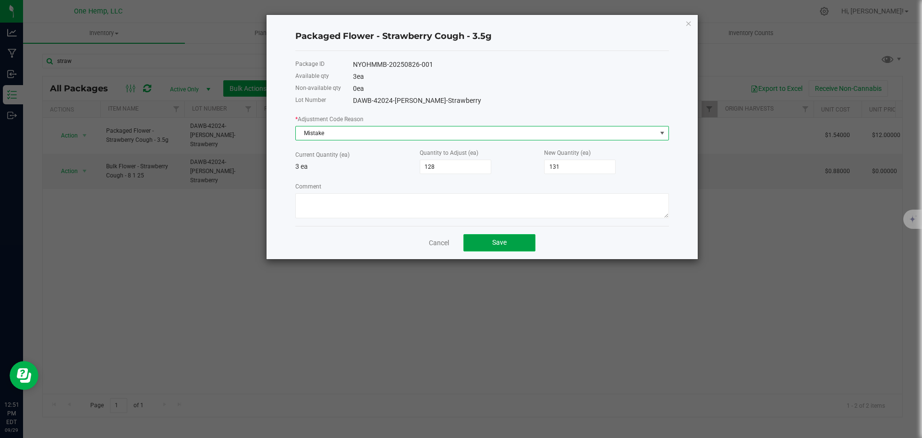
click at [511, 239] on button "Save" at bounding box center [499, 242] width 72 height 17
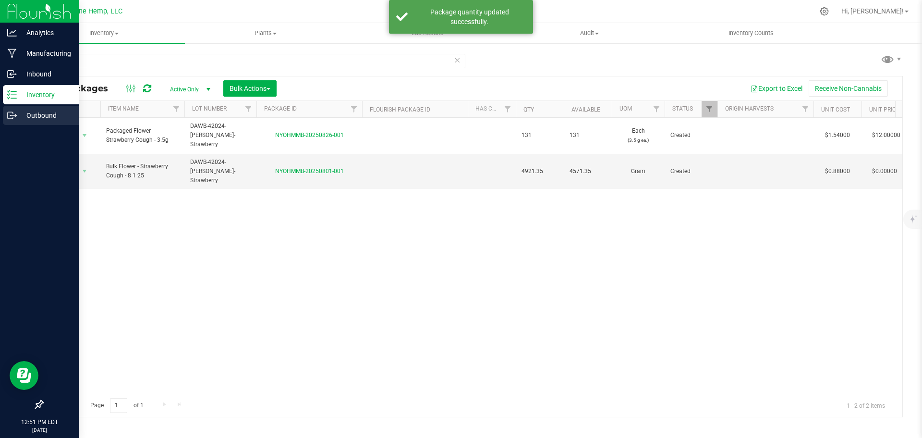
click at [40, 109] on div "Outbound" at bounding box center [41, 115] width 76 height 19
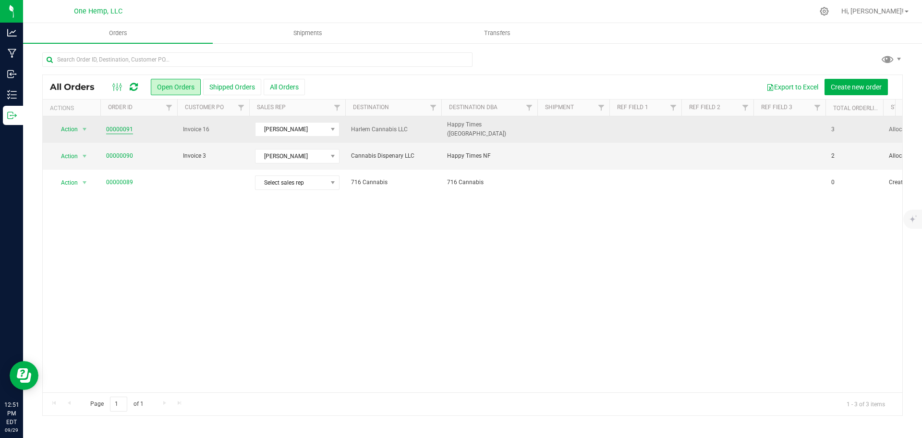
click at [116, 127] on link "00000091" at bounding box center [119, 129] width 27 height 9
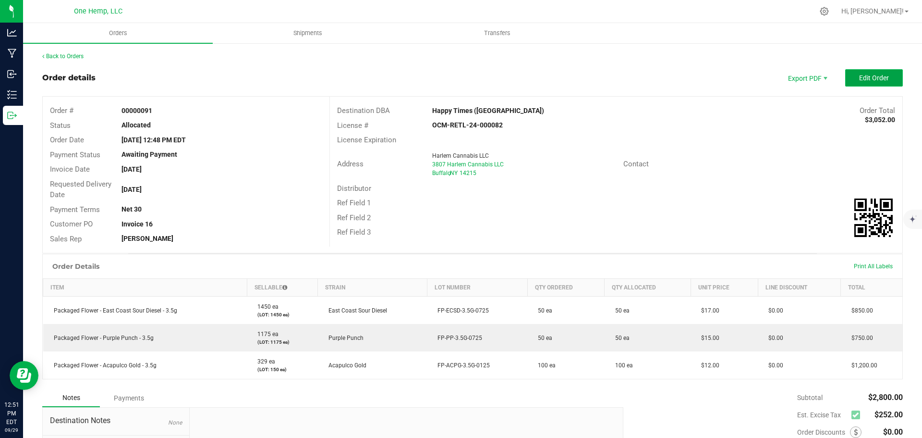
click at [873, 80] on span "Edit Order" at bounding box center [874, 78] width 30 height 8
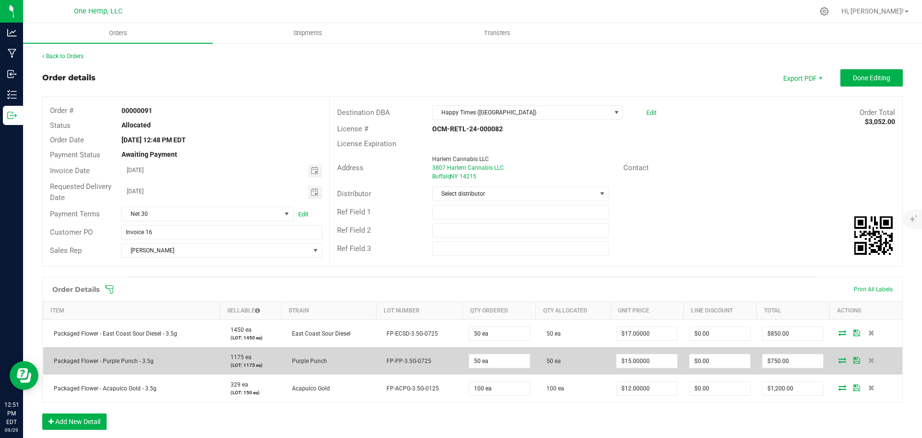
scroll to position [144, 0]
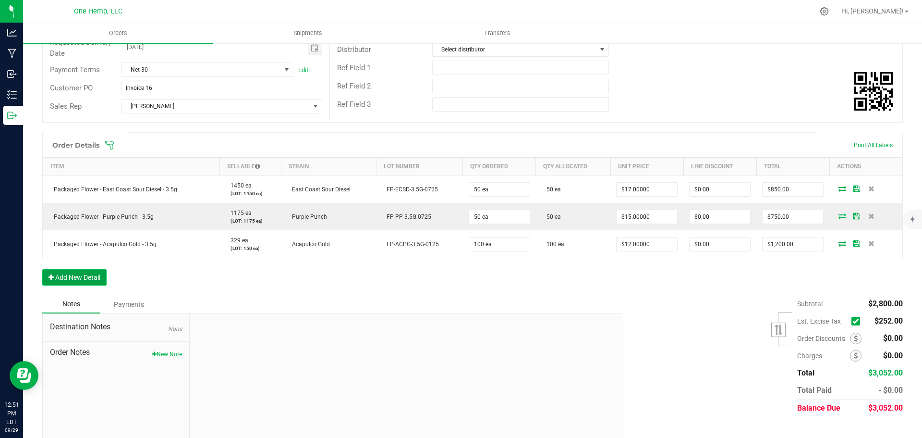
click at [79, 281] on button "Add New Detail" at bounding box center [74, 277] width 64 height 16
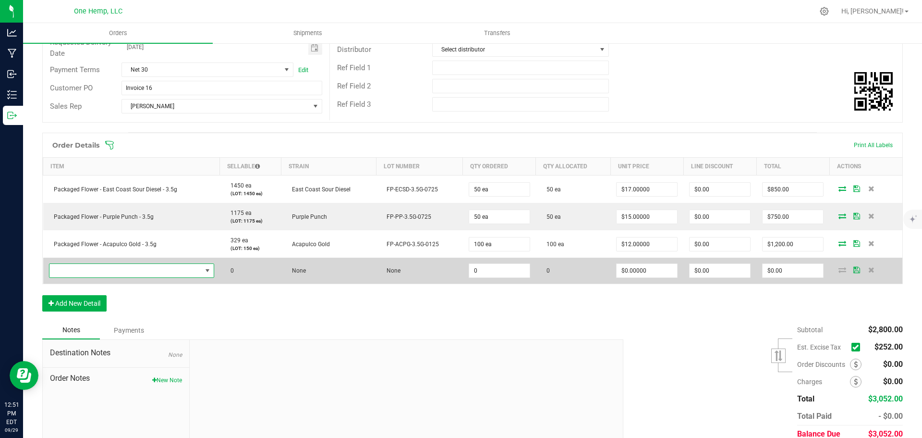
click at [103, 269] on span "NO DATA FOUND" at bounding box center [125, 270] width 152 height 13
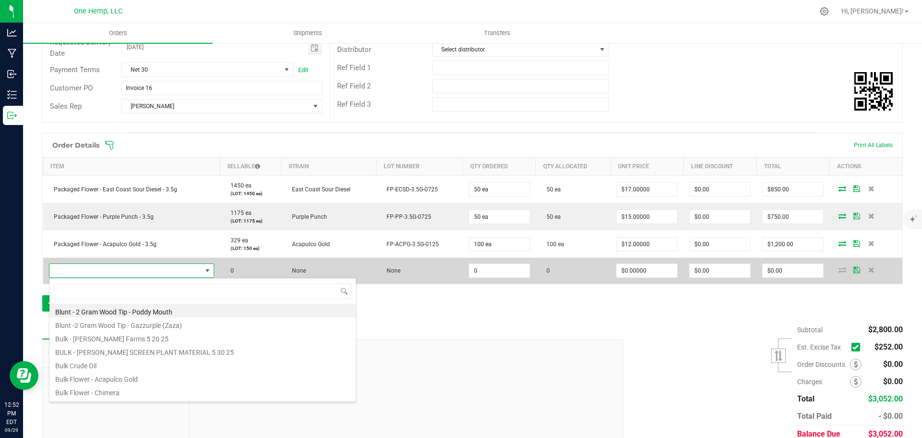
scroll to position [14, 162]
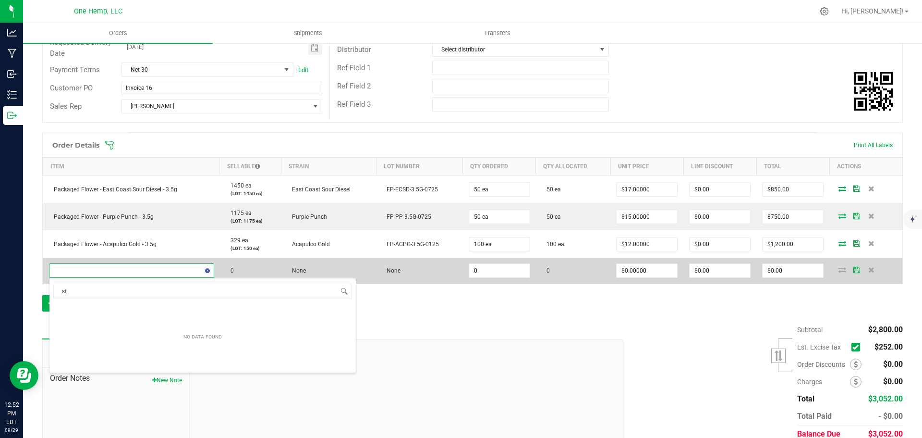
type input "str"
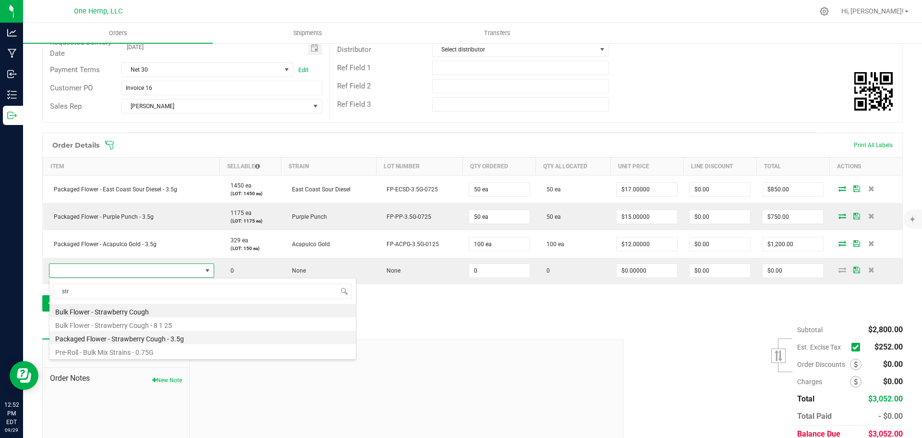
click at [122, 337] on li "Packaged Flower - Strawberry Cough - 3.5g" at bounding box center [202, 336] width 306 height 13
type input "0 ea"
type input "$12.00000"
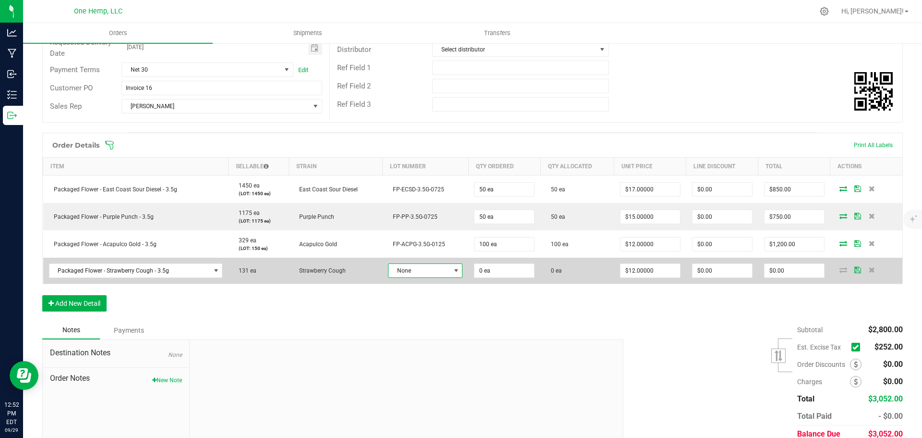
click at [435, 274] on span "None" at bounding box center [419, 270] width 61 height 13
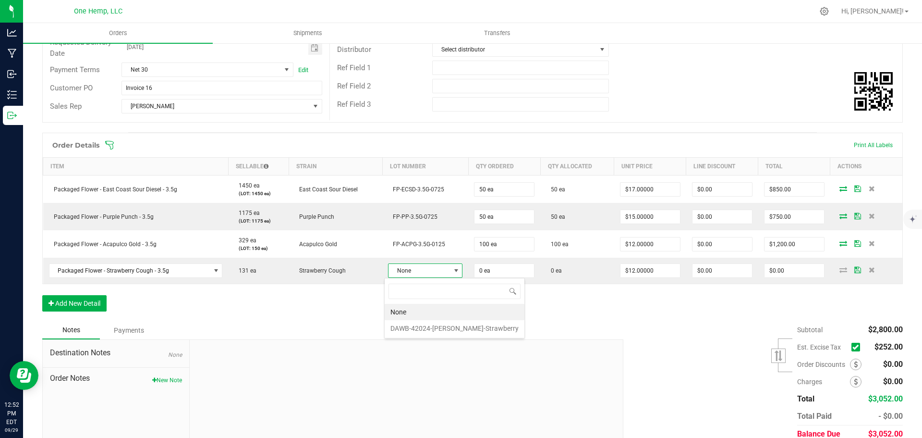
scroll to position [14, 73]
click at [411, 328] on li "DAWB-42024-DF-BA-Strawberry" at bounding box center [455, 328] width 140 height 16
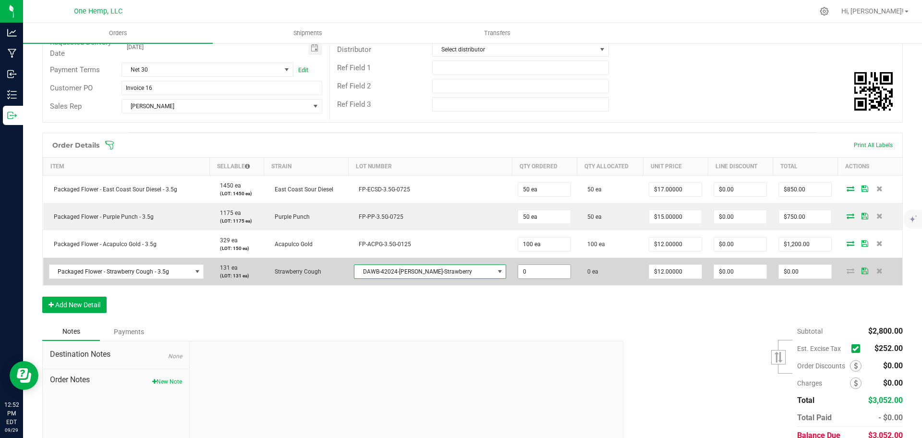
click at [518, 270] on input "0" at bounding box center [544, 271] width 52 height 13
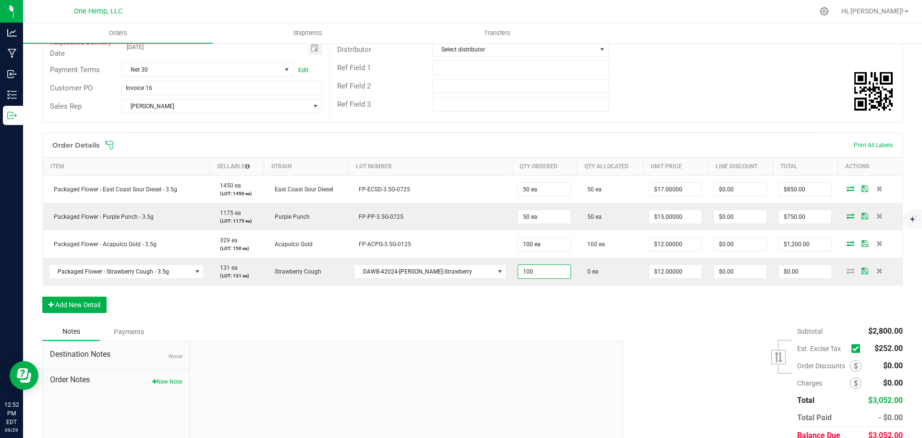
type input "100 ea"
type input "$1,200.00"
click at [851, 287] on div "Order Details Print All Labels Item Sellable Strain Lot Number Qty Ordered Qty …" at bounding box center [472, 228] width 861 height 190
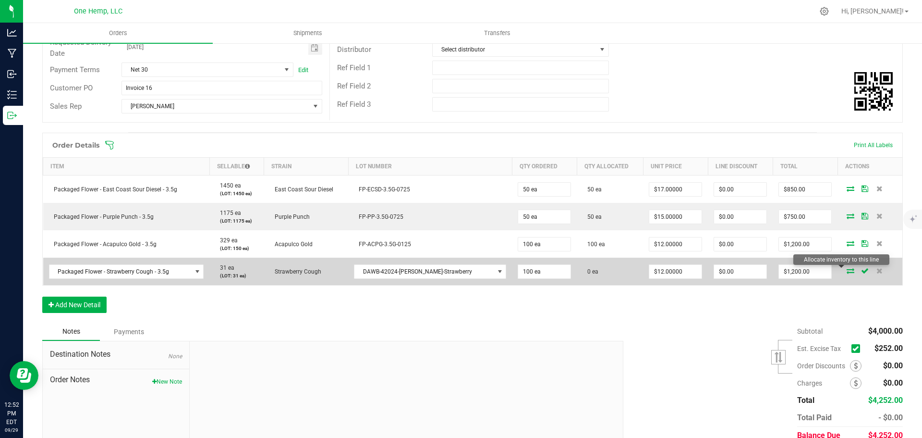
click at [847, 273] on icon at bounding box center [851, 271] width 8 height 6
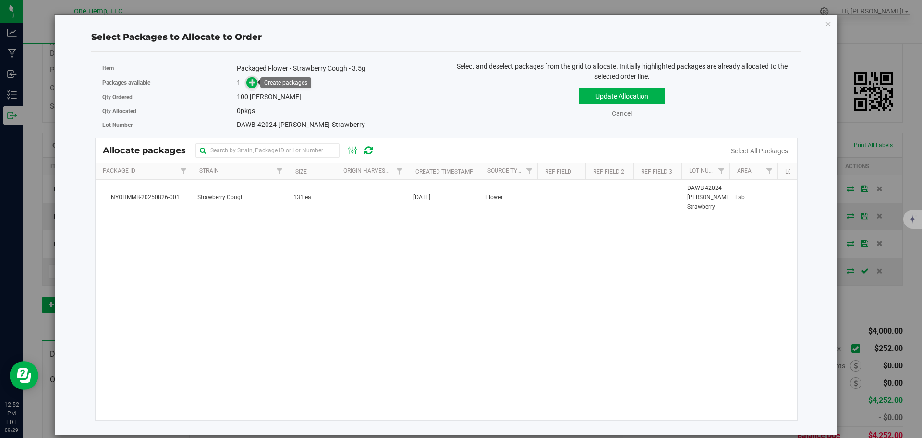
click at [251, 83] on icon at bounding box center [252, 82] width 7 height 7
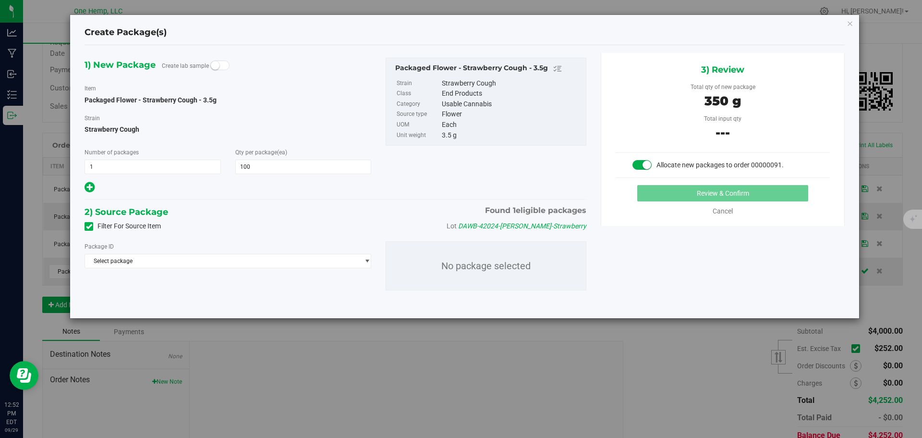
click at [101, 219] on div "Filter For Source Item Lot DAWB-42024-DF-BA-Strawberry" at bounding box center [335, 226] width 516 height 14
click at [105, 226] on label "Filter For Source Item" at bounding box center [123, 226] width 76 height 10
click at [0, 0] on input "Filter For Source Item" at bounding box center [0, 0] width 0 height 0
click at [140, 266] on span "Select package" at bounding box center [222, 260] width 274 height 13
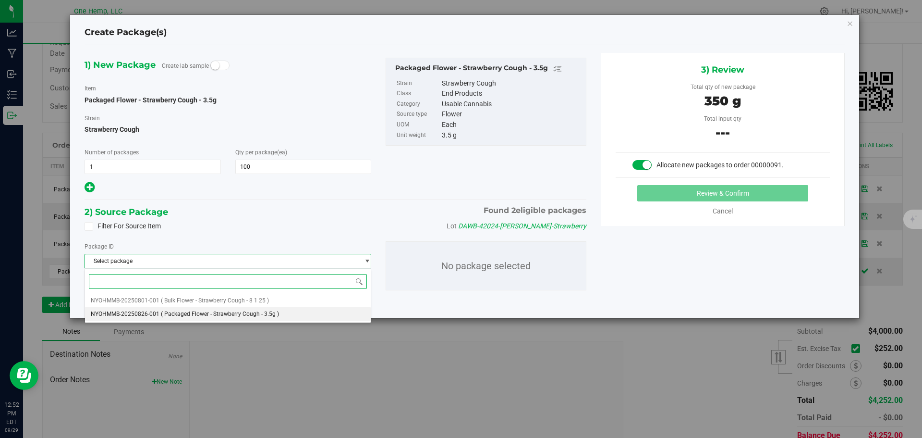
click at [166, 313] on span "( Packaged Flower - Strawberry Cough - 3.5g )" at bounding box center [220, 313] width 118 height 7
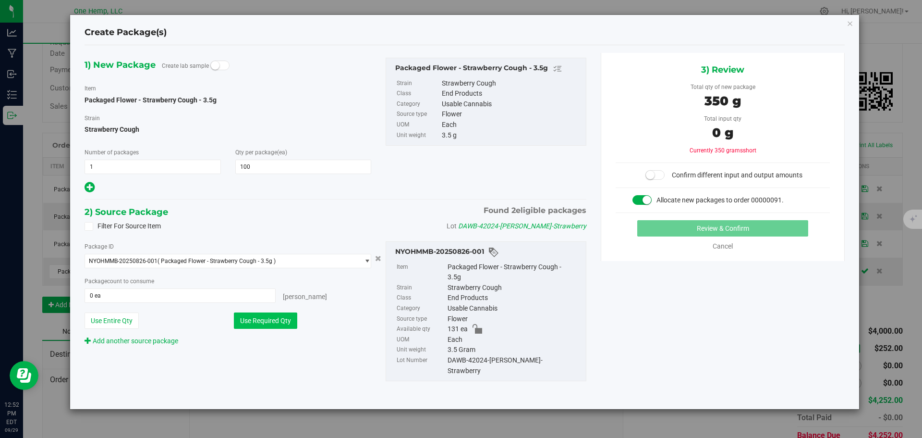
click at [269, 323] on button "Use Required Qty" at bounding box center [265, 320] width 63 height 16
type input "100 ea"
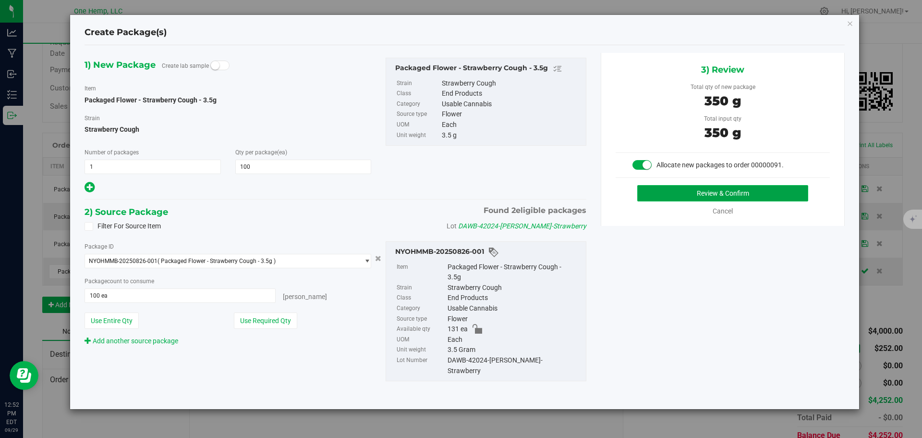
click at [698, 189] on button "Review & Confirm" at bounding box center [722, 193] width 171 height 16
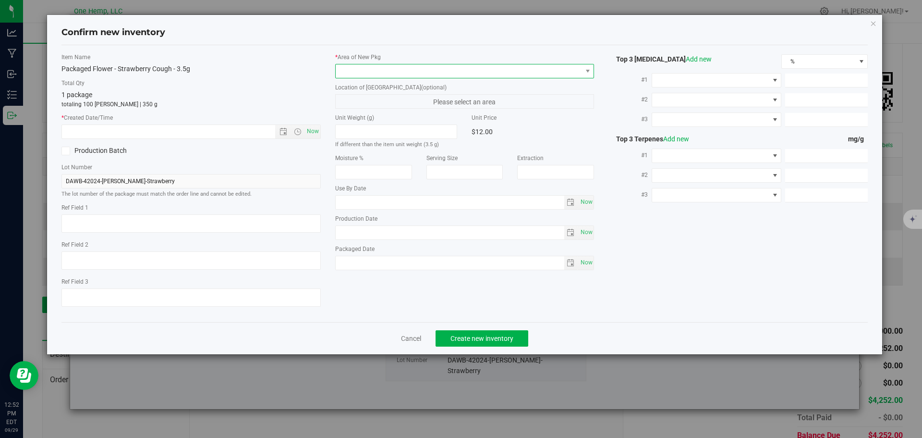
click at [406, 68] on span at bounding box center [459, 70] width 246 height 13
click at [346, 108] on li "Lab" at bounding box center [465, 110] width 258 height 13
click at [316, 134] on span "Now" at bounding box center [313, 131] width 16 height 14
type input "9/29/2025 12:52 PM"
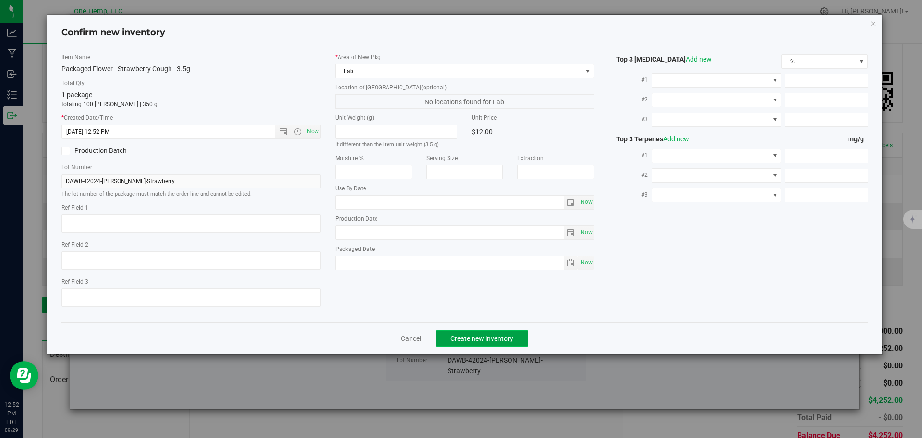
click at [494, 342] on button "Create new inventory" at bounding box center [482, 338] width 93 height 16
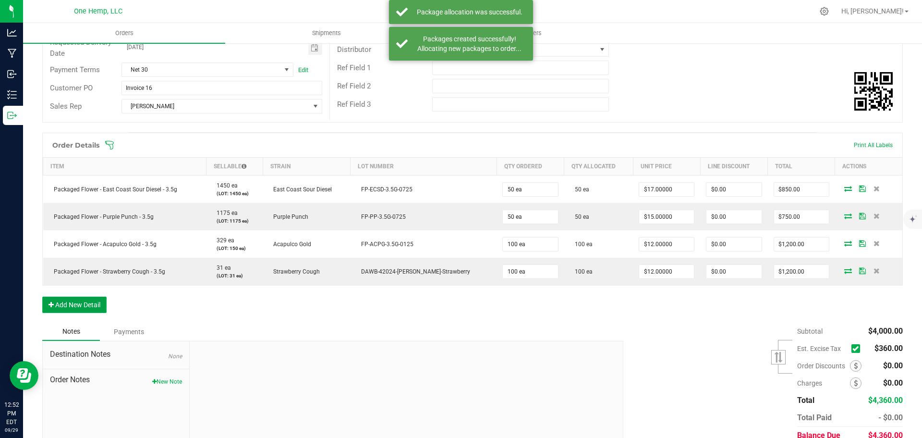
click at [87, 301] on button "Add New Detail" at bounding box center [74, 304] width 64 height 16
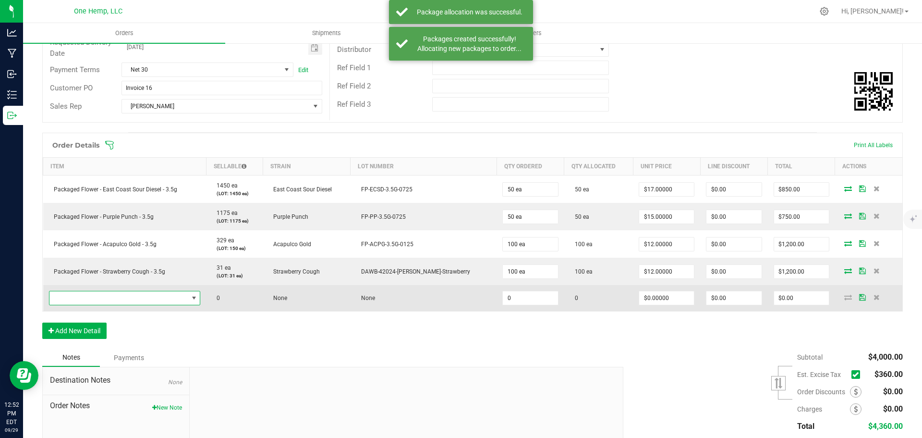
click at [134, 295] on span "NO DATA FOUND" at bounding box center [118, 297] width 139 height 13
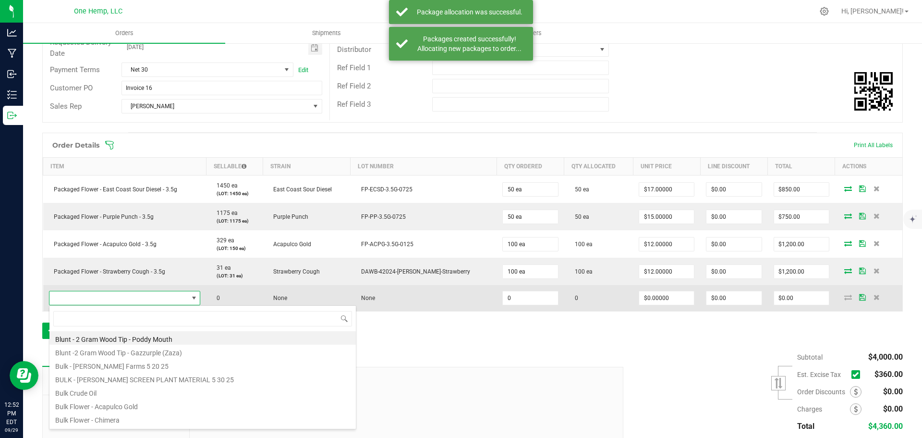
scroll to position [14, 154]
type input "moon"
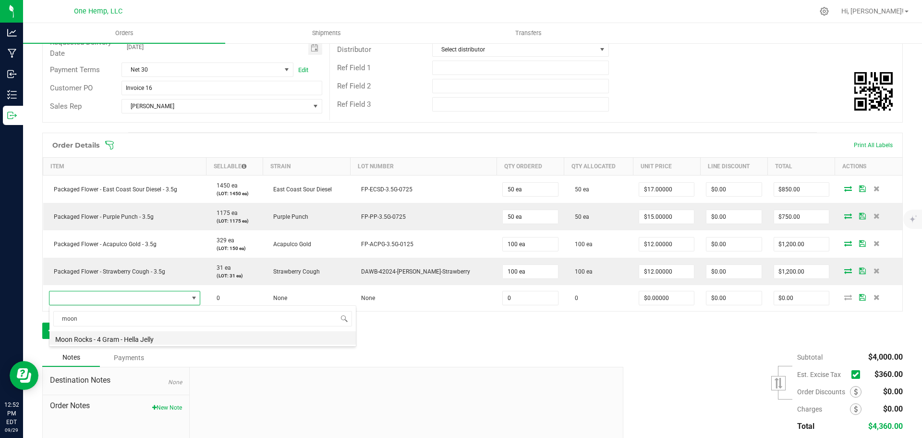
click at [123, 342] on li "Moon Rocks - 4 Gram - Hella Jelly" at bounding box center [202, 337] width 306 height 13
type input "0 ea"
type input "$21.00000"
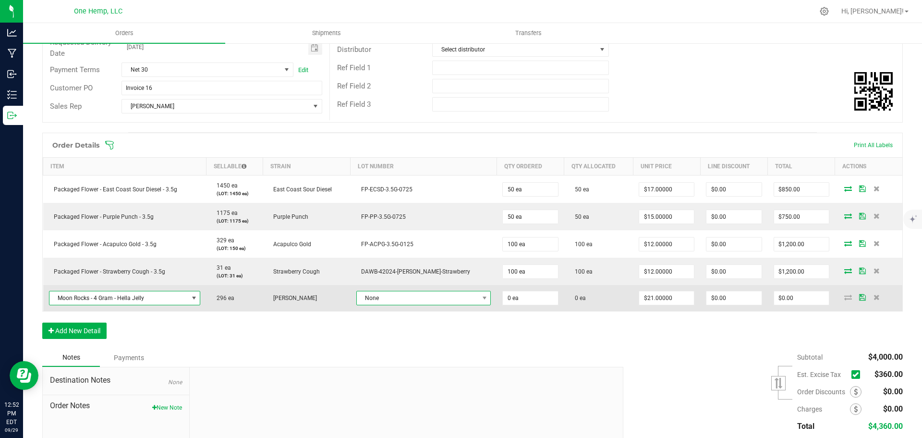
click at [397, 302] on span "None" at bounding box center [418, 297] width 122 height 13
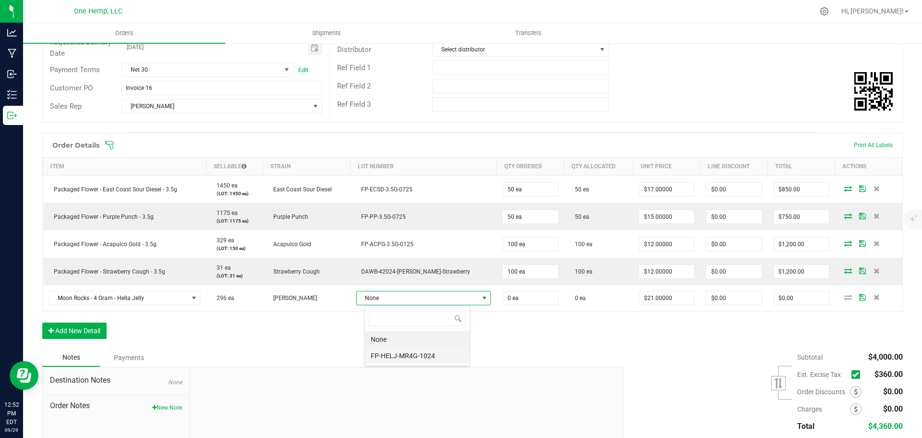
click at [401, 357] on li "FP-HELJ-MR4G-1024" at bounding box center [417, 355] width 105 height 16
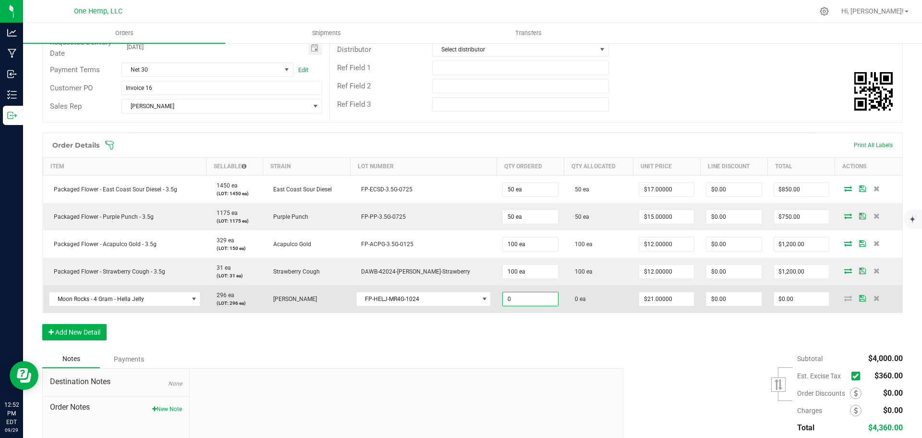
click at [503, 295] on input "0" at bounding box center [530, 298] width 55 height 13
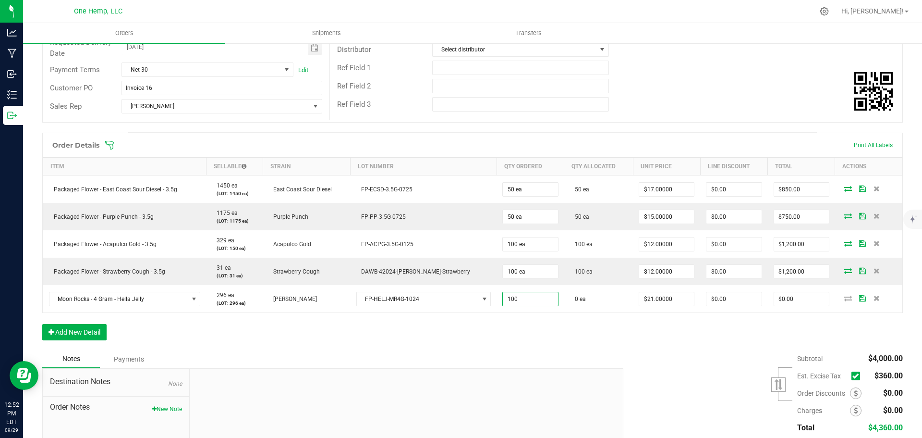
type input "100 ea"
type input "$2,100.00"
click at [658, 317] on div "Order Details Print All Labels Item Sellable Strain Lot Number Qty Ordered Qty …" at bounding box center [472, 241] width 861 height 217
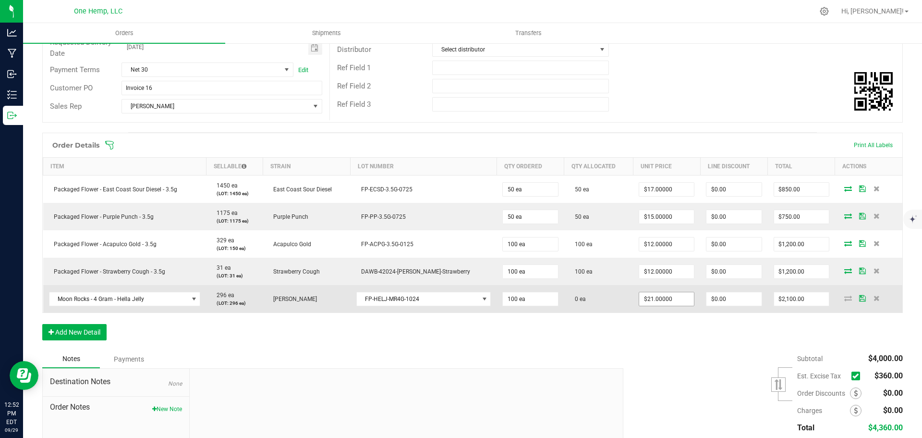
type input "21"
click at [639, 293] on input "21" at bounding box center [666, 298] width 55 height 13
click at [642, 303] on input "21" at bounding box center [666, 298] width 55 height 13
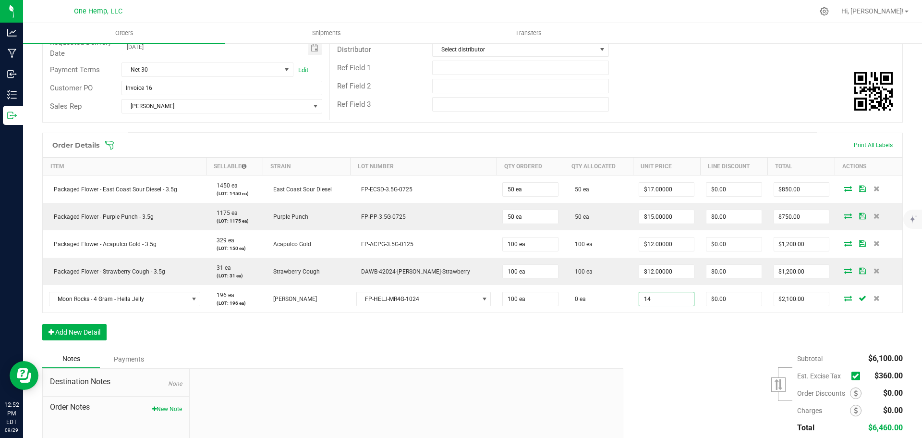
type input "$14.00000"
type input "$1,400.00"
click at [641, 314] on div "Order Details Print All Labels Item Sellable Strain Lot Number Qty Ordered Qty …" at bounding box center [472, 241] width 861 height 217
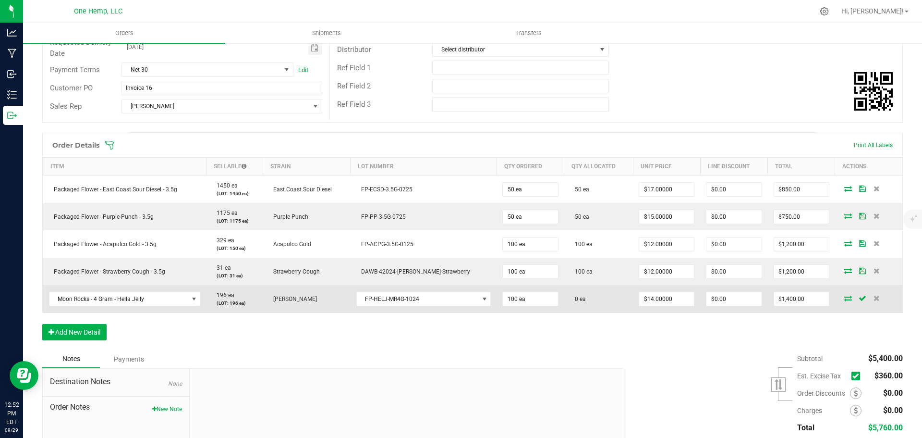
click at [844, 300] on icon at bounding box center [848, 298] width 8 height 6
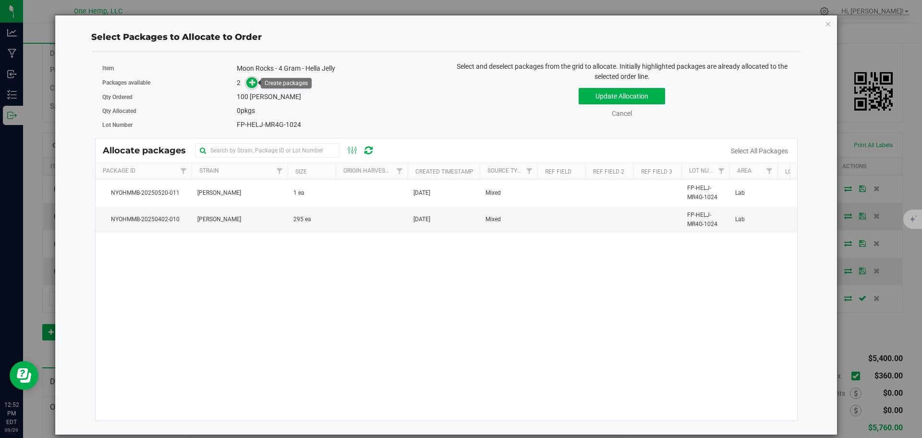
click at [248, 81] on span at bounding box center [251, 82] width 11 height 11
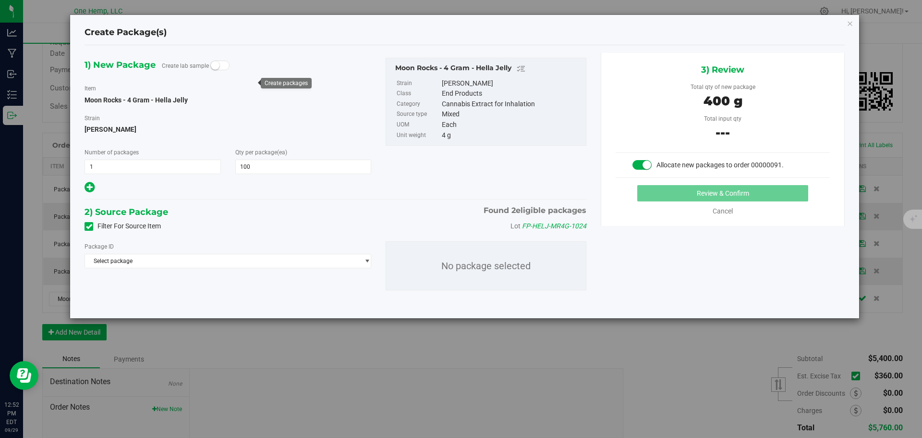
click at [118, 232] on div "Filter For Source Item Lot FP-HELJ-MR4G-1024" at bounding box center [335, 226] width 516 height 14
click at [120, 225] on label "Filter For Source Item" at bounding box center [123, 226] width 76 height 10
click at [0, 0] on input "Filter For Source Item" at bounding box center [0, 0] width 0 height 0
click at [164, 260] on span "Select package" at bounding box center [222, 260] width 274 height 13
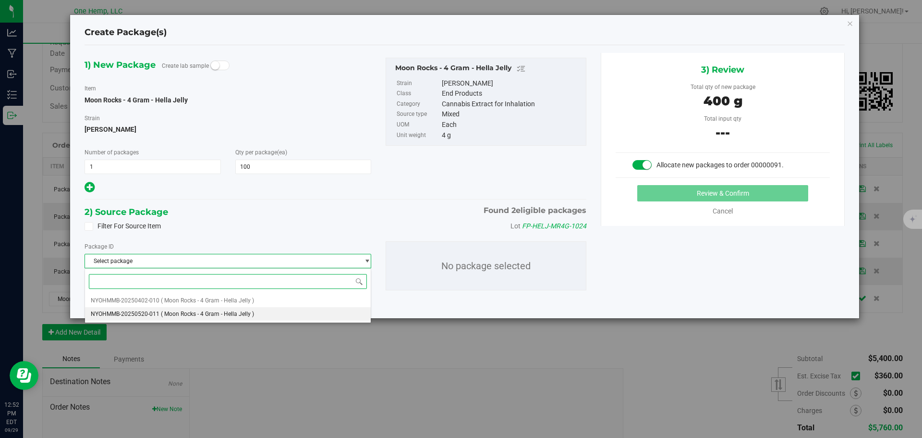
click at [215, 316] on span "( Moon Rocks - 4 Gram - Hella Jelly )" at bounding box center [207, 313] width 93 height 7
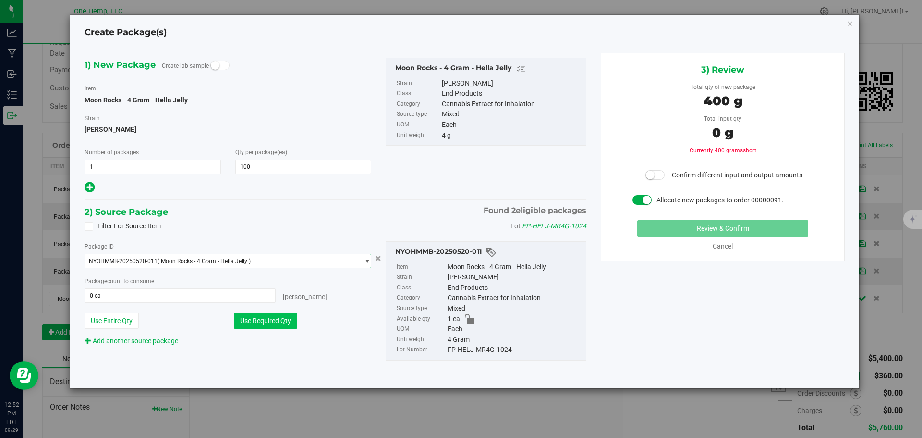
click at [286, 325] on button "Use Required Qty" at bounding box center [265, 320] width 63 height 16
type input "1 ea"
click at [279, 318] on button "Use Required Qty" at bounding box center [265, 320] width 63 height 16
click at [163, 259] on span "( Moon Rocks - 4 Gram - Hella Jelly )" at bounding box center [204, 260] width 93 height 7
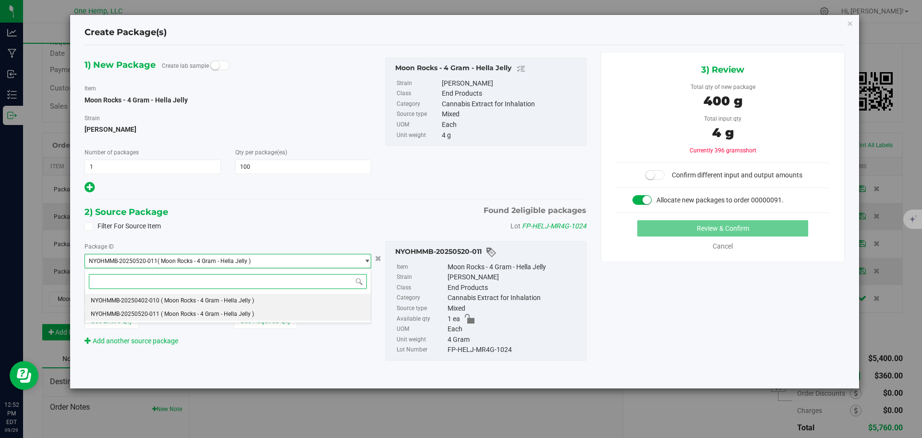
click at [173, 301] on span "( Moon Rocks - 4 Gram - Hella Jelly )" at bounding box center [207, 300] width 93 height 7
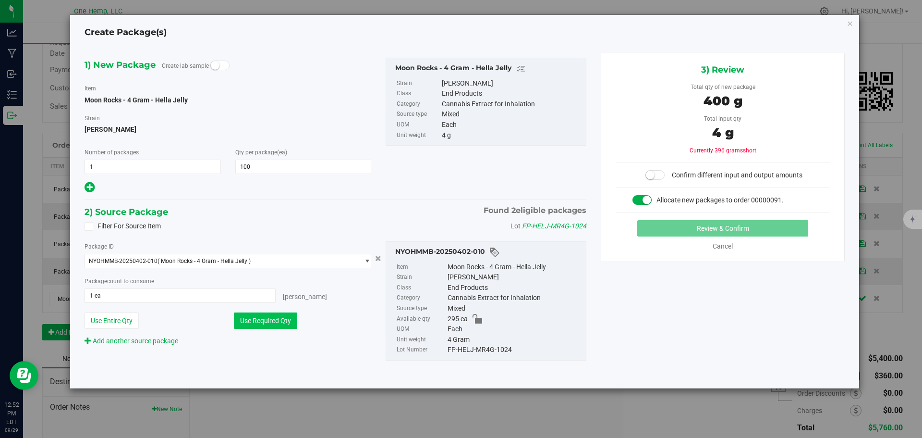
click at [257, 317] on button "Use Required Qty" at bounding box center [265, 320] width 63 height 16
type input "100 ea"
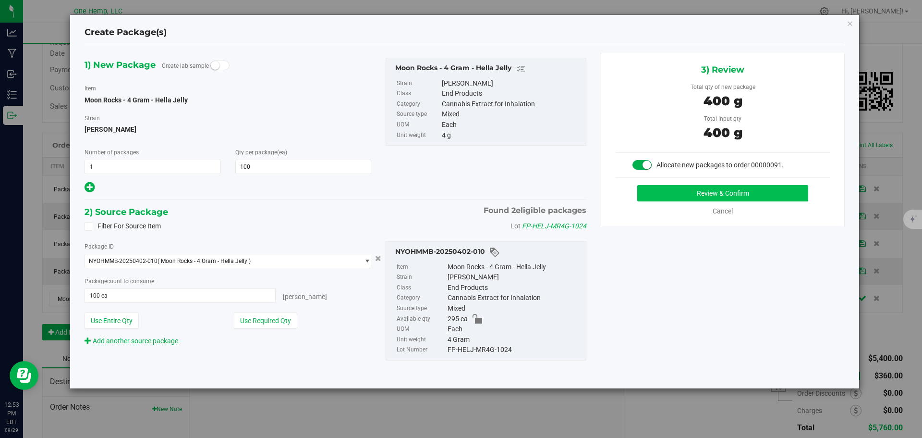
click at [702, 185] on div "3) Review Total qty of new package 400 g Total input qty 400 g Allocate new pac…" at bounding box center [723, 139] width 244 height 173
click at [704, 190] on button "Review & Confirm" at bounding box center [722, 193] width 171 height 16
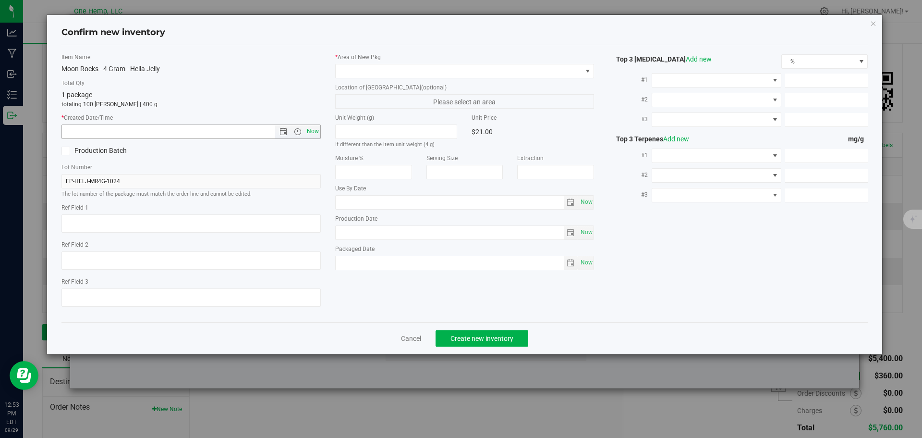
click at [310, 134] on span "Now" at bounding box center [313, 131] width 16 height 14
type input "9/29/2025 12:53 PM"
click at [367, 56] on label "* Area of New Pkg" at bounding box center [464, 57] width 259 height 9
click at [366, 70] on span at bounding box center [459, 70] width 246 height 13
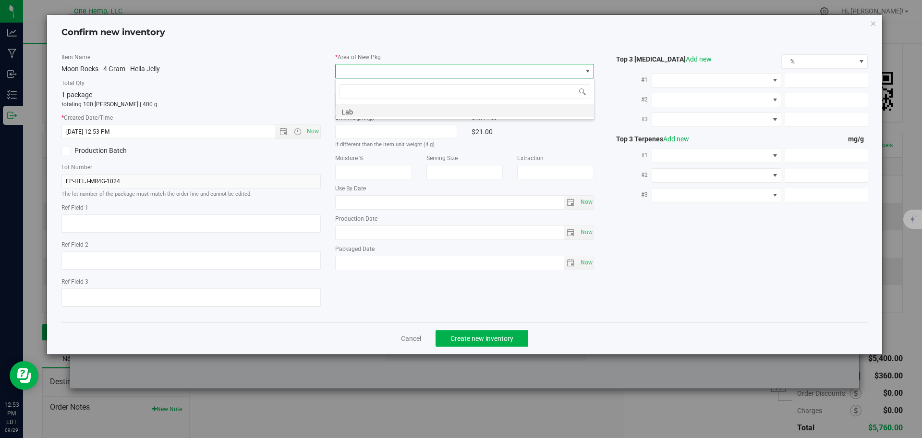
click at [356, 105] on li "Lab" at bounding box center [465, 110] width 258 height 13
click at [502, 334] on span "Create new inventory" at bounding box center [482, 338] width 63 height 8
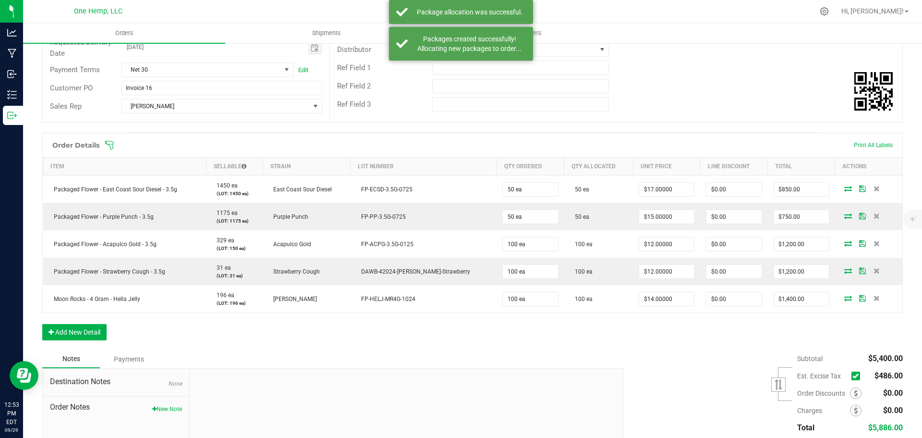
click at [682, 369] on div "Subtotal $5,400.00 Est. Excise Tax" at bounding box center [759, 411] width 287 height 122
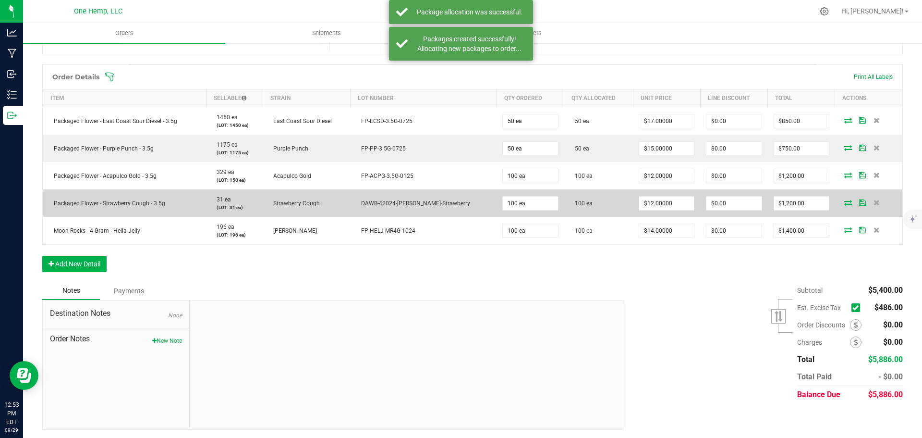
scroll to position [214, 0]
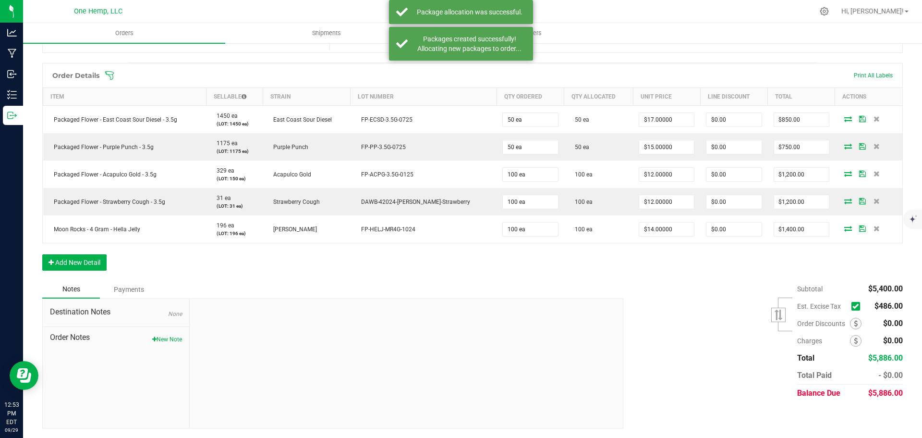
click at [852, 301] on span at bounding box center [858, 306] width 13 height 13
click at [853, 306] on icon at bounding box center [856, 306] width 6 height 0
click at [0, 0] on input "checkbox" at bounding box center [0, 0] width 0 height 0
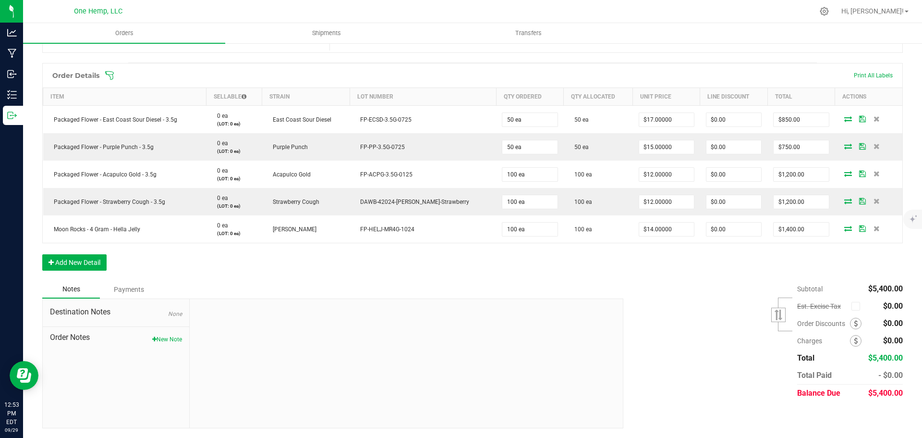
click at [701, 309] on div "Subtotal $5,400.00 Est. Excise Tax" at bounding box center [759, 341] width 287 height 122
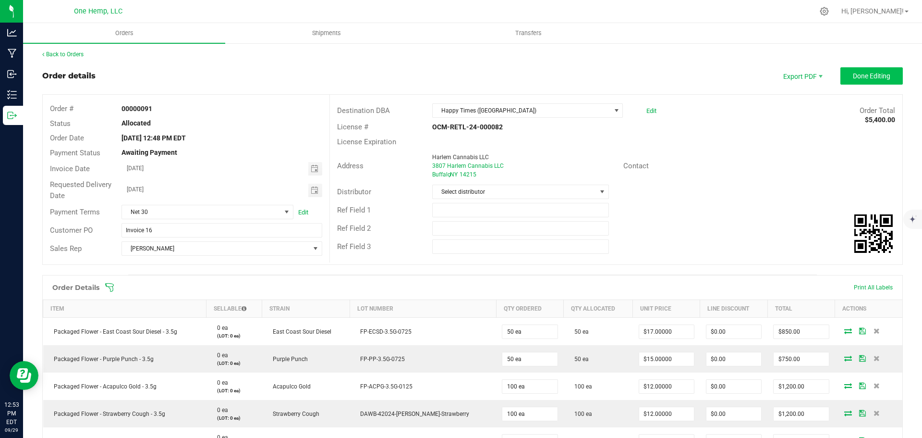
scroll to position [0, 0]
click at [855, 74] on span "Done Editing" at bounding box center [871, 78] width 37 height 8
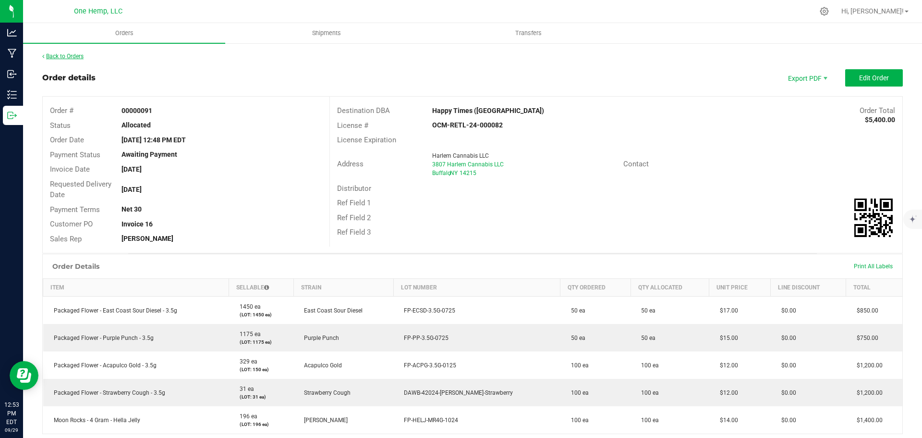
click at [44, 58] on icon at bounding box center [43, 56] width 2 height 6
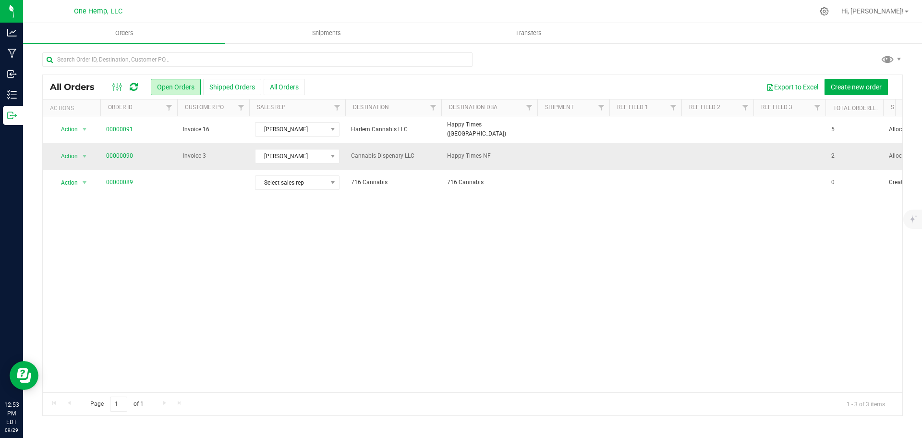
click at [238, 158] on span "Invoice 3" at bounding box center [213, 155] width 61 height 9
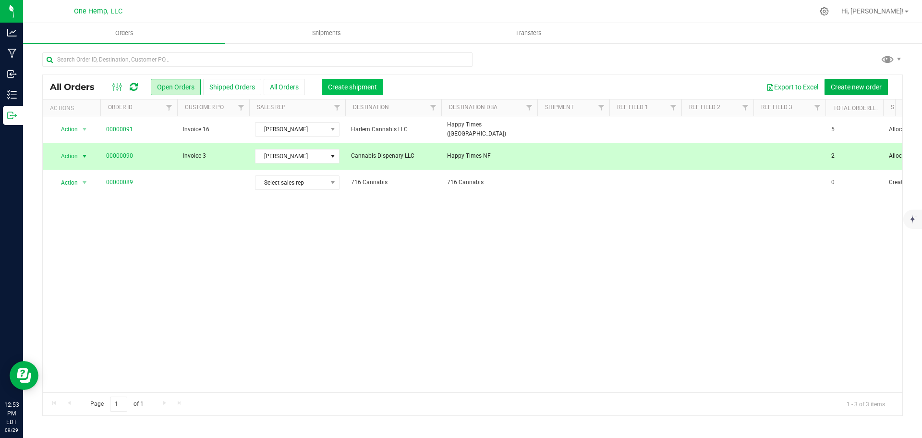
click at [331, 88] on span "Create shipment" at bounding box center [352, 87] width 49 height 8
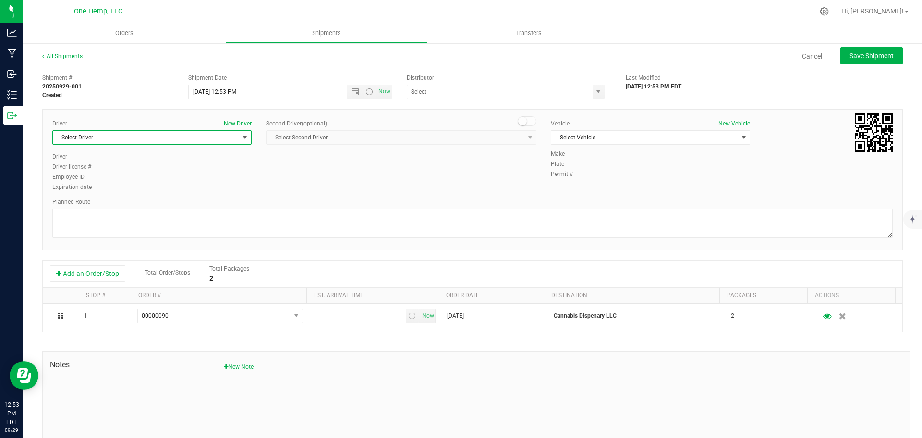
click at [204, 140] on span "Select Driver" at bounding box center [146, 137] width 186 height 13
click at [93, 231] on li "Abby Slusser" at bounding box center [151, 234] width 196 height 14
click at [622, 134] on span "Select Vehicle" at bounding box center [644, 137] width 186 height 13
click at [589, 152] on li "Abby Slusser" at bounding box center [646, 153] width 196 height 14
click at [475, 185] on div "Driver New Driver Abby Slusser Select Driver Kari Bullman James Bullman Micheal…" at bounding box center [472, 155] width 855 height 73
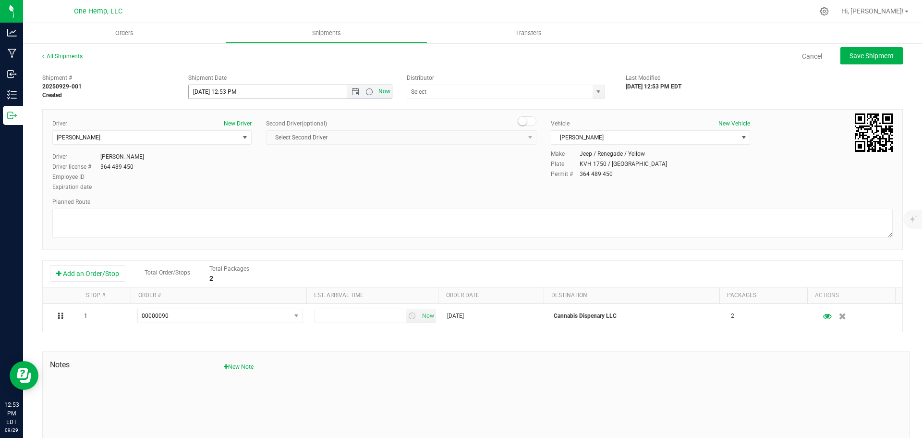
click at [386, 94] on span "Now" at bounding box center [385, 92] width 16 height 14
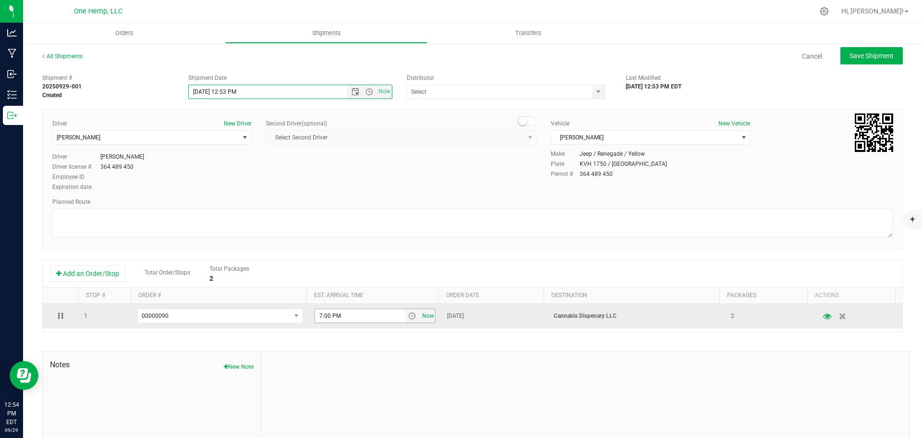
click at [420, 312] on span "Now" at bounding box center [428, 316] width 16 height 14
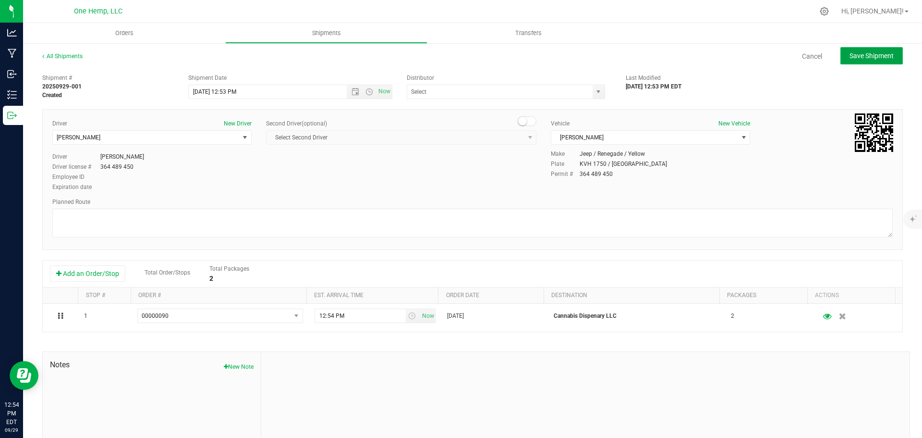
click at [883, 63] on button "Save Shipment" at bounding box center [872, 55] width 62 height 17
type input "9/29/2025 4:53 PM"
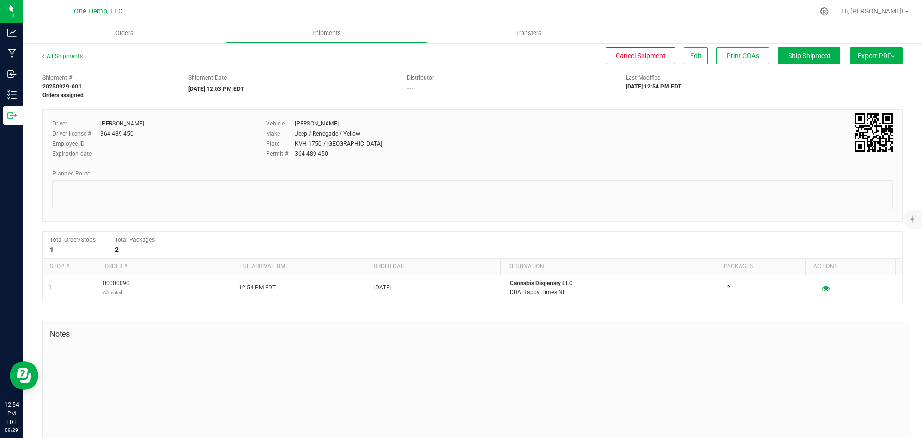
click at [882, 57] on span "Export PDF" at bounding box center [876, 56] width 37 height 8
click at [863, 91] on span "Manifest by Lot" at bounding box center [852, 91] width 40 height 7
click at [825, 55] on button "Ship Shipment" at bounding box center [809, 55] width 62 height 17
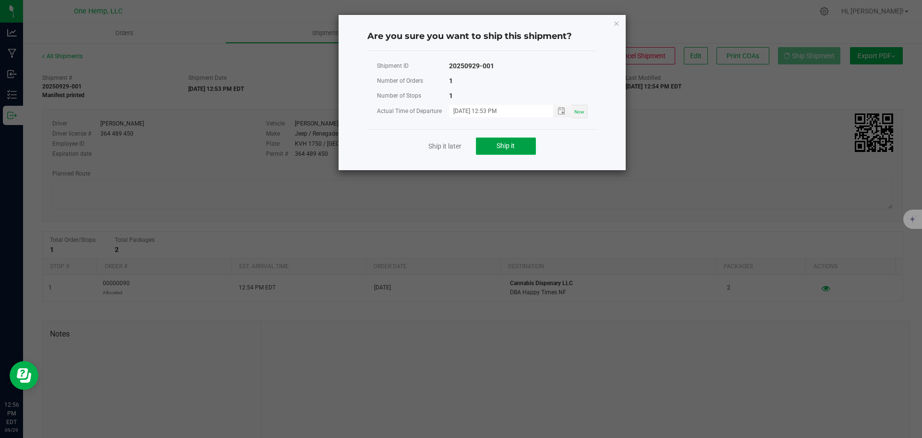
click at [522, 145] on button "Ship it" at bounding box center [506, 145] width 60 height 17
